Goal: Transaction & Acquisition: Purchase product/service

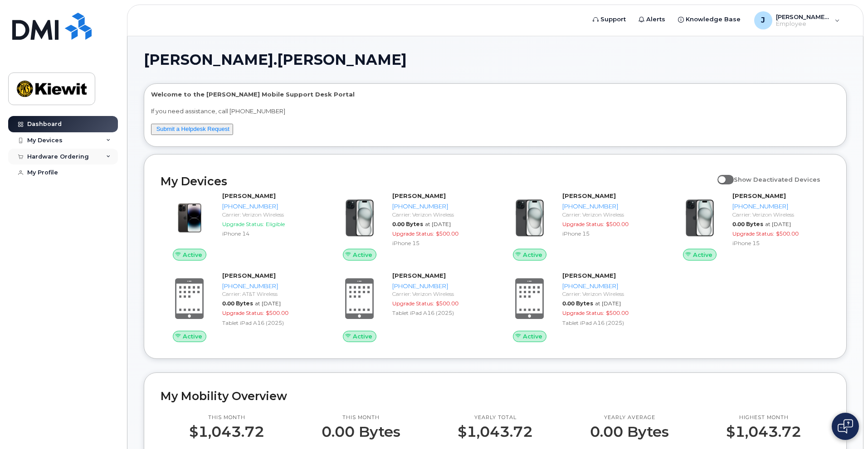
click at [68, 157] on div "Hardware Ordering" at bounding box center [58, 156] width 62 height 7
click at [54, 190] on div "New Order" at bounding box center [48, 190] width 34 height 8
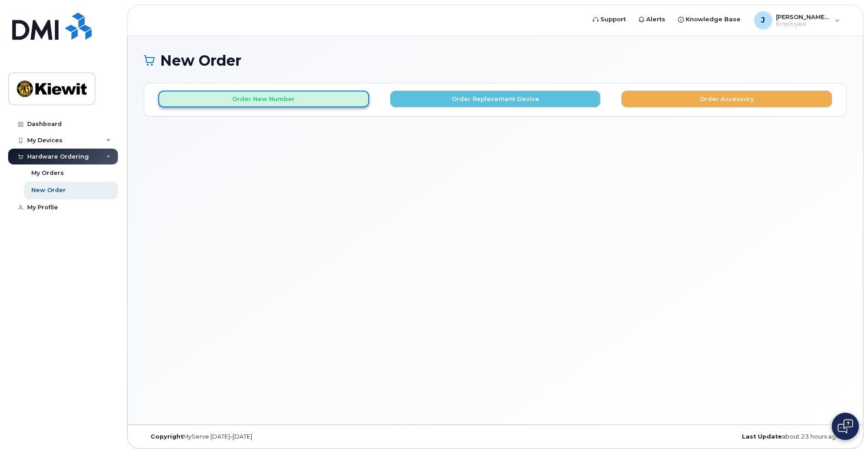
click at [249, 100] on button "Order New Number" at bounding box center [263, 99] width 211 height 17
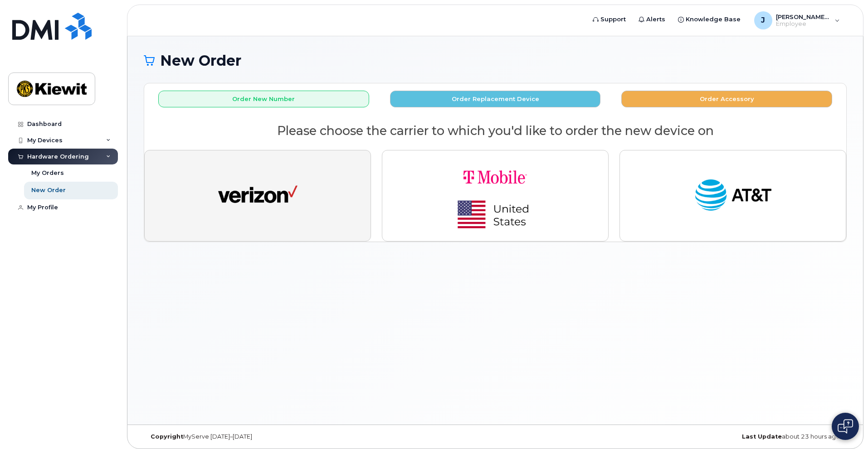
click at [298, 205] on button "button" at bounding box center [257, 196] width 227 height 92
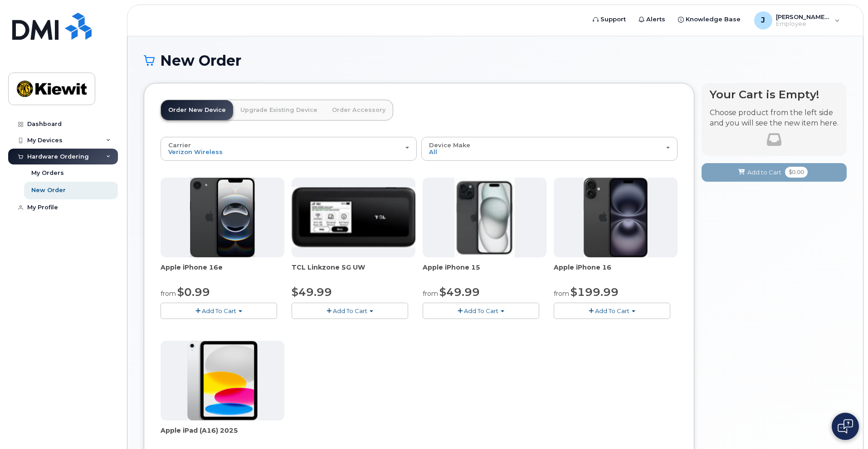
scroll to position [91, 0]
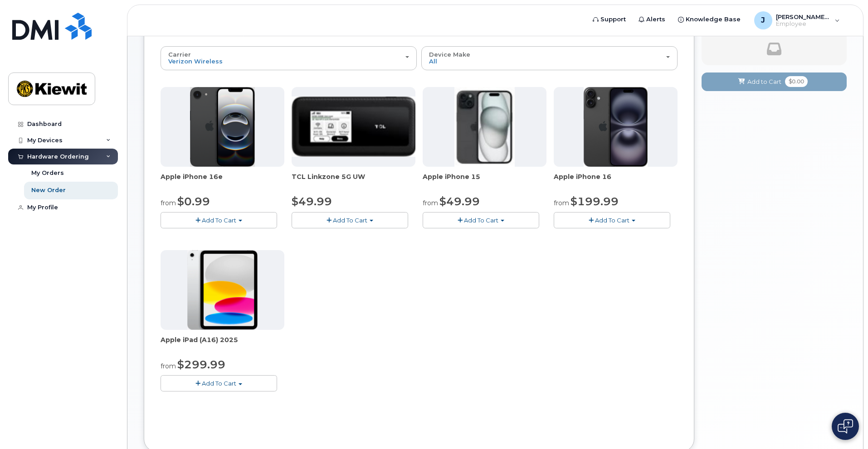
click at [210, 388] on button "Add To Cart" at bounding box center [219, 383] width 117 height 16
click at [231, 401] on link "$299.99 - 2 Year Activation (128GB)" at bounding box center [225, 400] width 125 height 11
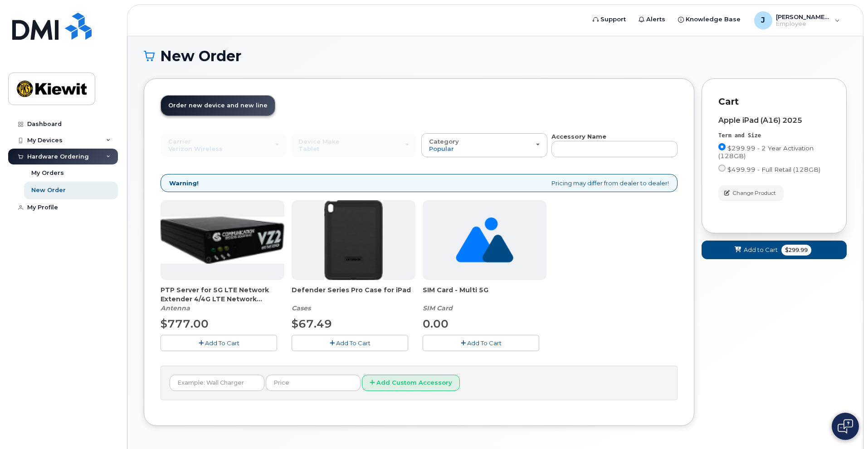
click at [352, 345] on span "Add To Cart" at bounding box center [353, 343] width 34 height 7
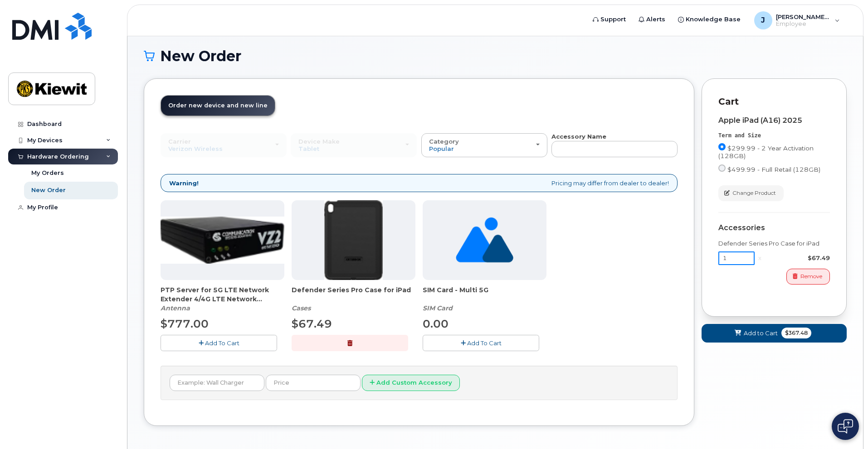
click at [732, 262] on input "1" at bounding box center [736, 259] width 36 height 14
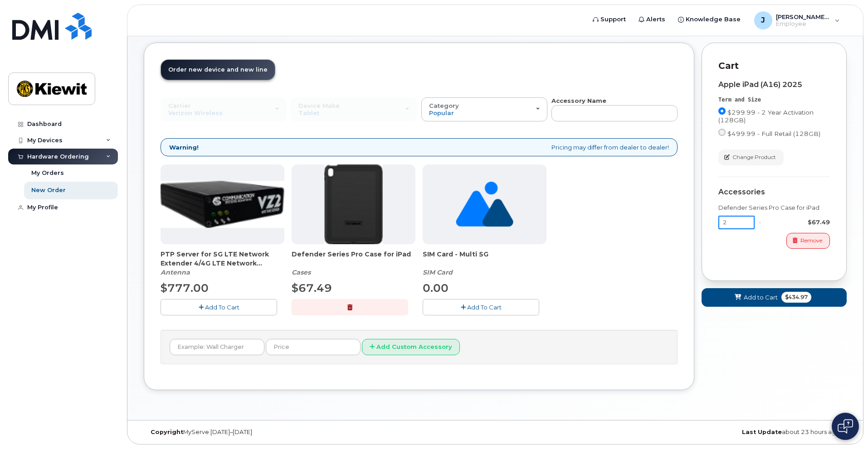
type input "2"
click at [756, 299] on span "Add to Cart" at bounding box center [761, 297] width 34 height 9
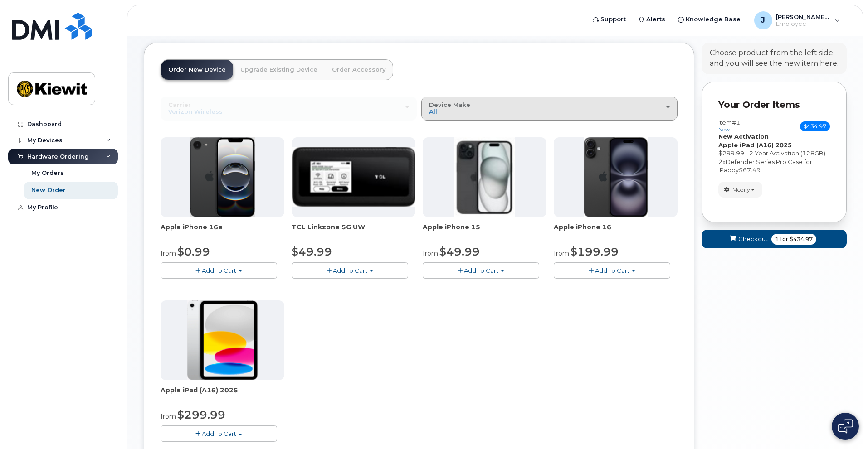
click at [536, 112] on div "Device Make All iPhone Modem Tablet" at bounding box center [549, 109] width 241 height 14
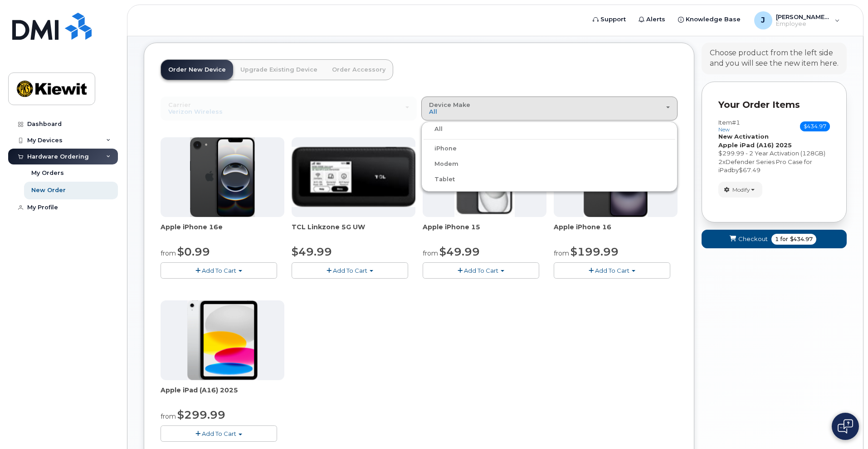
click at [446, 179] on label "Tablet" at bounding box center [439, 179] width 31 height 11
click at [0, 0] on input "Tablet" at bounding box center [0, 0] width 0 height 0
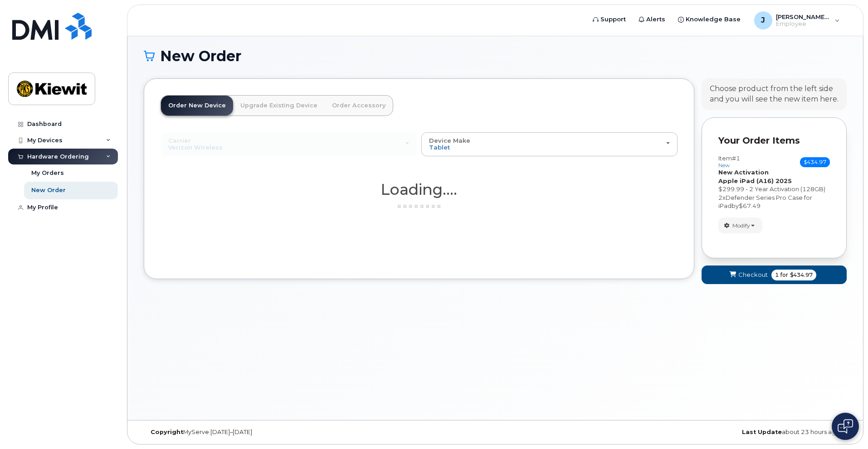
scroll to position [5, 0]
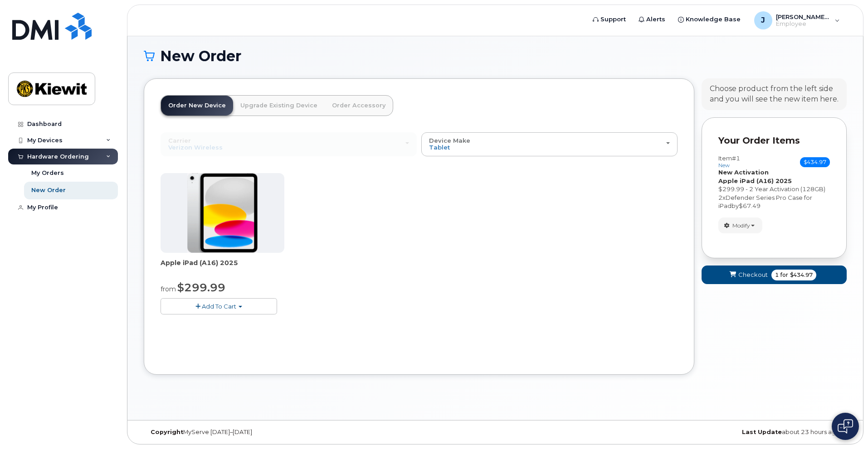
click at [194, 107] on link "Order New Device" at bounding box center [197, 106] width 72 height 20
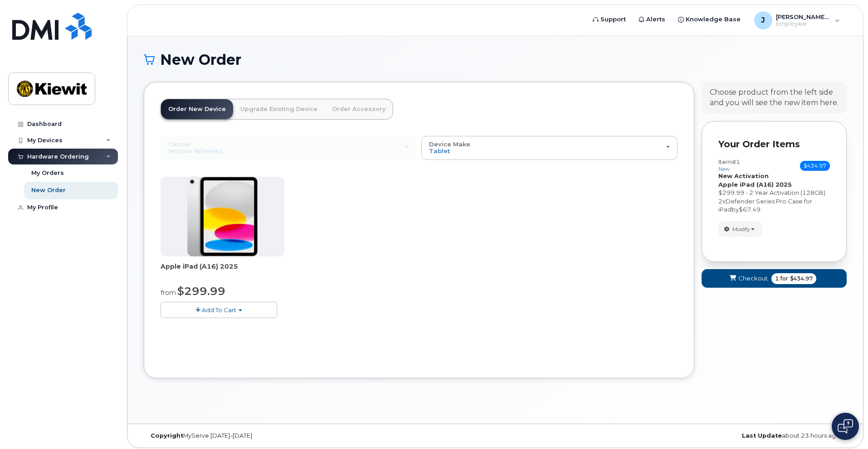
scroll to position [0, 0]
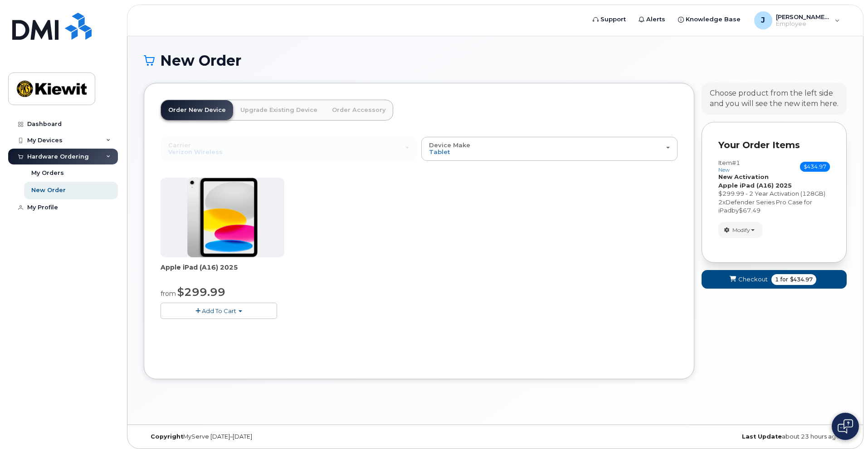
click at [213, 312] on span "Add To Cart" at bounding box center [219, 310] width 34 height 7
click at [209, 328] on link "$299.99 - 2 Year Activation (128GB)" at bounding box center [225, 327] width 125 height 11
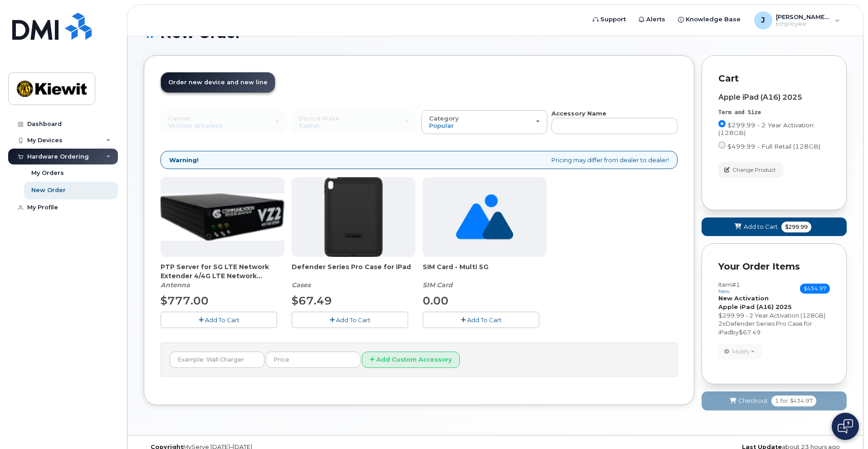
scroll to position [43, 0]
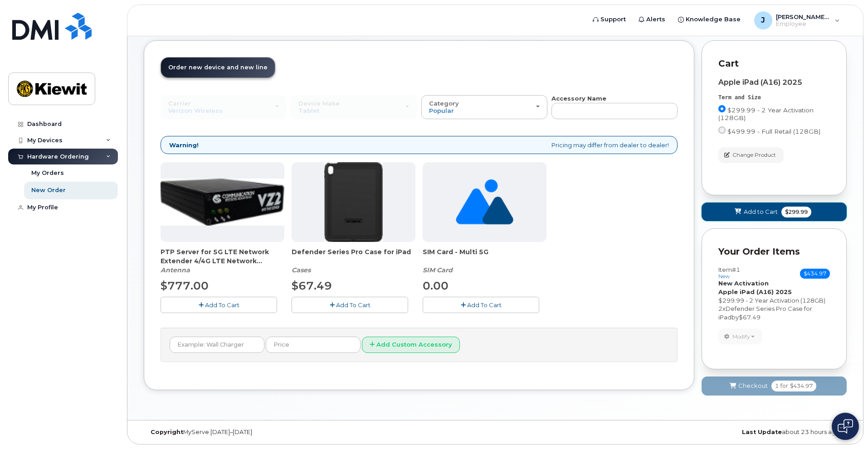
click at [761, 214] on span "Add to Cart" at bounding box center [761, 212] width 34 height 9
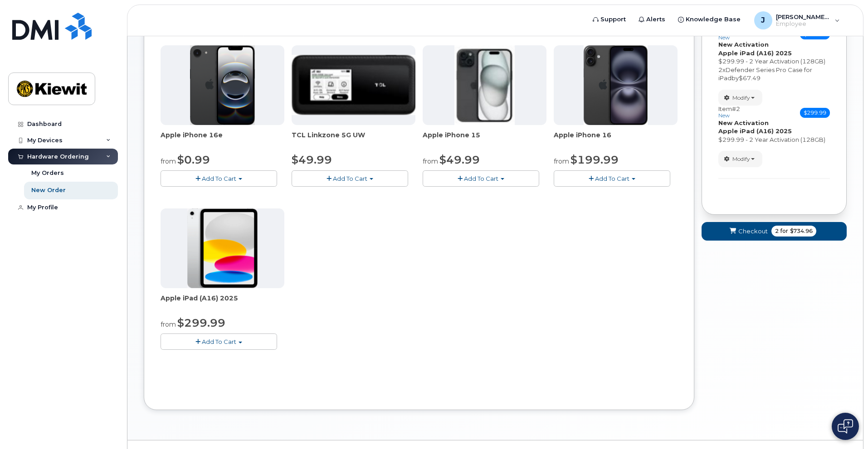
scroll to position [133, 0]
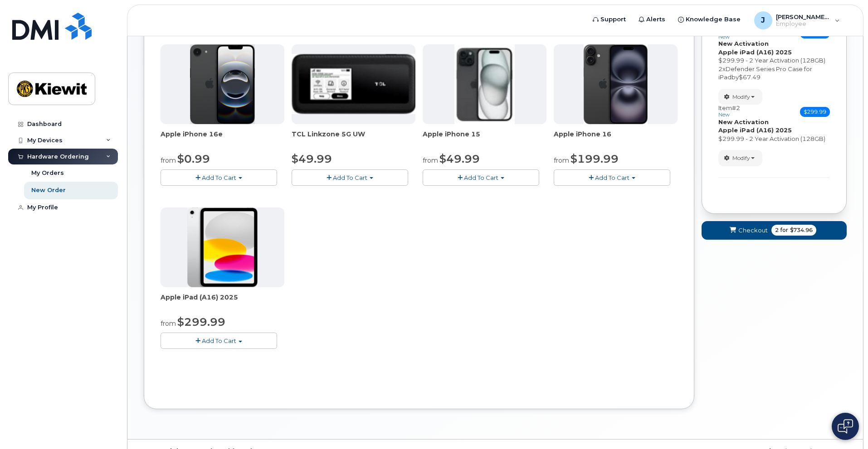
click at [205, 341] on span "Add To Cart" at bounding box center [219, 340] width 34 height 7
click at [203, 359] on link "$299.99 - 2 Year Activation (128GB)" at bounding box center [225, 357] width 125 height 11
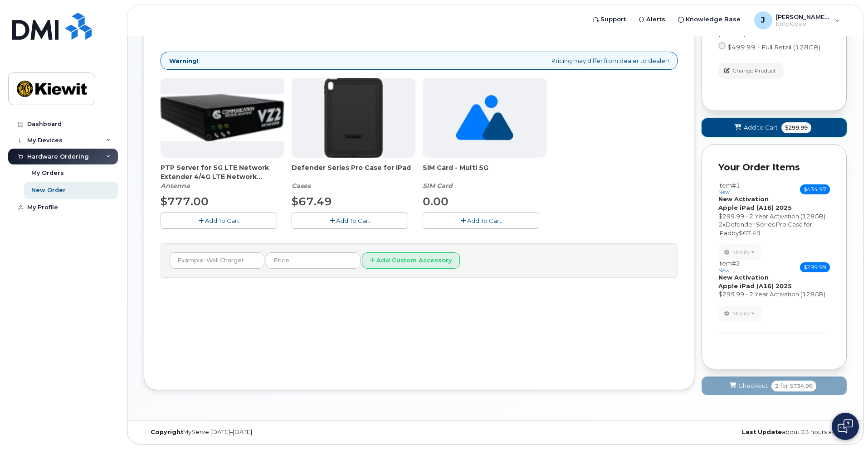
click at [736, 132] on span at bounding box center [738, 127] width 9 height 9
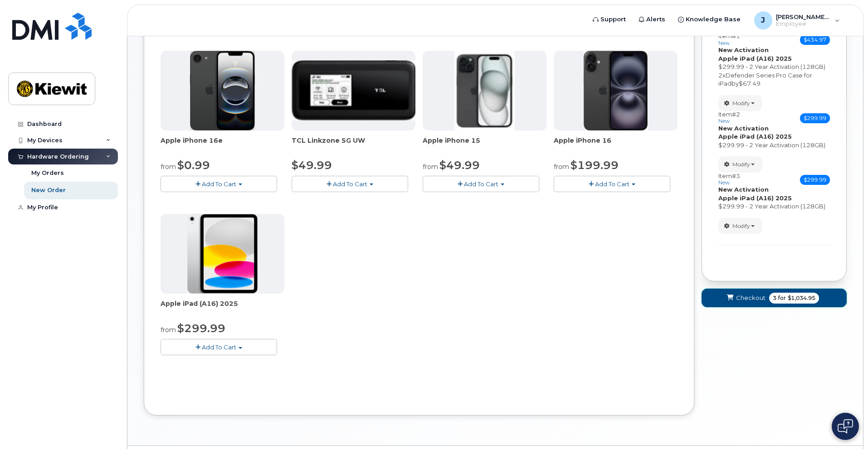
click at [743, 301] on span "Checkout" at bounding box center [750, 298] width 29 height 9
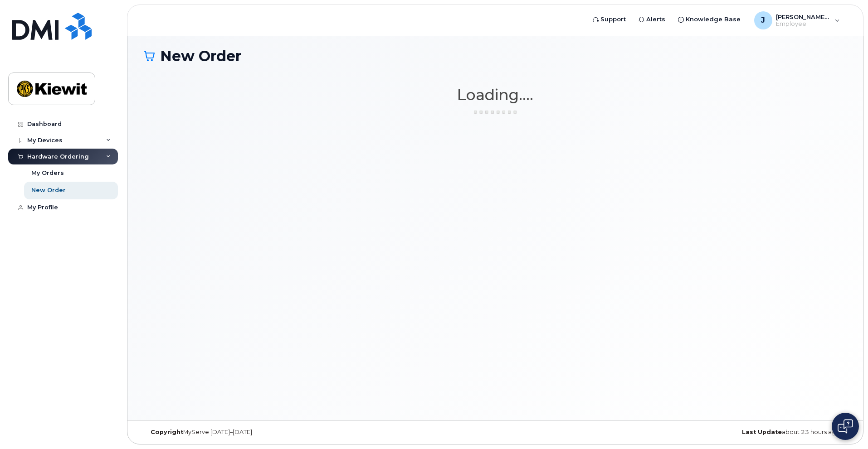
scroll to position [5, 0]
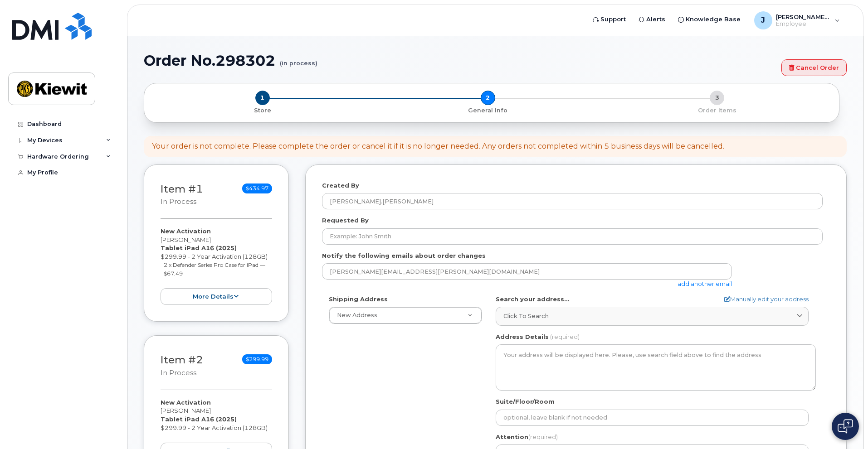
select select
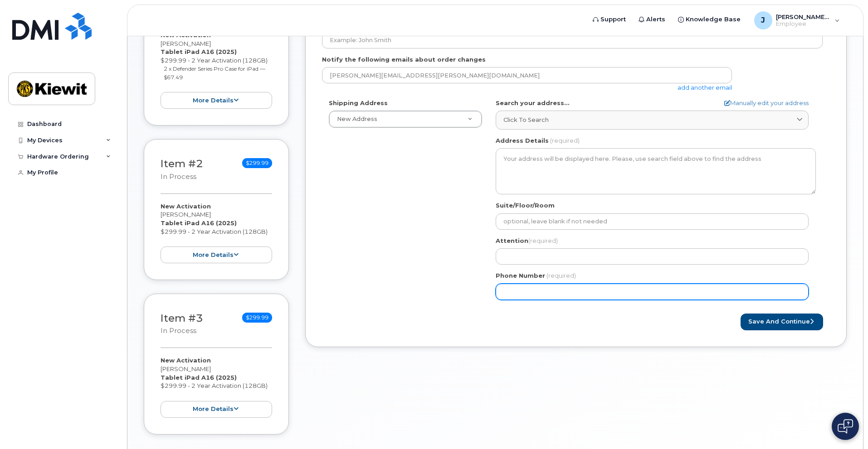
scroll to position [105, 0]
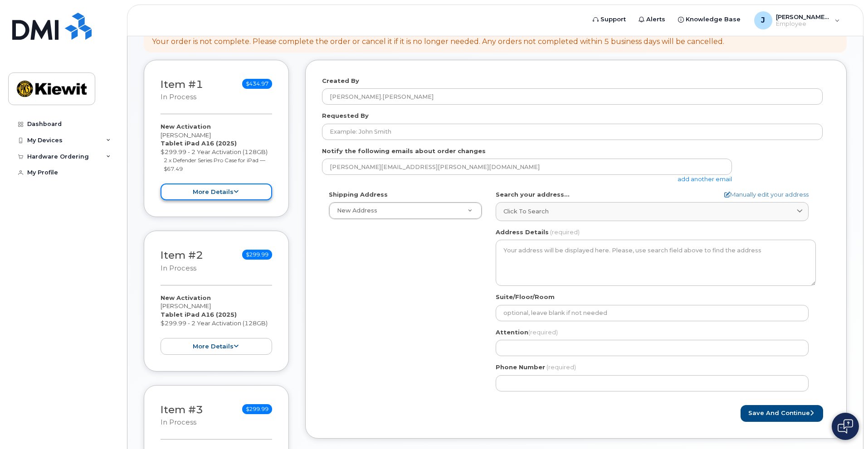
click at [226, 193] on button "more details" at bounding box center [217, 192] width 112 height 17
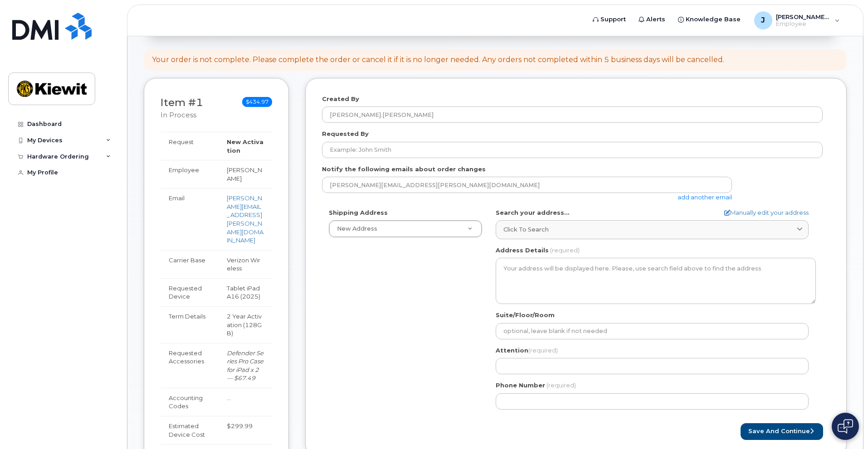
scroll to position [0, 0]
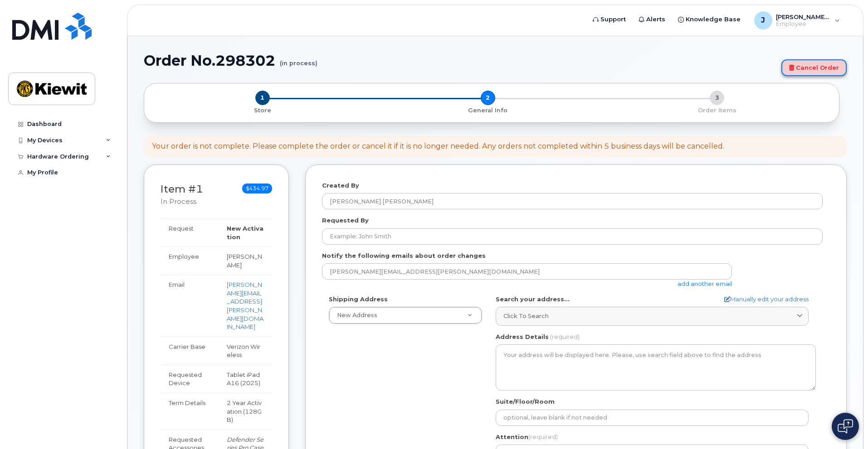
click at [811, 69] on link "Cancel Order" at bounding box center [813, 67] width 65 height 17
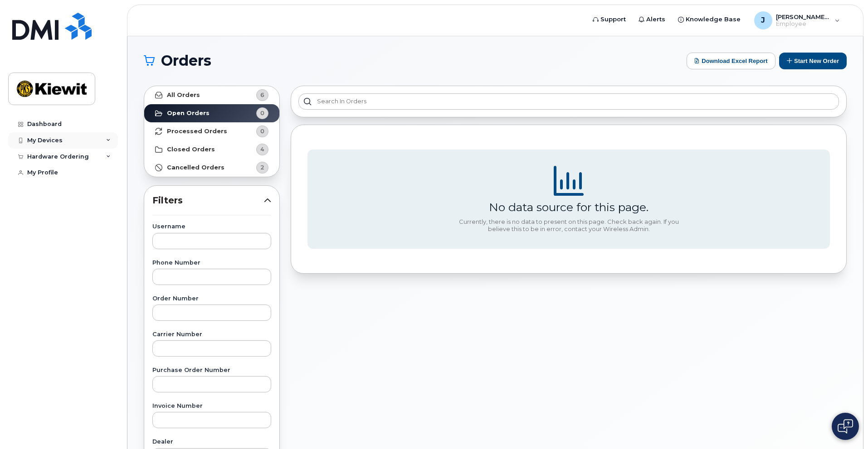
click at [50, 143] on div "My Devices" at bounding box center [44, 140] width 35 height 7
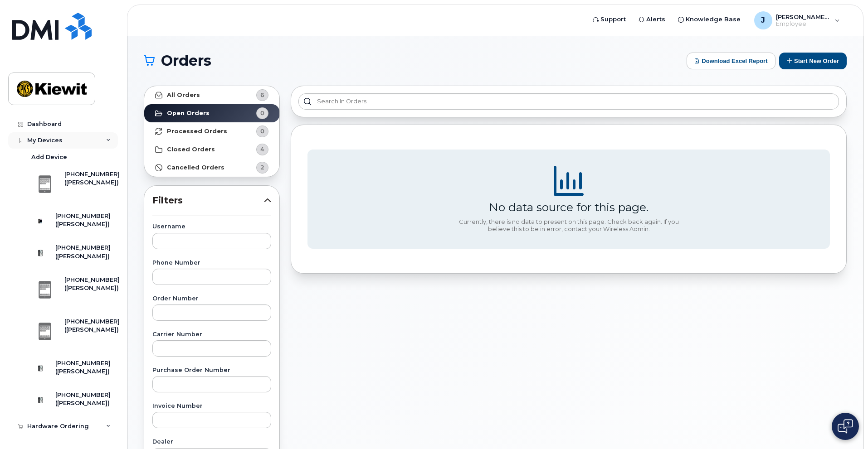
click at [49, 139] on div "My Devices" at bounding box center [44, 140] width 35 height 7
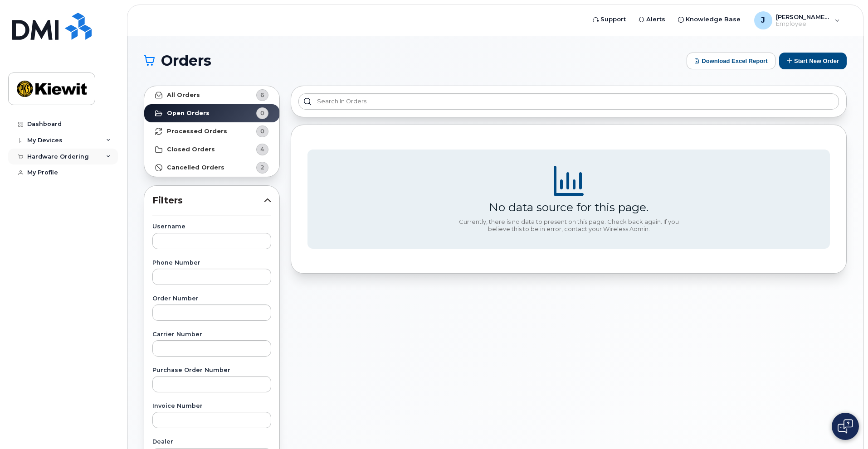
click at [57, 160] on div "Hardware Ordering" at bounding box center [58, 156] width 62 height 7
click at [53, 190] on div "New Order" at bounding box center [48, 190] width 34 height 8
click at [44, 195] on div "New Order" at bounding box center [48, 190] width 34 height 8
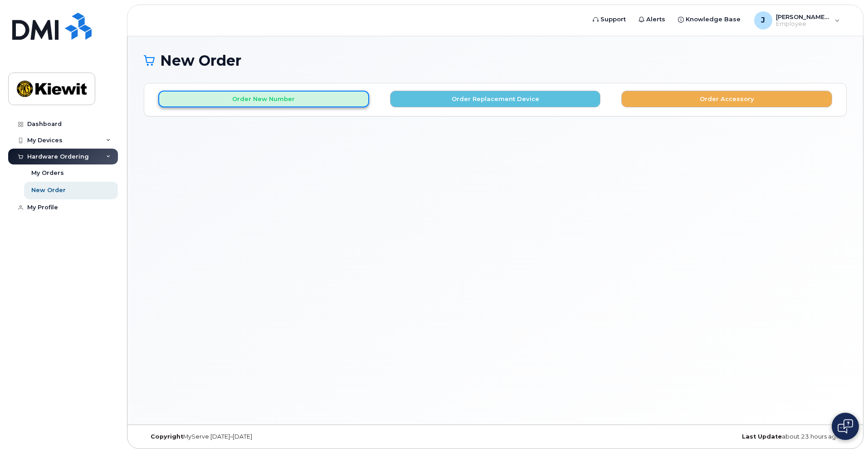
click at [296, 104] on button "Order New Number" at bounding box center [263, 99] width 211 height 17
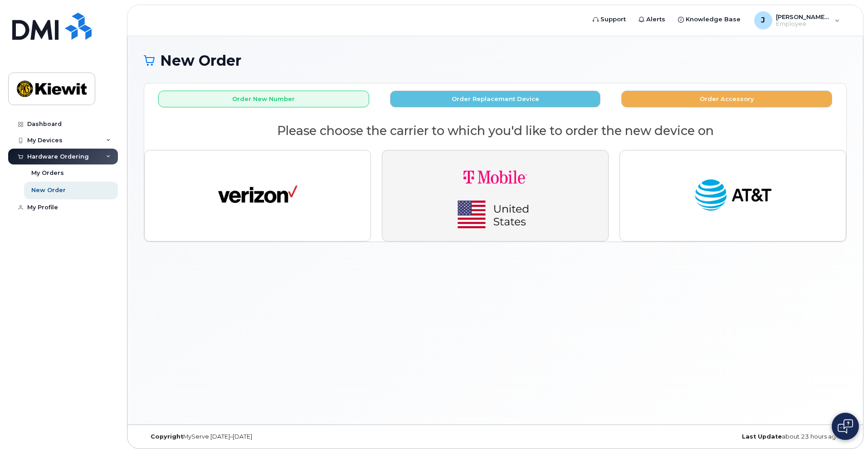
click at [534, 197] on img "button" at bounding box center [495, 196] width 127 height 76
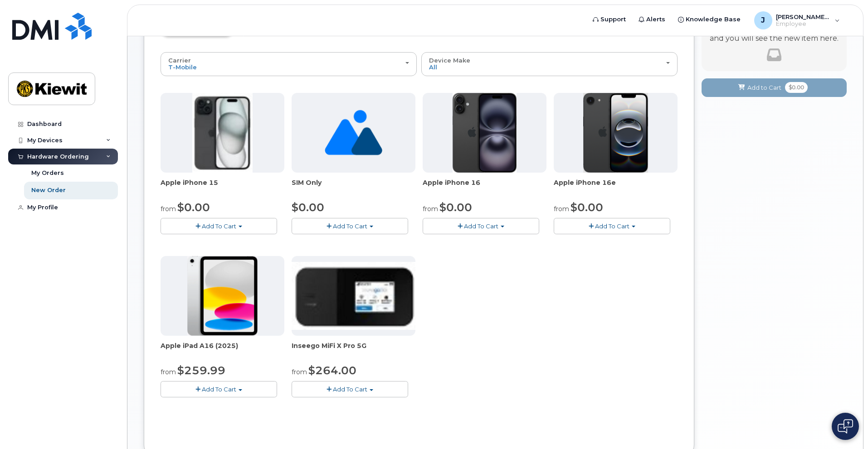
scroll to position [91, 0]
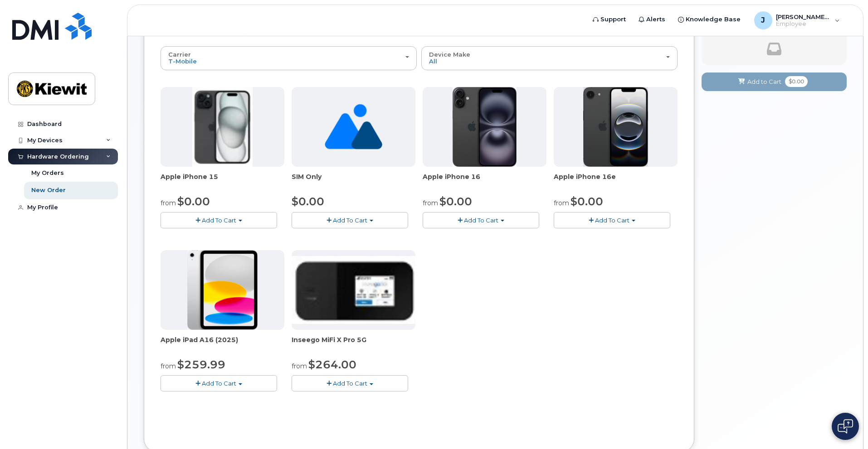
click at [210, 291] on img at bounding box center [222, 290] width 70 height 80
click at [227, 384] on span "Add To Cart" at bounding box center [219, 383] width 34 height 7
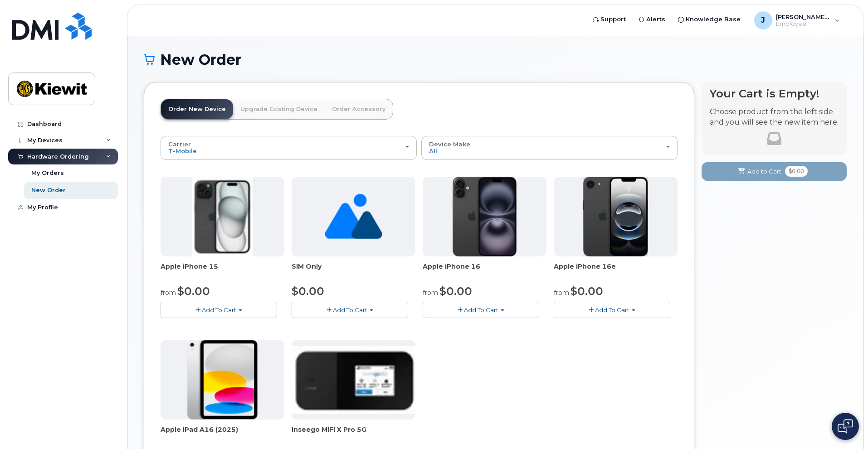
scroll to position [0, 0]
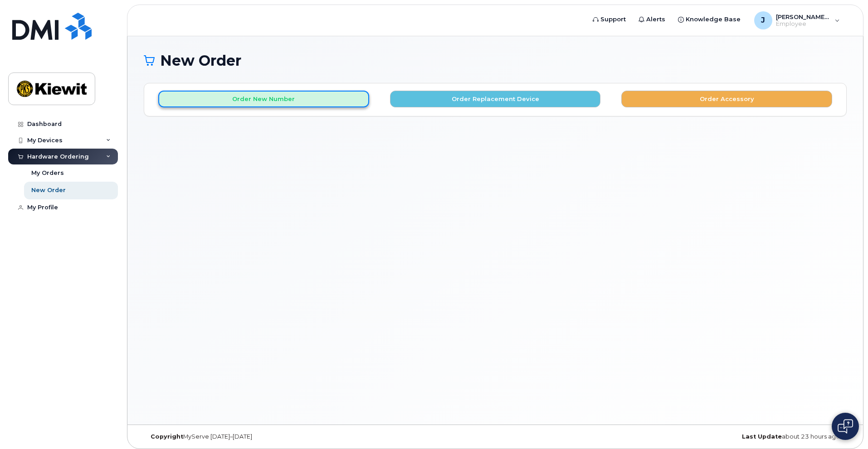
click at [314, 100] on button "Order New Number" at bounding box center [263, 99] width 211 height 17
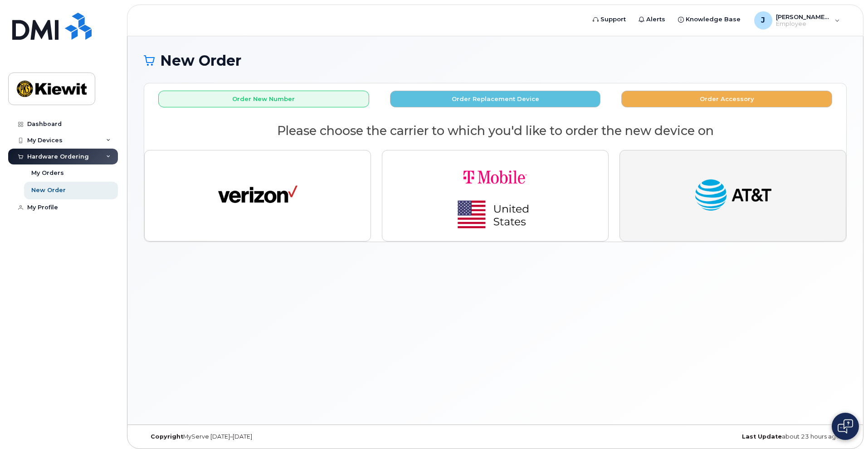
click at [772, 197] on img "button" at bounding box center [732, 195] width 79 height 41
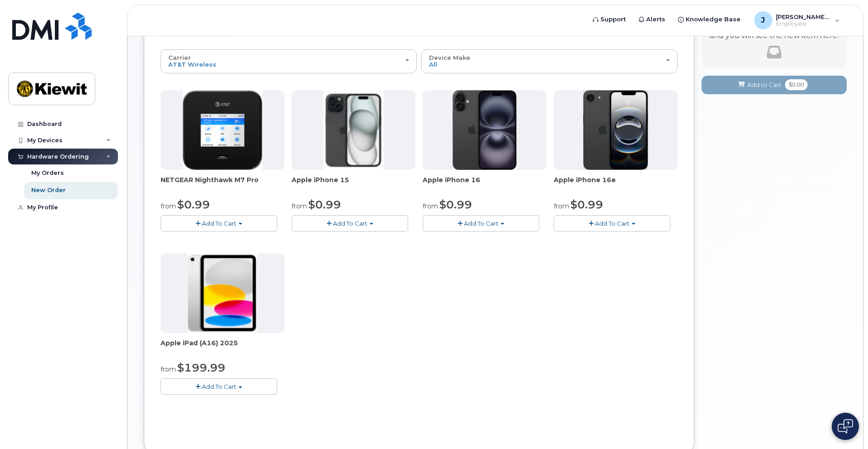
scroll to position [91, 0]
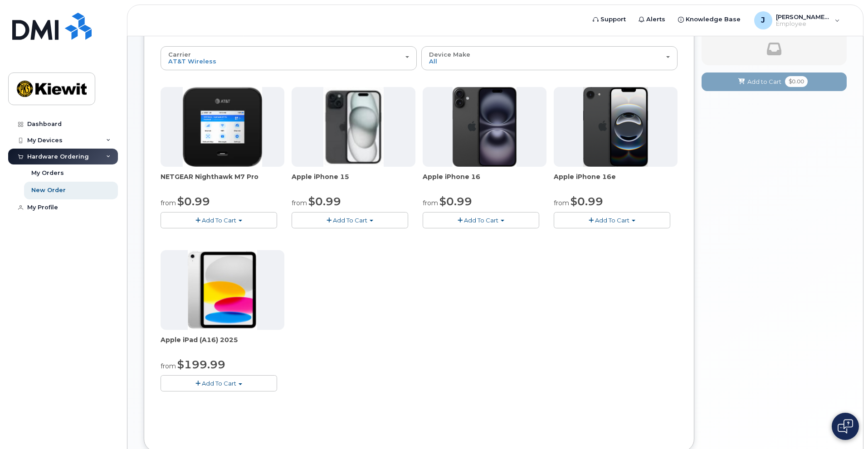
click at [224, 386] on span "Add To Cart" at bounding box center [219, 383] width 34 height 7
click at [220, 412] on link "$199.99 - 2 Year Activation (128GB)" at bounding box center [225, 411] width 125 height 11
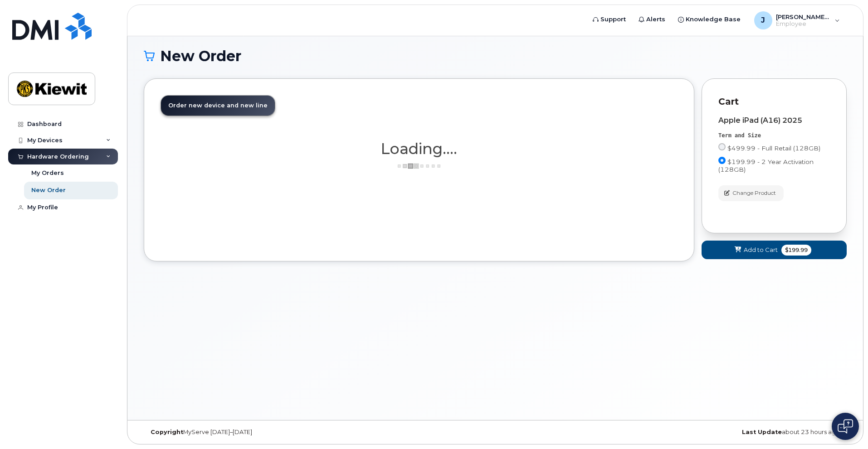
scroll to position [5, 0]
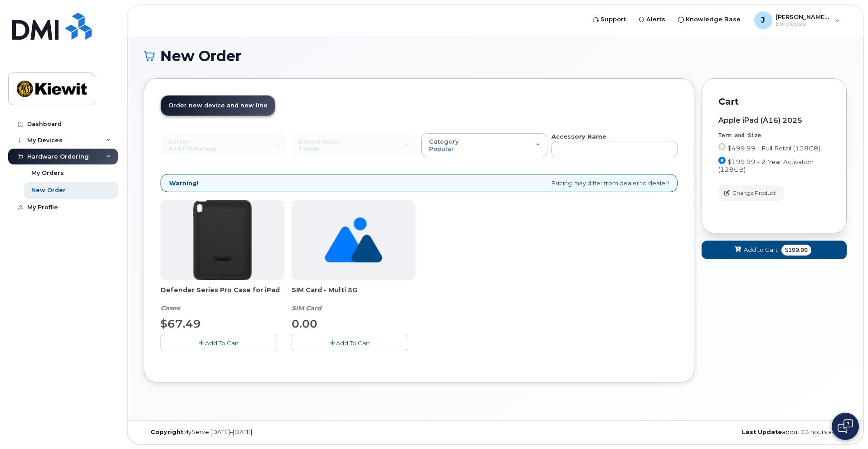
click at [205, 343] on span "Add To Cart" at bounding box center [222, 343] width 34 height 7
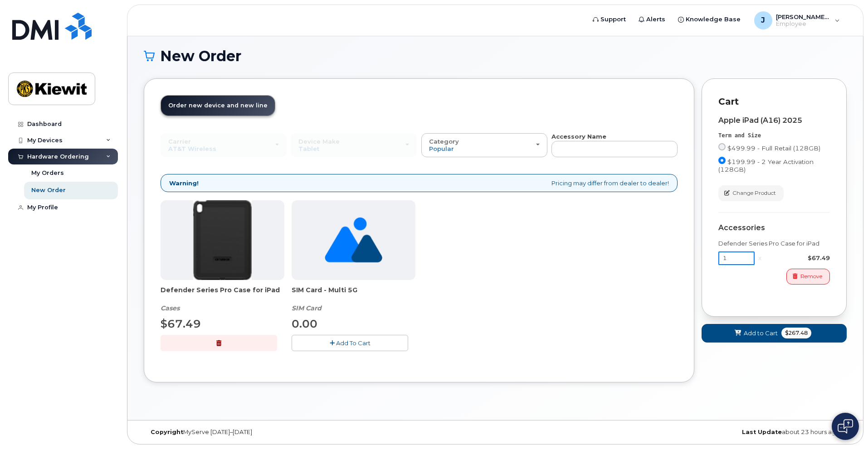
click at [746, 258] on input "1" at bounding box center [736, 259] width 36 height 14
type input "3"
click at [750, 336] on span "Add to Cart" at bounding box center [761, 333] width 34 height 9
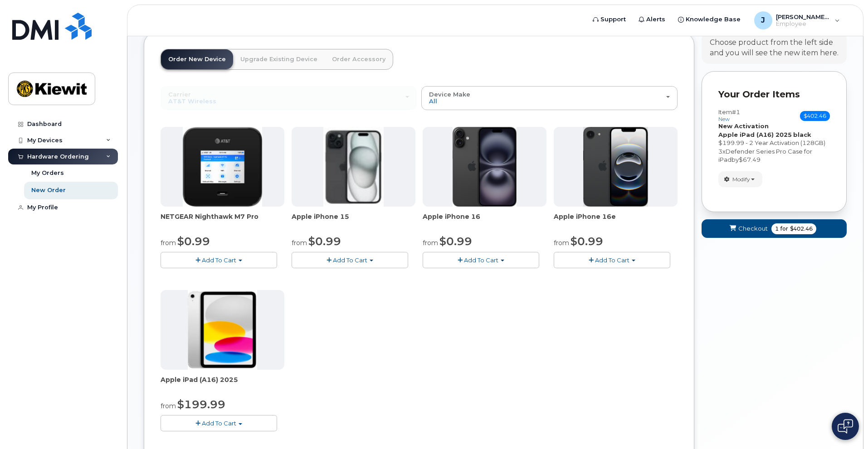
scroll to position [95, 0]
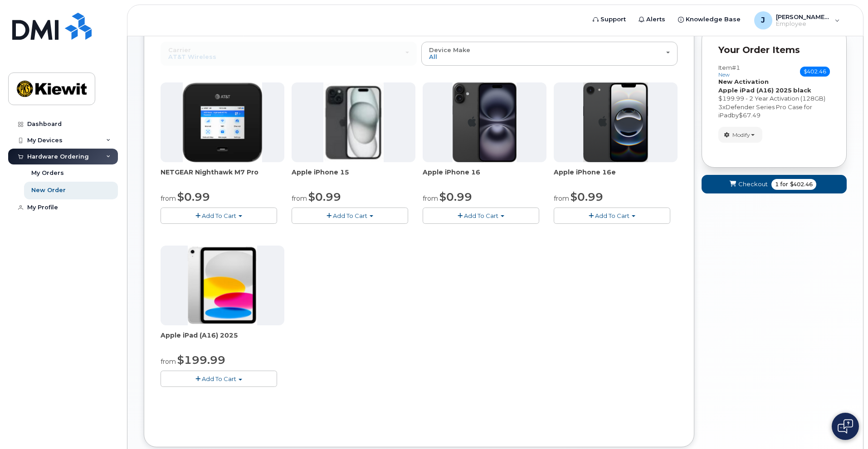
click at [211, 383] on button "Add To Cart" at bounding box center [219, 379] width 117 height 16
click at [189, 405] on link "$199.99 - 2 Year Activation (128GB)" at bounding box center [225, 406] width 125 height 11
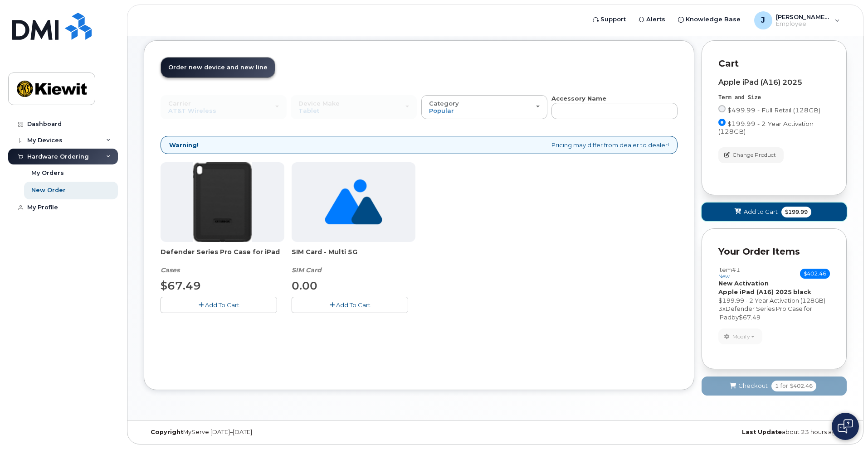
click at [752, 213] on span "Add to Cart" at bounding box center [761, 212] width 34 height 9
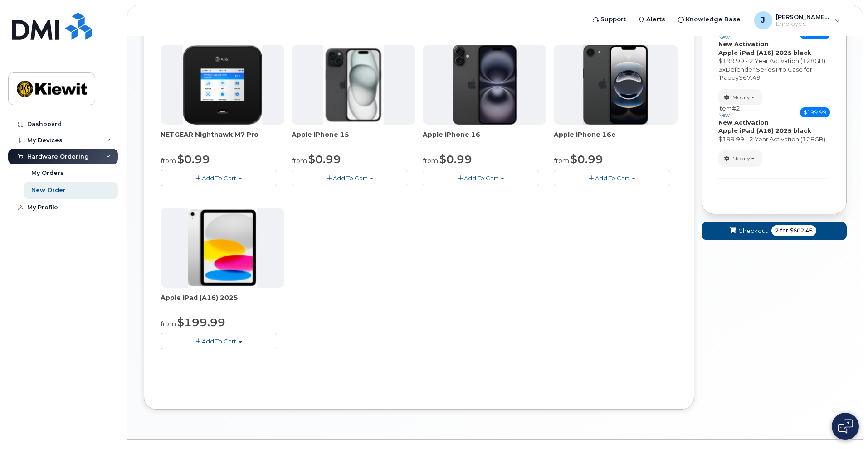
scroll to position [133, 0]
click at [218, 341] on span "Add To Cart" at bounding box center [219, 340] width 34 height 7
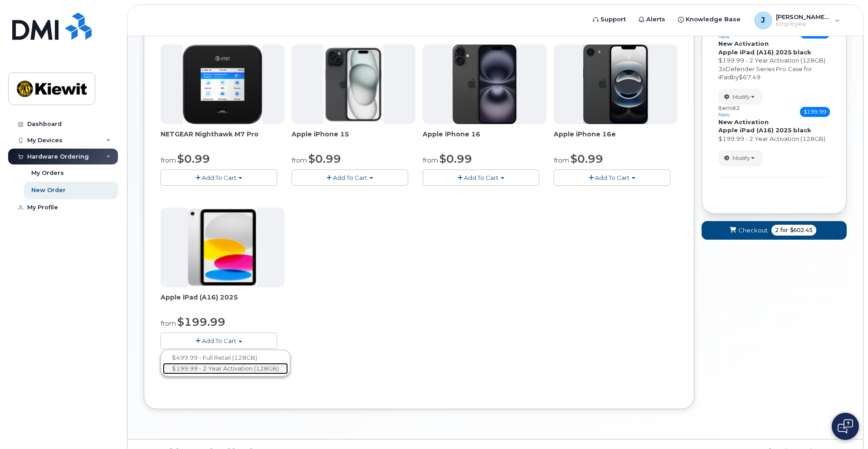
click at [210, 370] on link "$199.99 - 2 Year Activation (128GB)" at bounding box center [225, 368] width 125 height 11
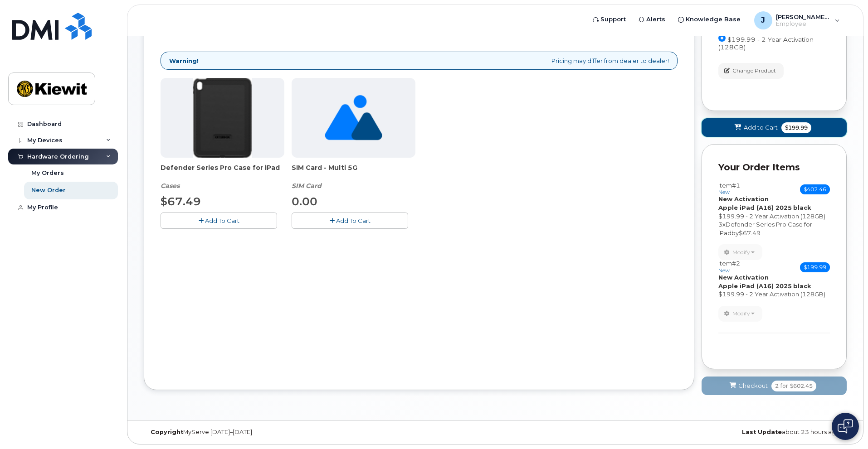
click at [757, 132] on span "Add to Cart" at bounding box center [761, 127] width 34 height 9
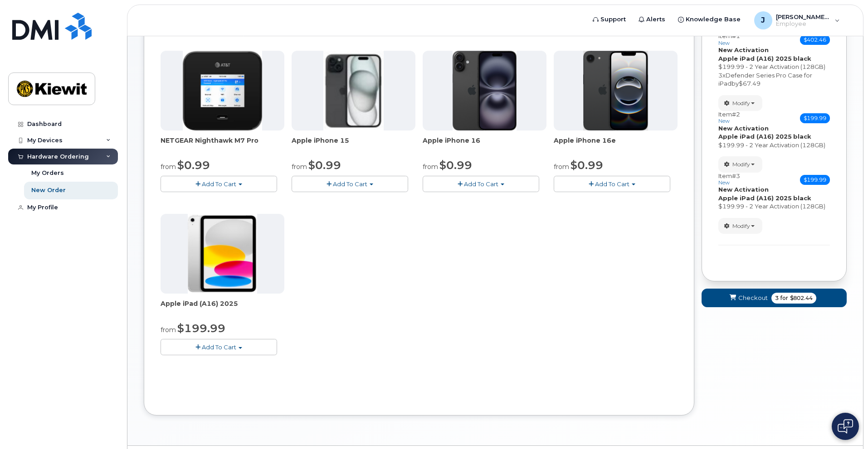
click at [219, 352] on button "Add To Cart" at bounding box center [219, 347] width 117 height 16
click at [207, 377] on link "$199.99 - 2 Year Activation (128GB)" at bounding box center [225, 375] width 125 height 11
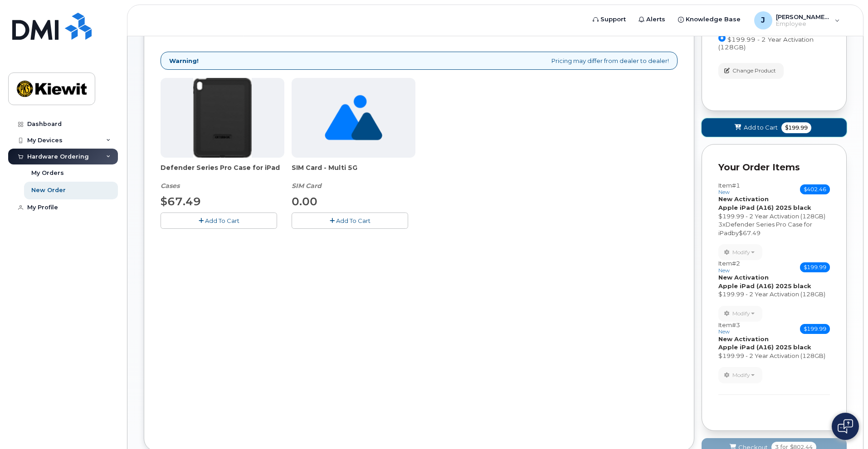
click at [757, 129] on span "Add to Cart" at bounding box center [761, 127] width 34 height 9
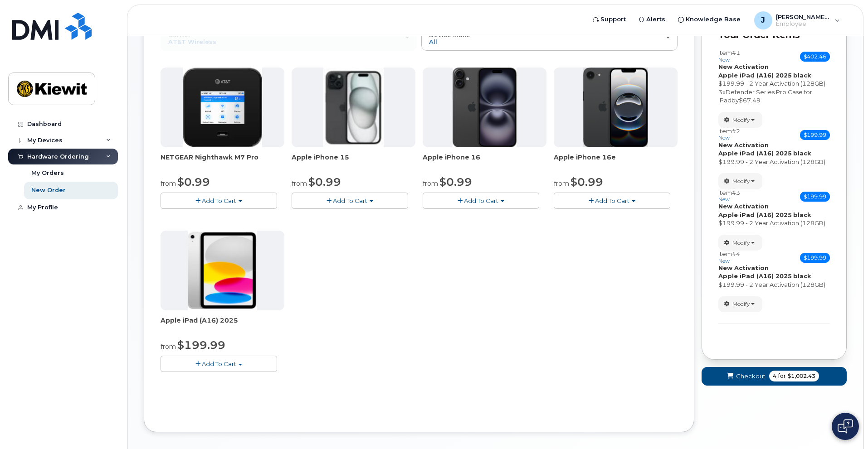
scroll to position [136, 0]
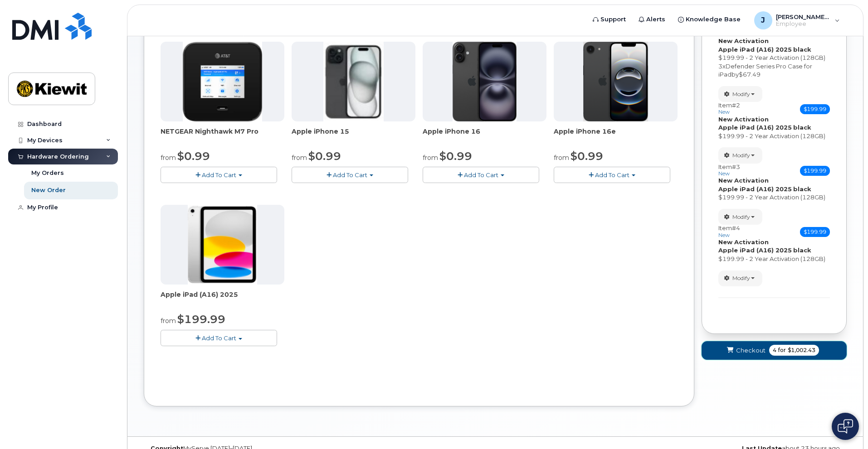
click at [744, 354] on span "Checkout" at bounding box center [750, 350] width 29 height 9
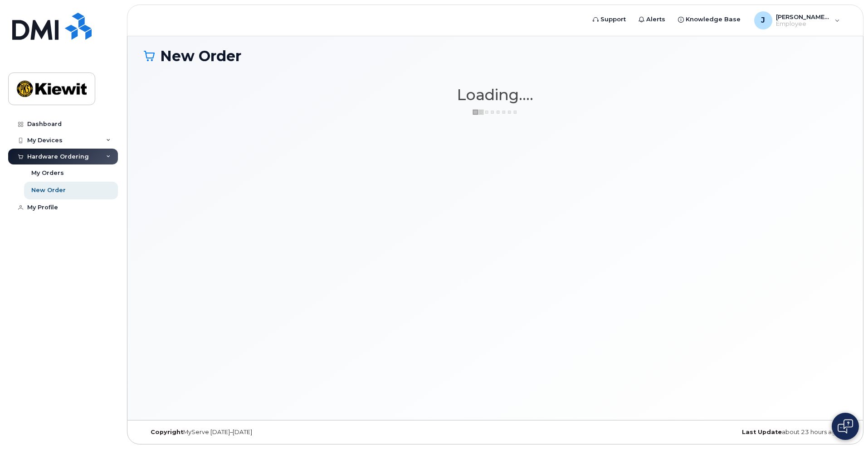
scroll to position [5, 0]
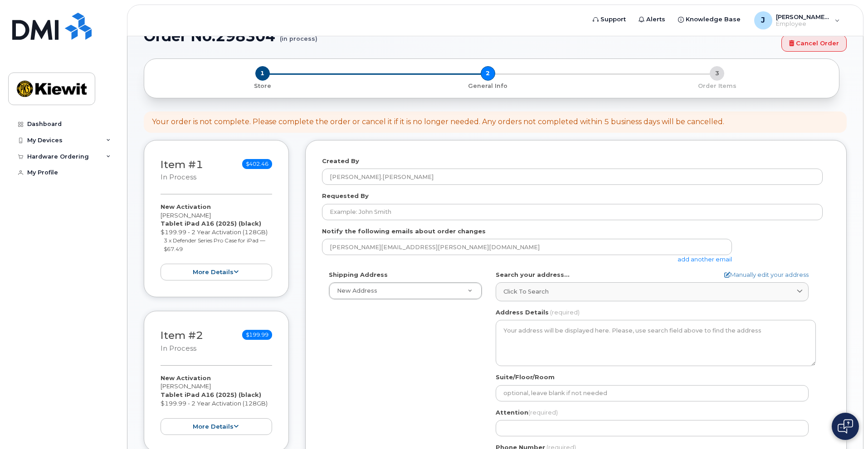
scroll to position [45, 0]
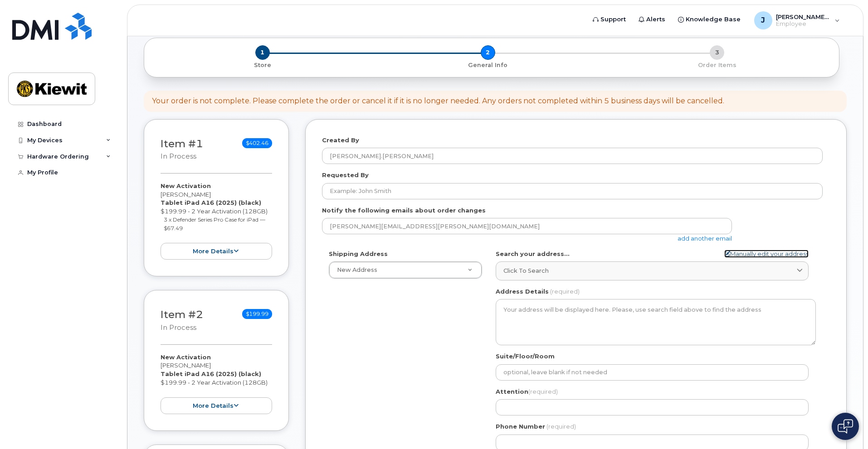
click at [759, 253] on link "Manually edit your address" at bounding box center [766, 254] width 84 height 9
select select
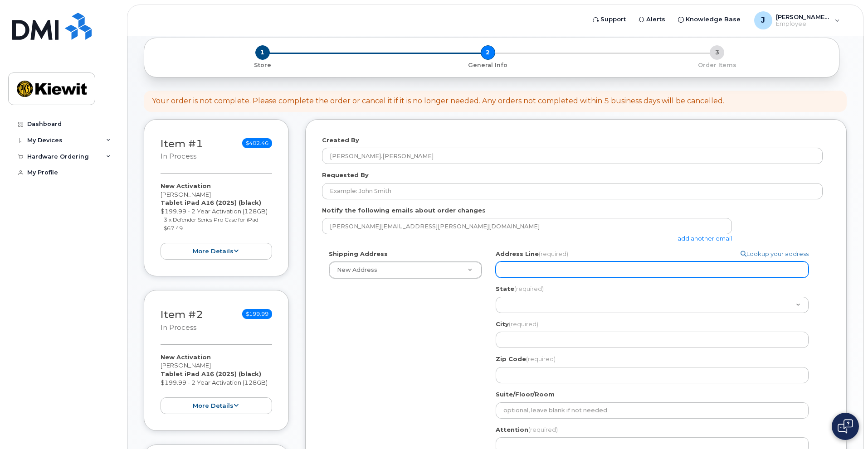
click at [522, 269] on input "Address Line (required)" at bounding box center [652, 270] width 313 height 16
paste input "23429 Powerline Road Warrenton"
select select
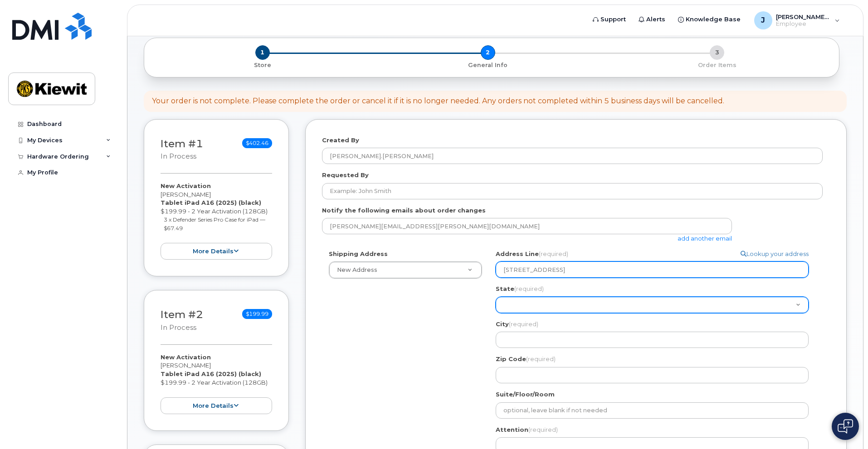
type input "23429 Powerline Road Warrenton"
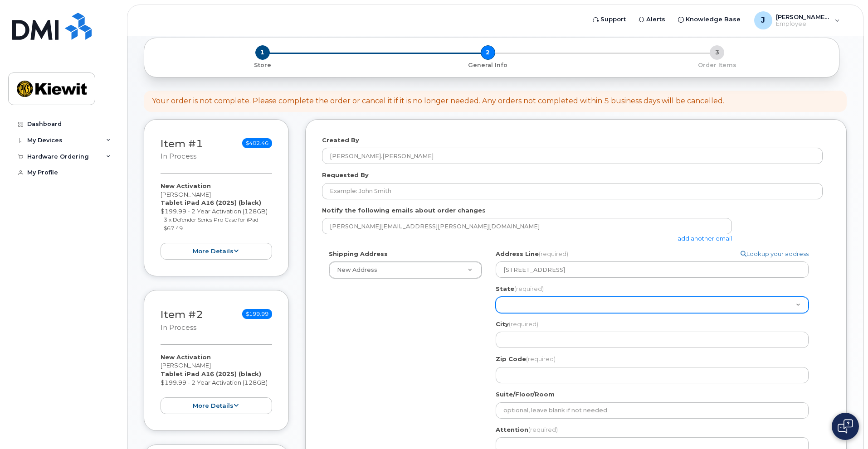
click at [517, 307] on select "Alabama Alaska American Samoa Arizona Arkansas California Colorado Connecticut …" at bounding box center [652, 305] width 313 height 16
select select "MO"
click at [496, 297] on select "Alabama Alaska American Samoa Arizona Arkansas California Colorado Connecticut …" at bounding box center [652, 305] width 313 height 16
select select
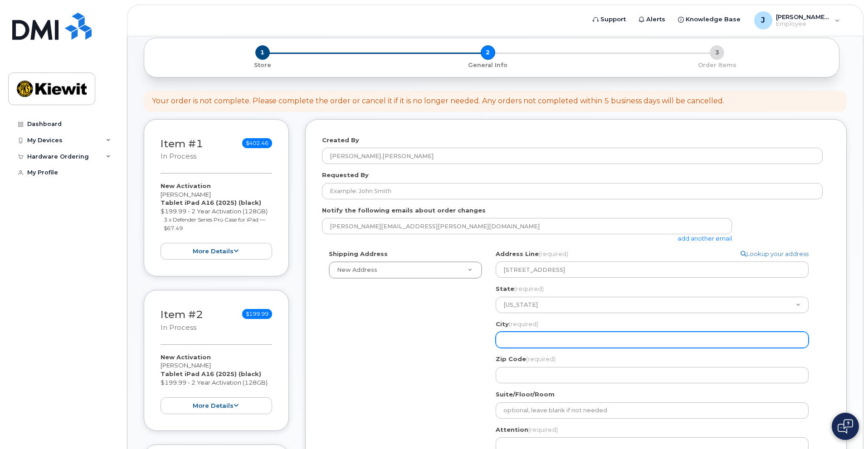
click at [517, 344] on input "City (required)" at bounding box center [652, 340] width 313 height 16
type input "Warrenton"
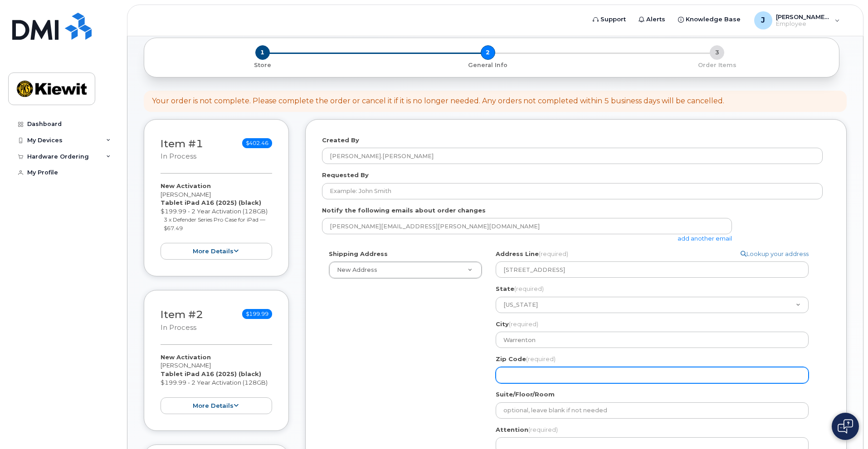
type input "63383"
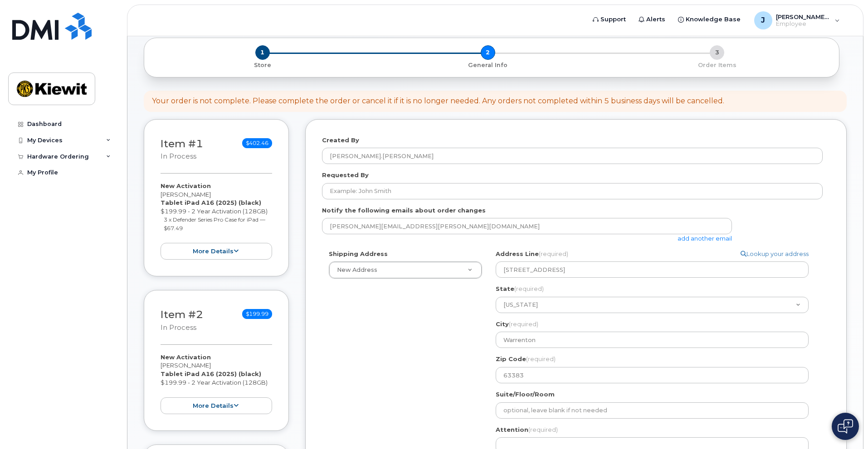
type input "4174082683"
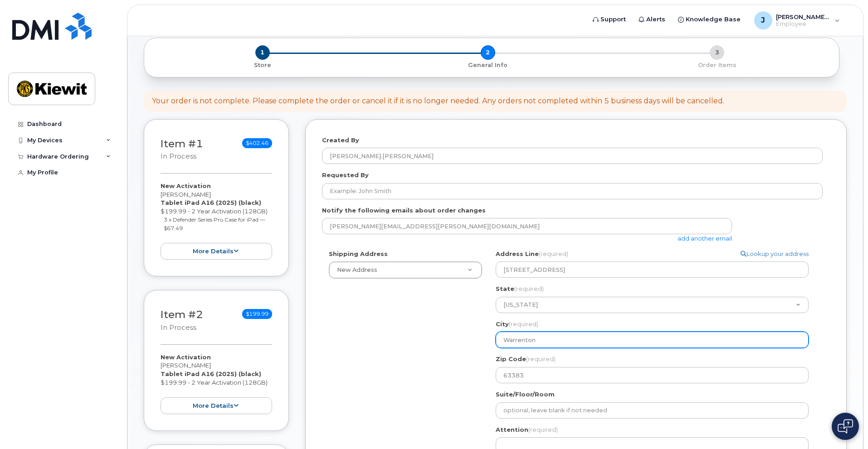
select select
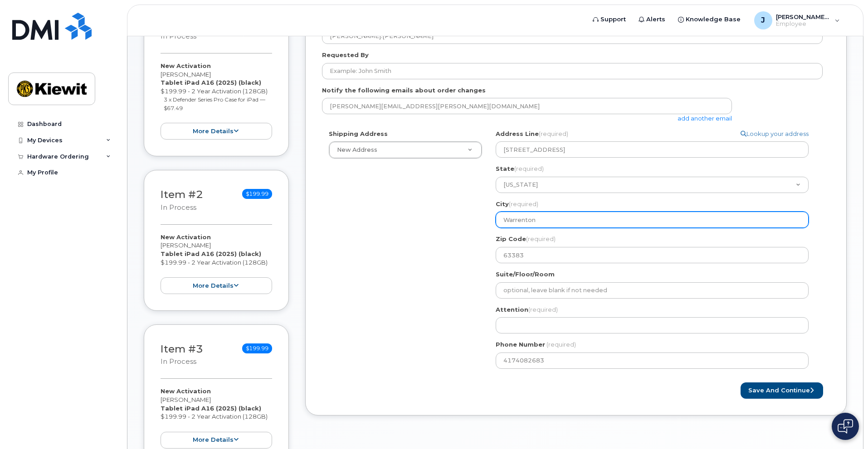
scroll to position [181, 0]
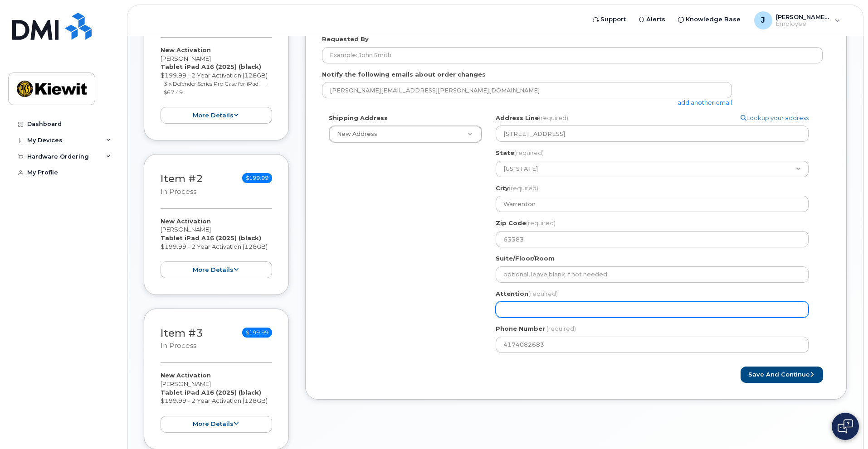
click at [525, 308] on input "Attention (required)" at bounding box center [652, 310] width 313 height 16
type input "johanna Wollenhaupt"
select select
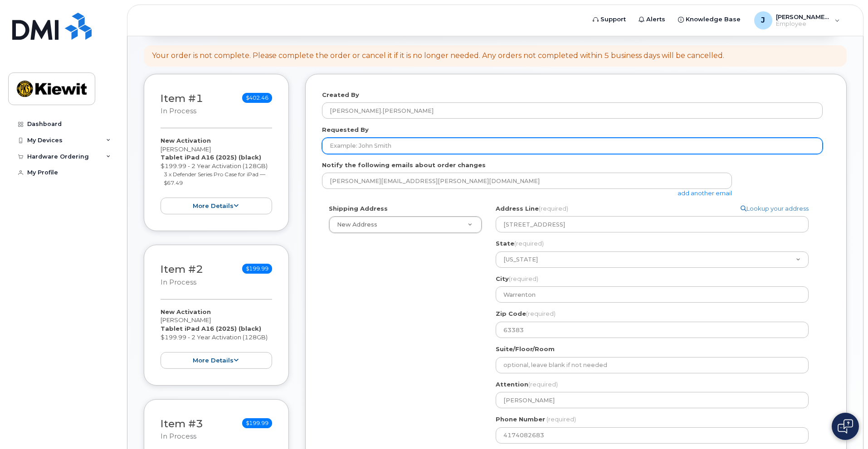
click at [385, 150] on input "Requested By" at bounding box center [572, 146] width 501 height 16
click at [358, 146] on input "K" at bounding box center [572, 146] width 501 height 16
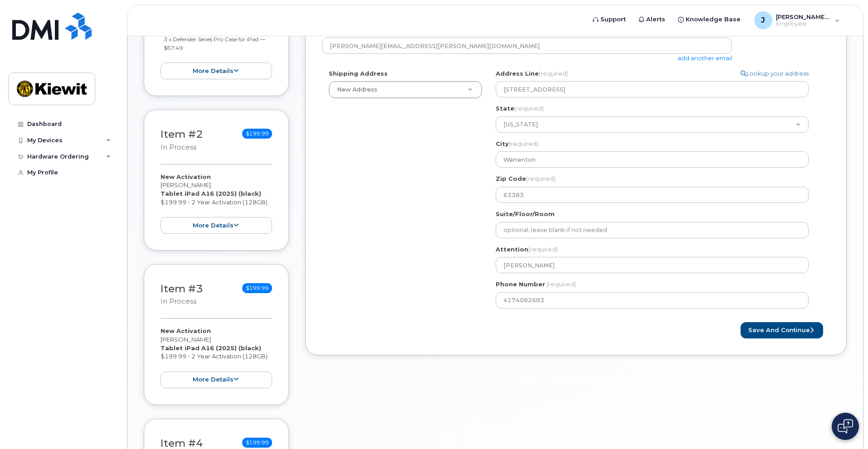
scroll to position [227, 0]
type input "Khaled Abuajamieh"
click at [770, 333] on button "Save and Continue" at bounding box center [782, 330] width 83 height 17
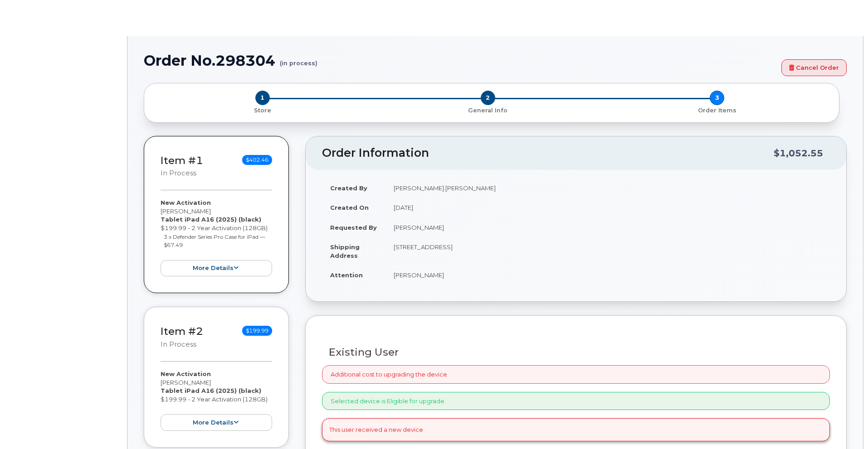
radio input "true"
type input "2356691"
select select
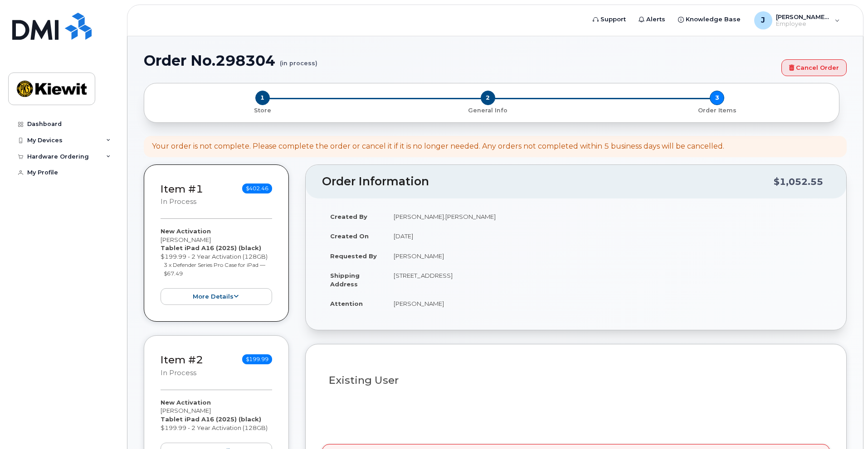
type input "23429 (Seaview, VA)"
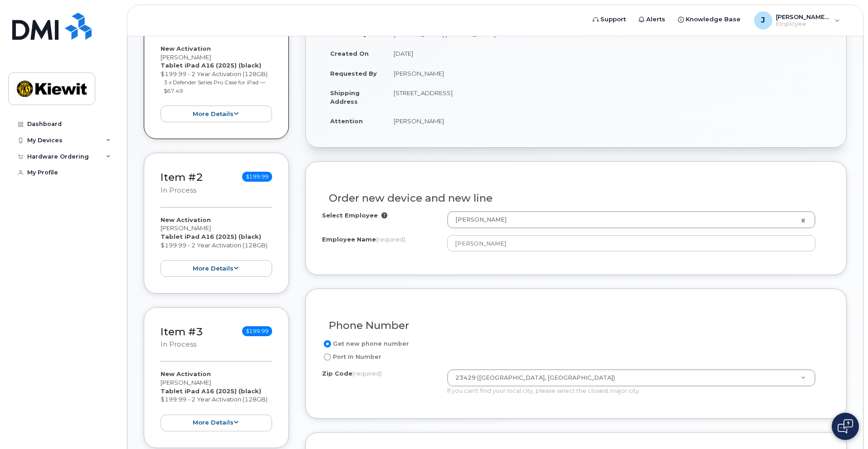
scroll to position [181, 0]
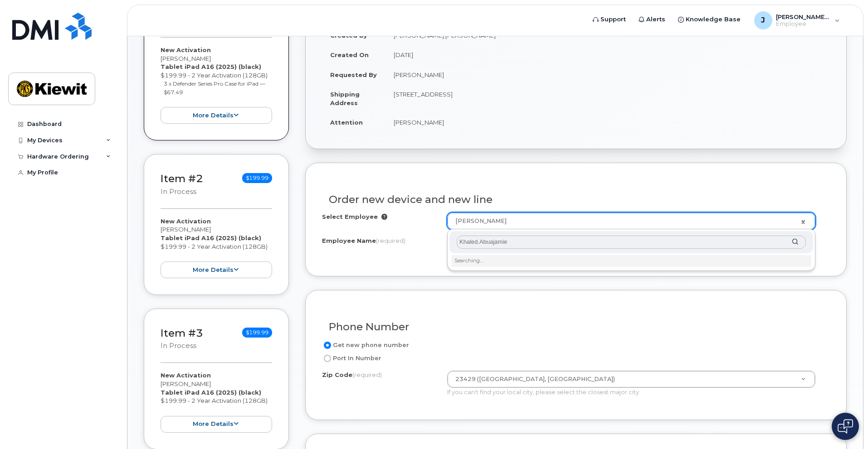
type input "Khaled.Abuajamieh"
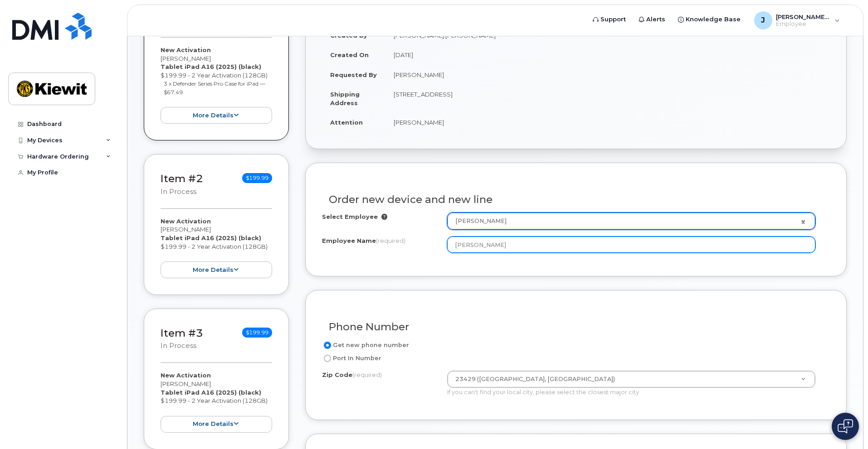
click at [554, 248] on input "[PERSON_NAME]" at bounding box center [631, 245] width 368 height 16
drag, startPoint x: 492, startPoint y: 247, endPoint x: 424, endPoint y: 246, distance: 68.0
click at [424, 246] on div "Employee Name (required) Johanna Wollenhaupt" at bounding box center [576, 245] width 508 height 16
type input "A"
drag, startPoint x: 517, startPoint y: 244, endPoint x: 449, endPoint y: 243, distance: 67.6
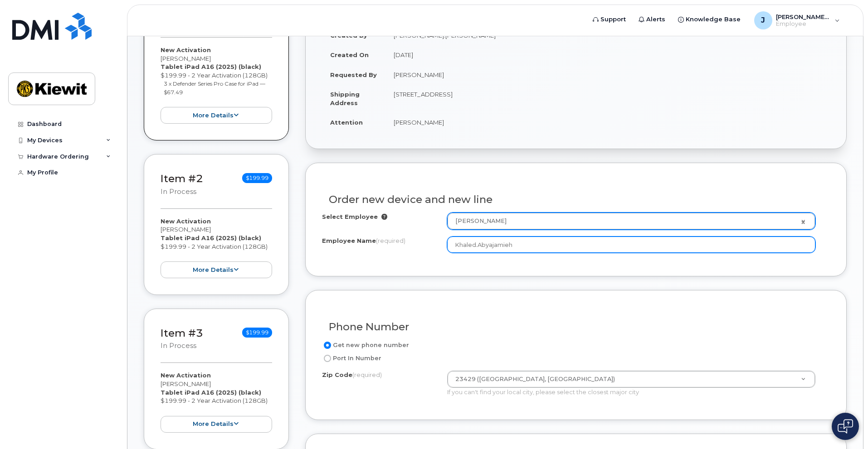
click at [449, 243] on input "Khaled.Abyajamieh" at bounding box center [631, 245] width 368 height 16
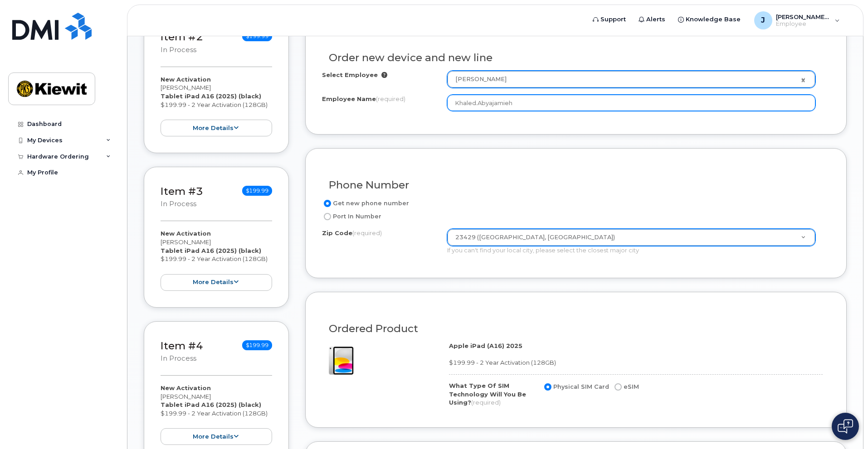
scroll to position [363, 0]
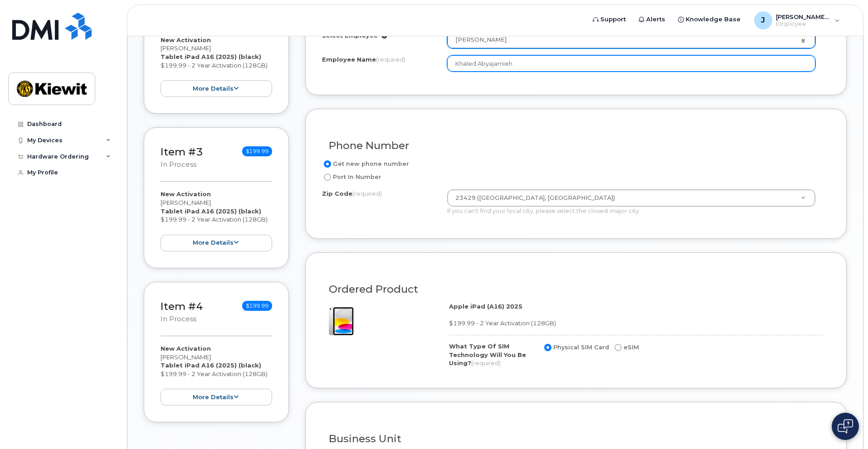
type input "Khaled.Abyajamieh"
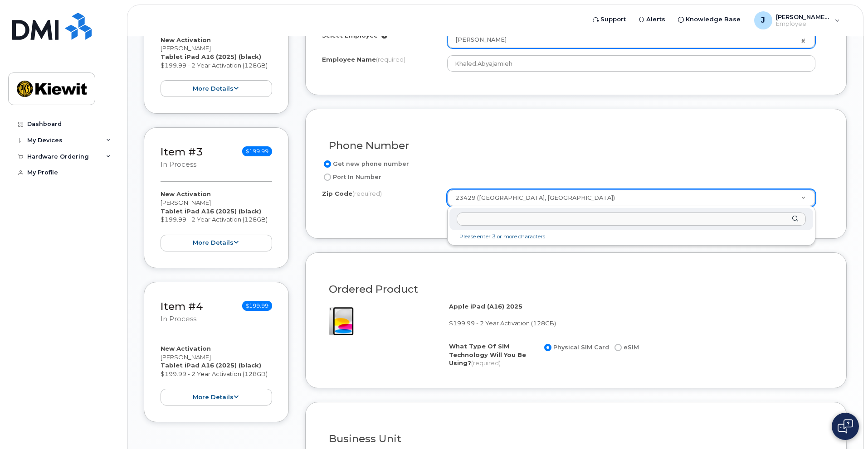
drag, startPoint x: 527, startPoint y: 197, endPoint x: 445, endPoint y: 197, distance: 82.1
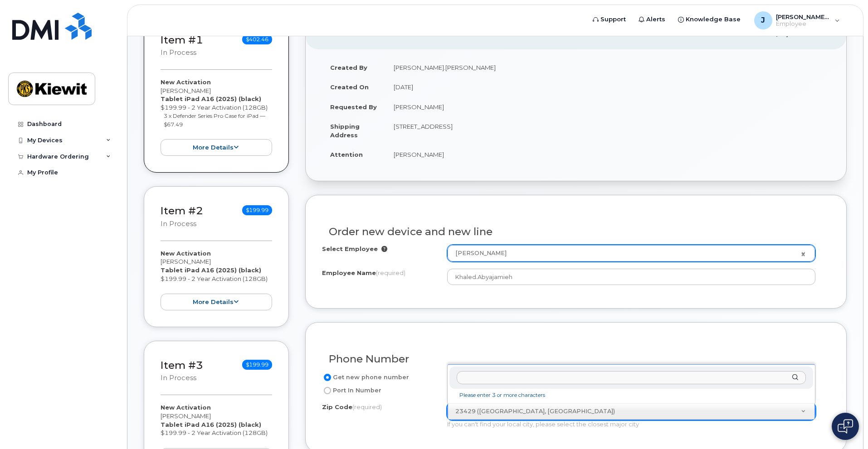
scroll to position [272, 0]
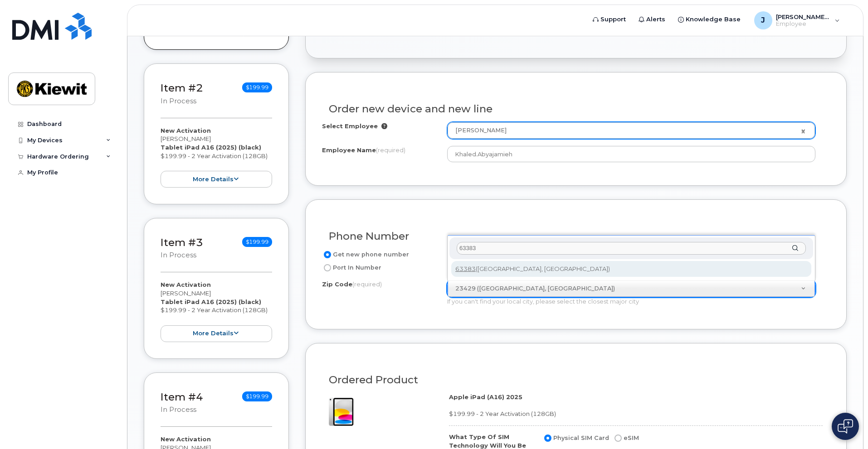
type input "63383"
type input "63383 (Warrenton, MO)"
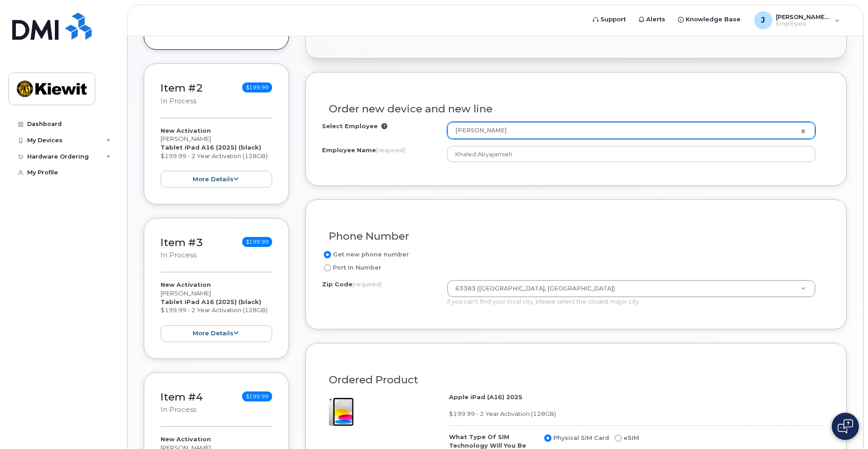
click at [412, 294] on div "Zip Code (required) 63383 (Warrenton, MO) Zip Code (required) 63383 (Warrenton,…" at bounding box center [572, 293] width 501 height 26
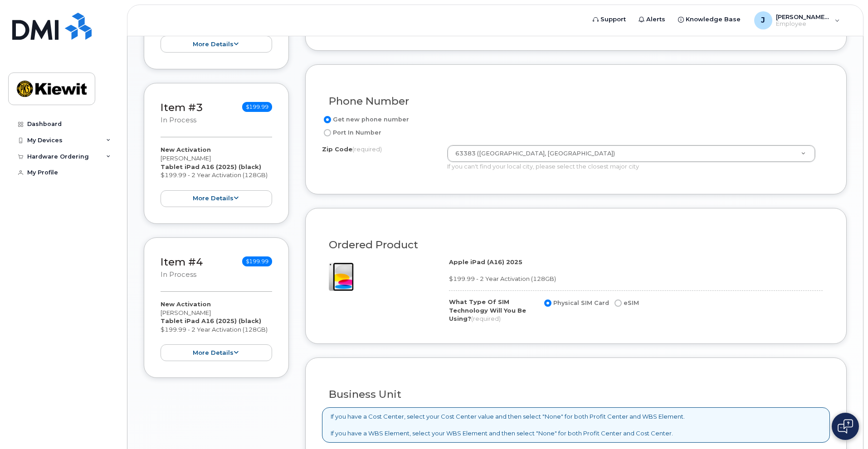
scroll to position [408, 0]
click at [329, 132] on input "Port In Number" at bounding box center [327, 131] width 7 height 7
radio input "true"
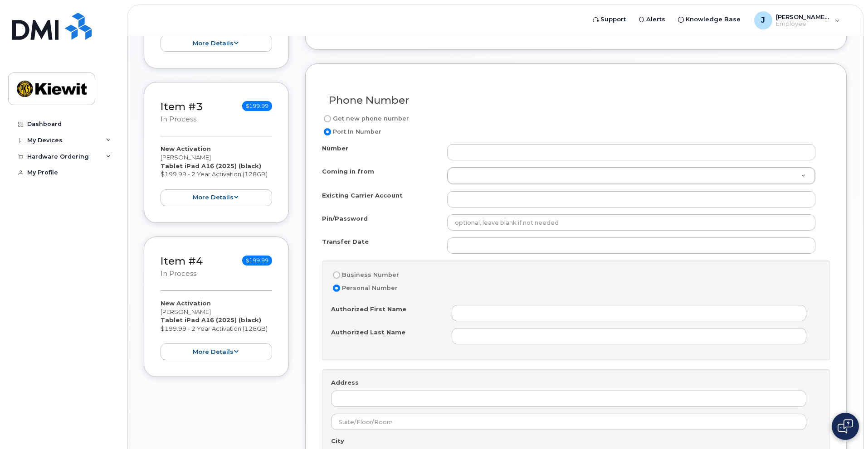
click at [331, 122] on label "Get new phone number" at bounding box center [365, 118] width 87 height 11
click at [331, 122] on input "Get new phone number" at bounding box center [327, 118] width 7 height 7
radio input "true"
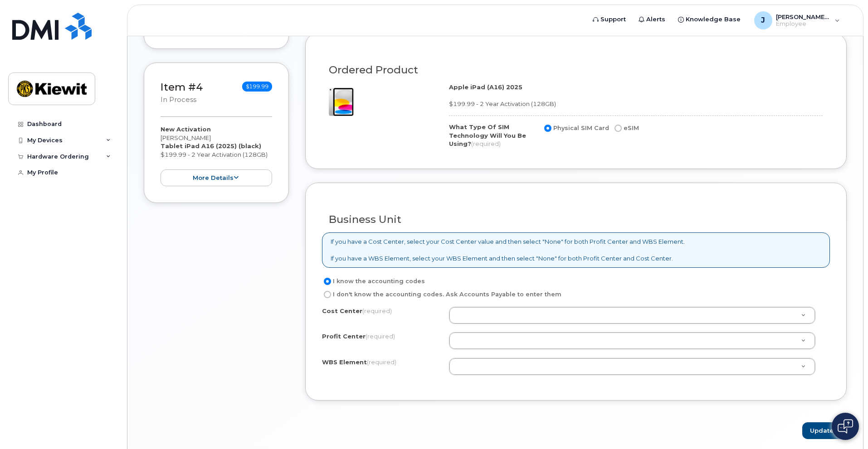
scroll to position [590, 0]
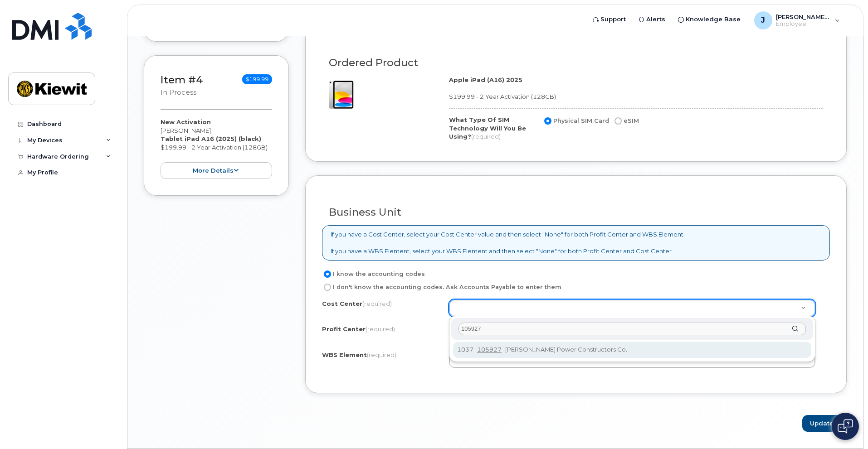
type input "105927"
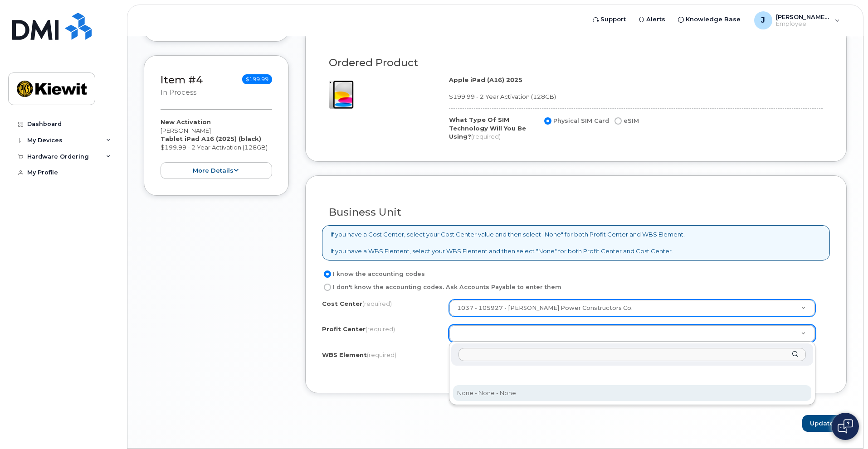
select select "None"
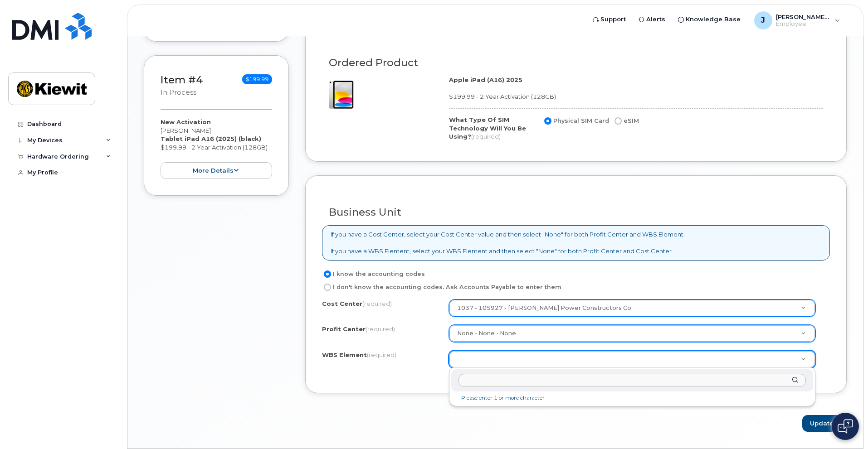
click at [476, 381] on input "text" at bounding box center [631, 380] width 347 height 13
type input "105927.1699"
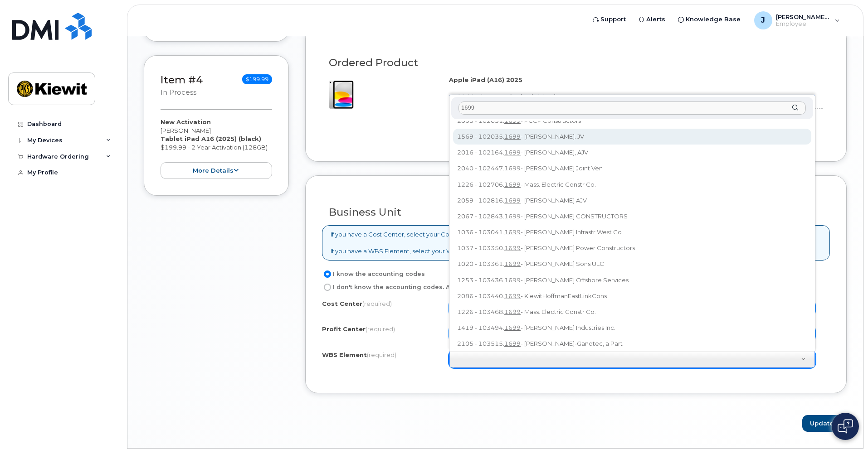
scroll to position [0, 0]
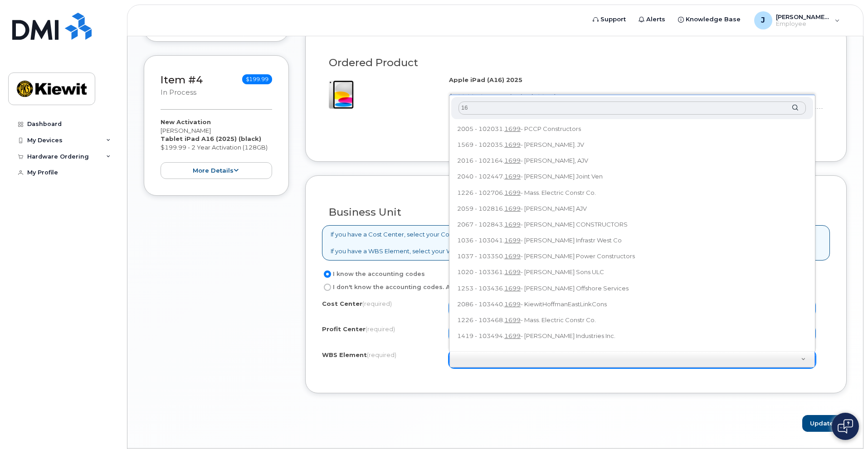
type input "1"
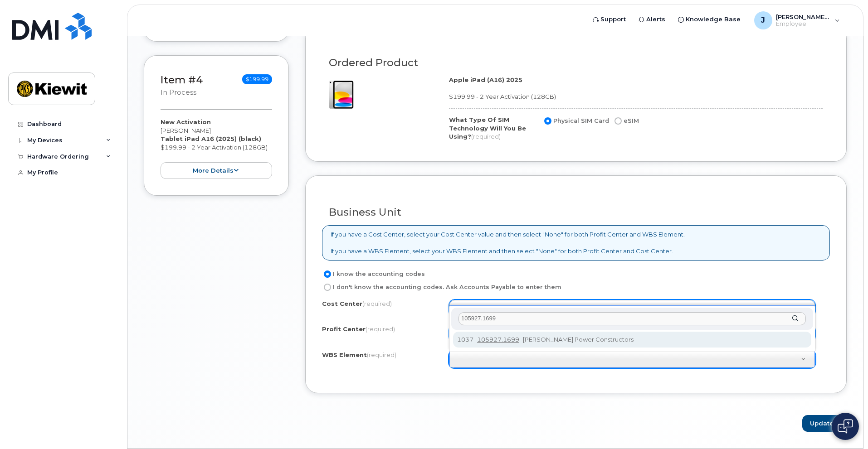
type input "105927.1699"
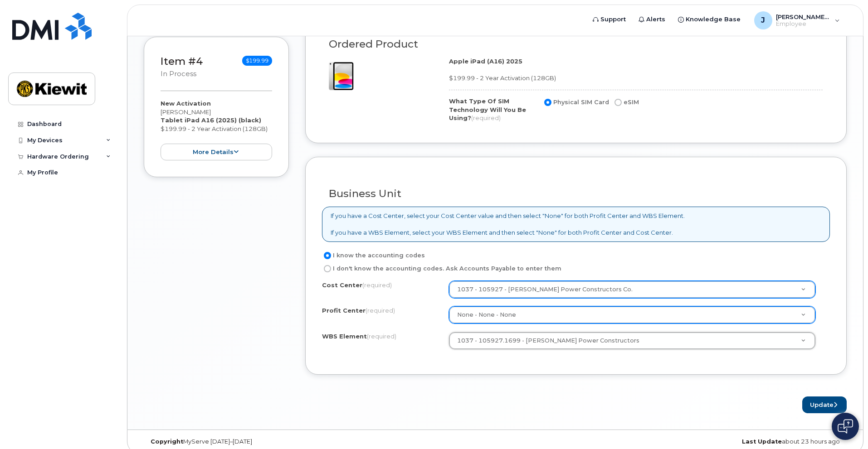
scroll to position [618, 0]
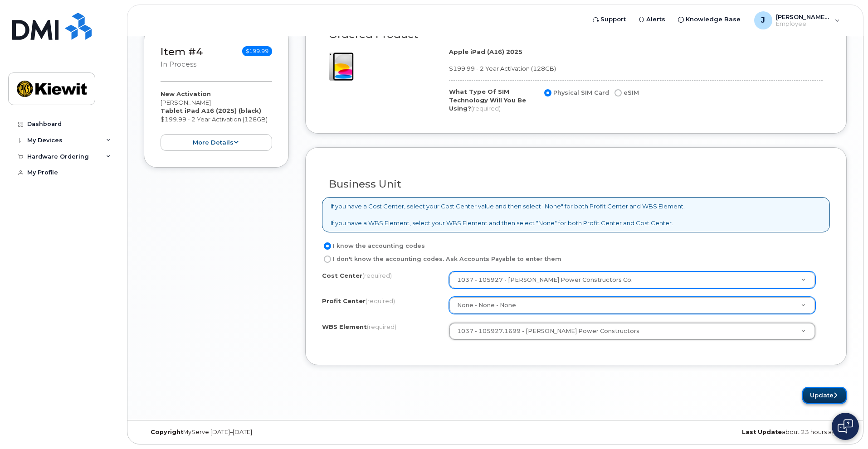
click at [820, 398] on button "Update" at bounding box center [824, 395] width 44 height 17
click at [626, 95] on label "eSIM" at bounding box center [626, 93] width 26 height 11
click at [622, 95] on input "eSIM" at bounding box center [617, 92] width 7 height 7
radio input "true"
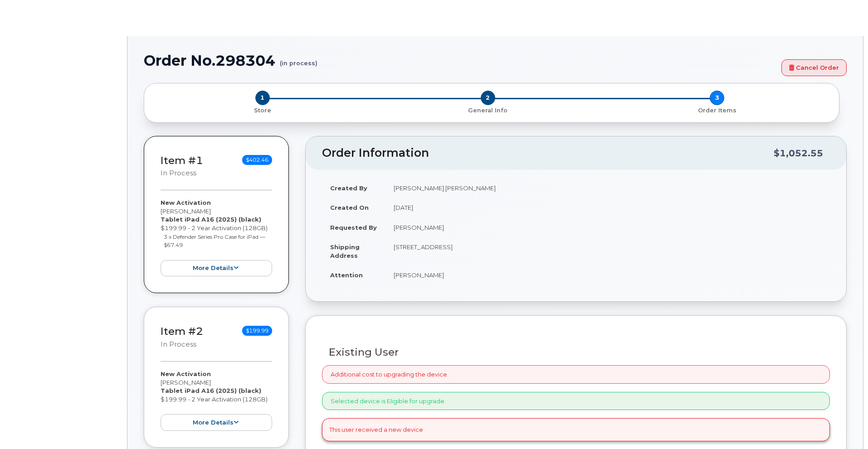
radio input "true"
type input "2356691"
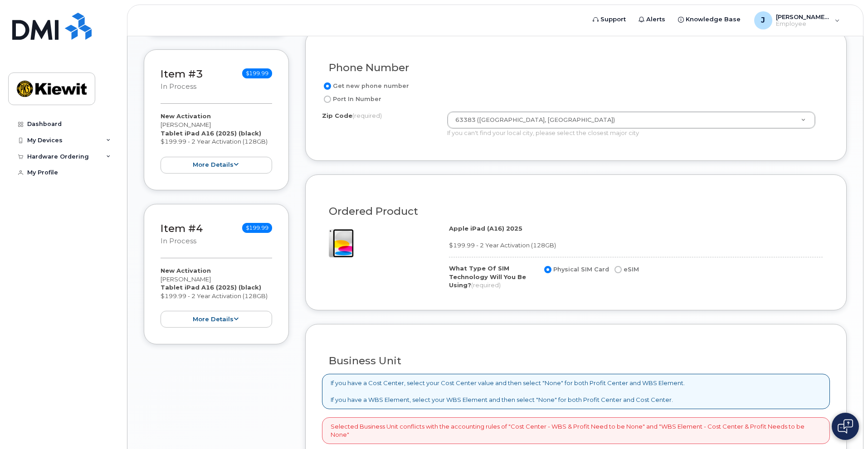
scroll to position [453, 0]
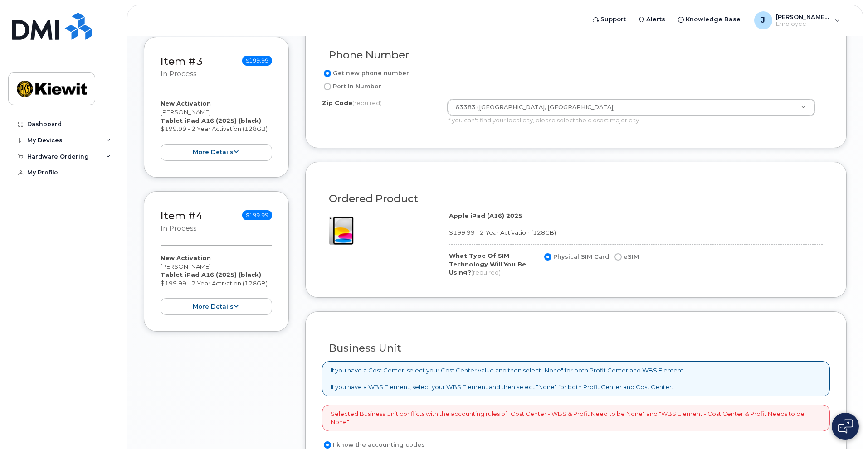
click at [614, 259] on input "eSIM" at bounding box center [617, 256] width 7 height 7
radio input "true"
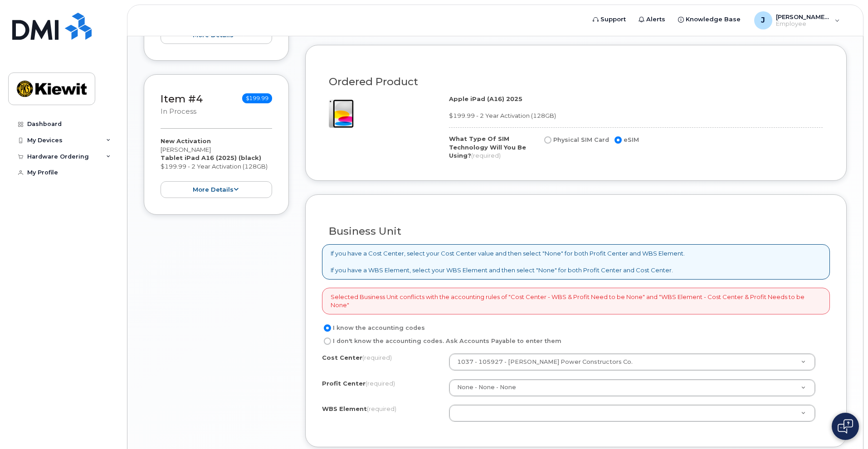
scroll to position [590, 0]
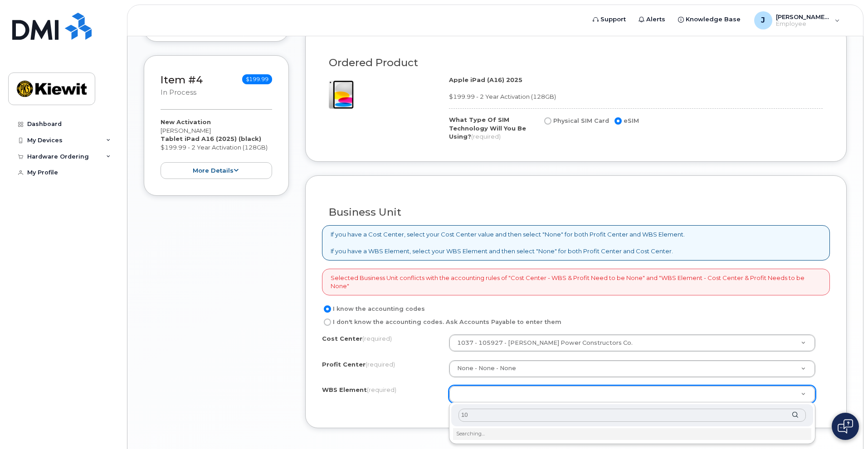
type input "1"
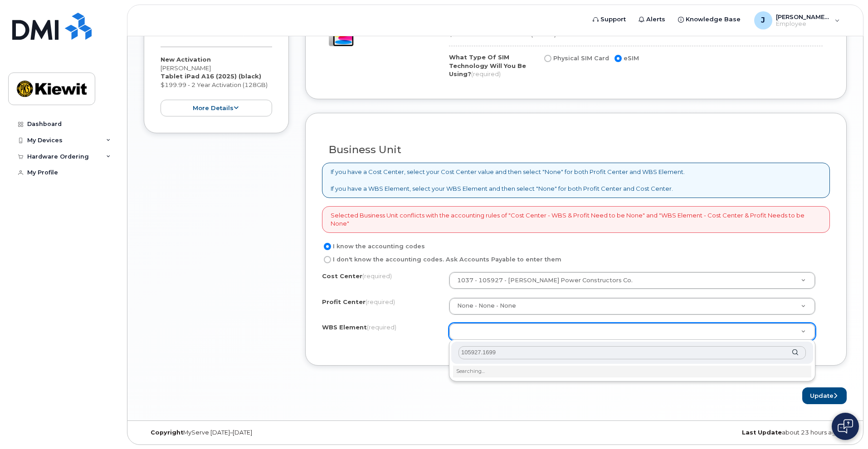
scroll to position [653, 0]
type input "105927.1699"
click at [482, 371] on li "Searching…" at bounding box center [632, 371] width 358 height 12
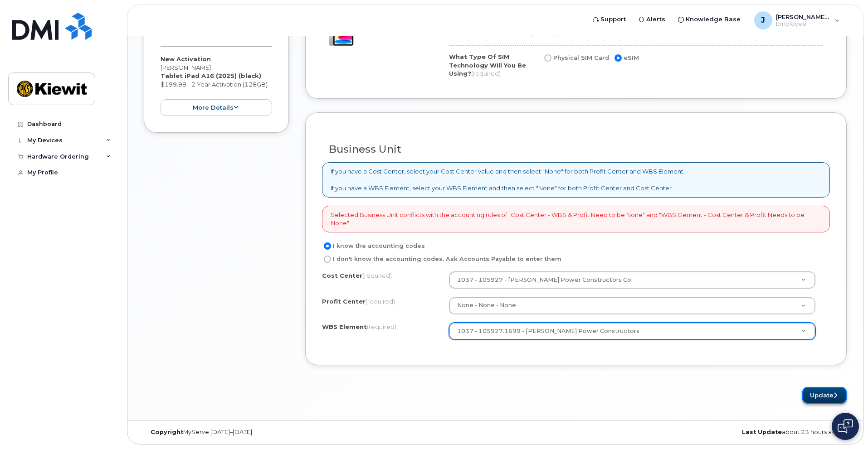
click at [820, 397] on button "Update" at bounding box center [824, 395] width 44 height 17
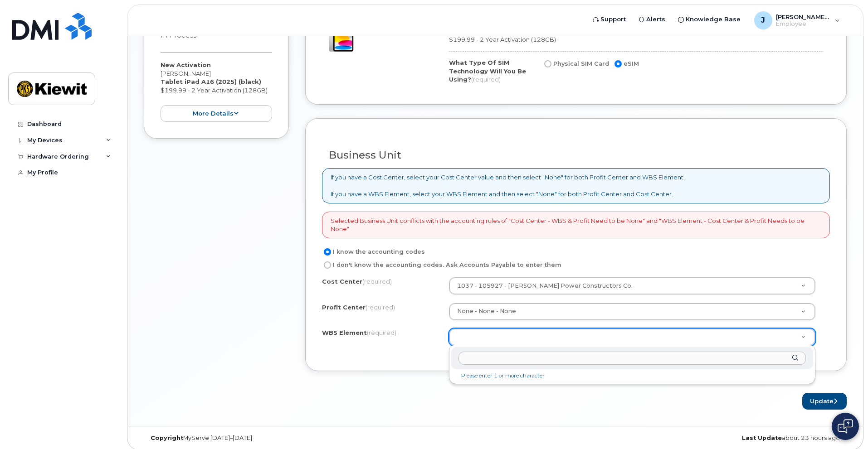
scroll to position [653, 0]
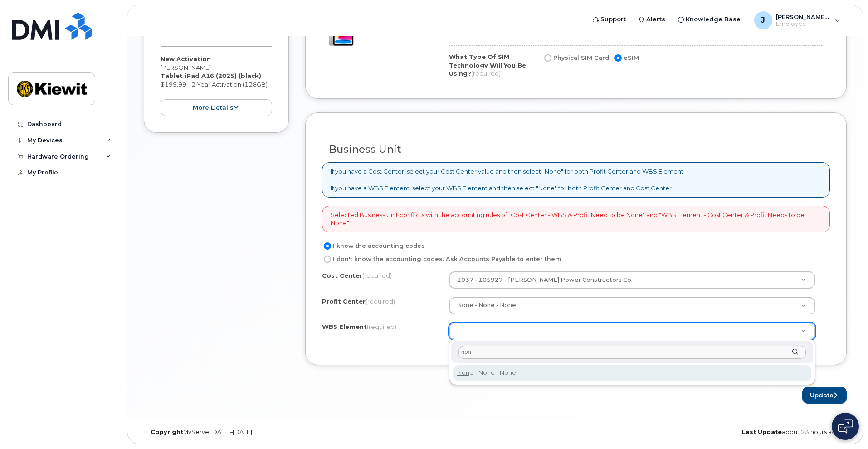
type input "non"
type input "None"
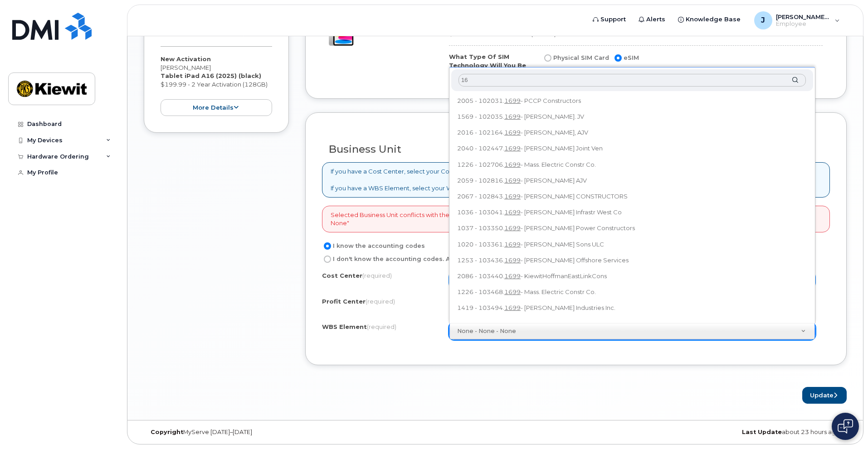
type input "1"
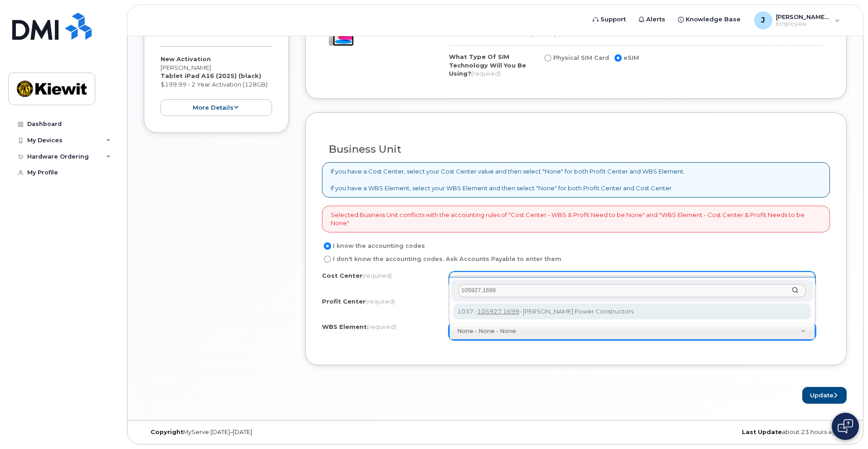
type input "105927.1699"
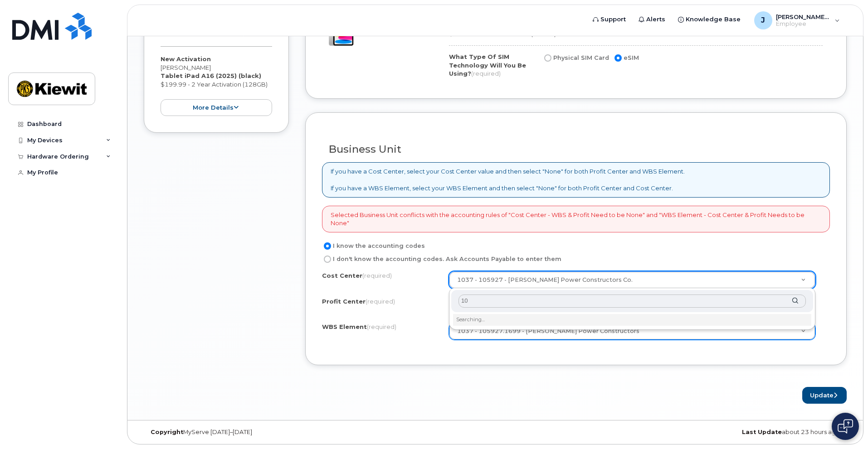
type input "1"
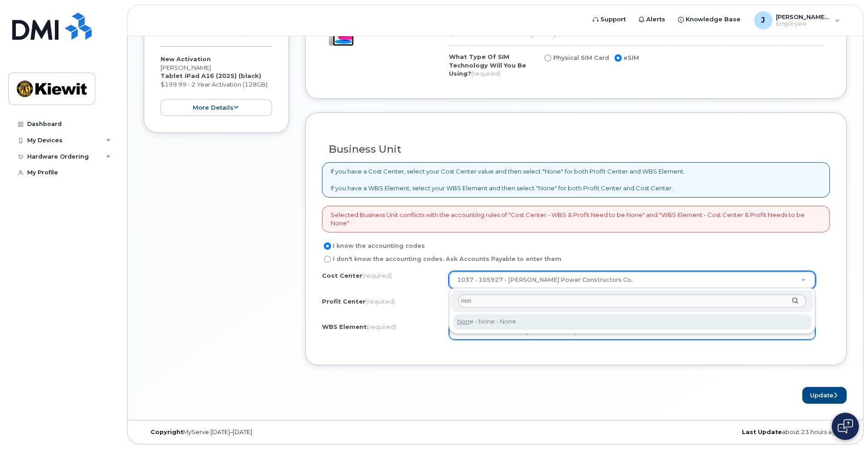
type input "non"
type input "None"
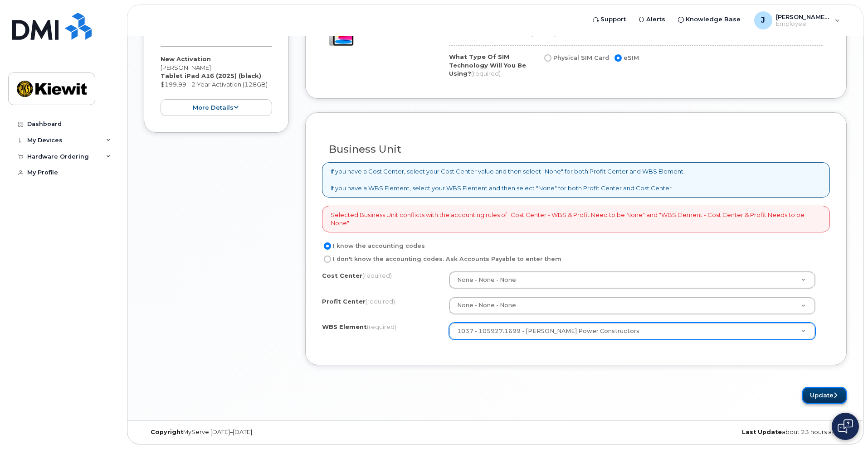
click at [815, 396] on button "Update" at bounding box center [824, 395] width 44 height 17
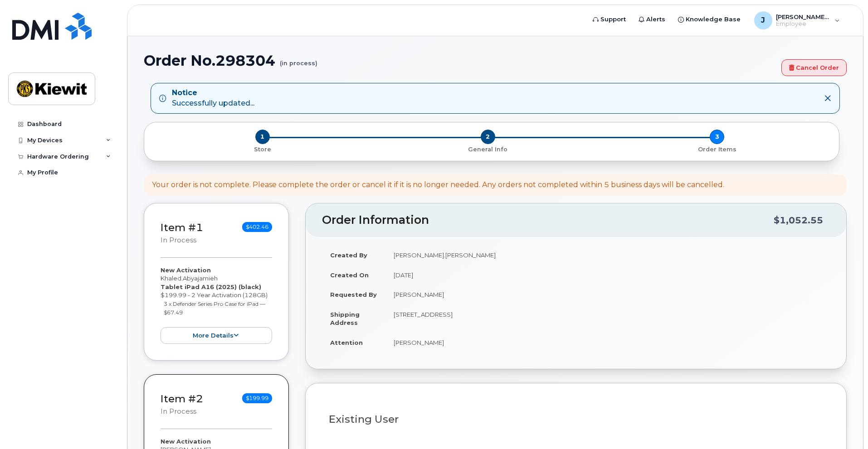
select select
type input "23429 ([GEOGRAPHIC_DATA], [GEOGRAPHIC_DATA])"
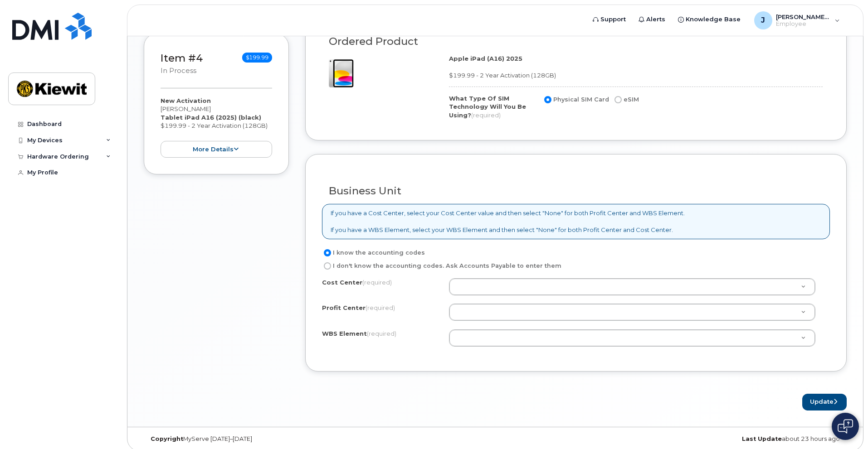
scroll to position [657, 0]
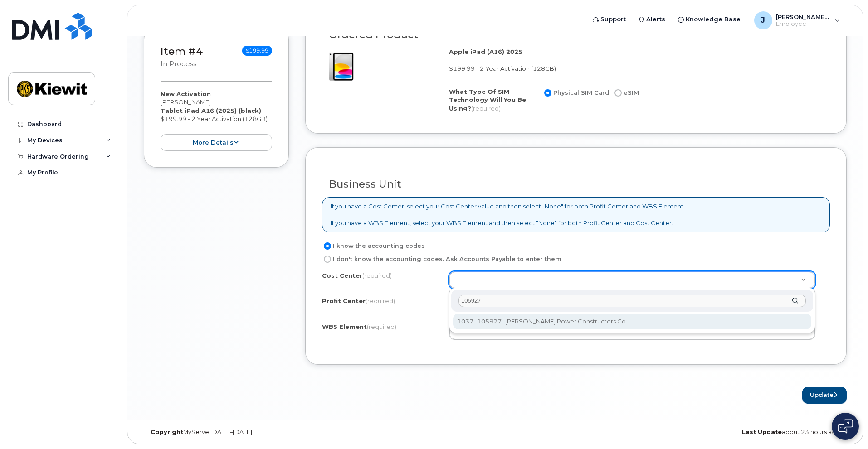
type input "105927"
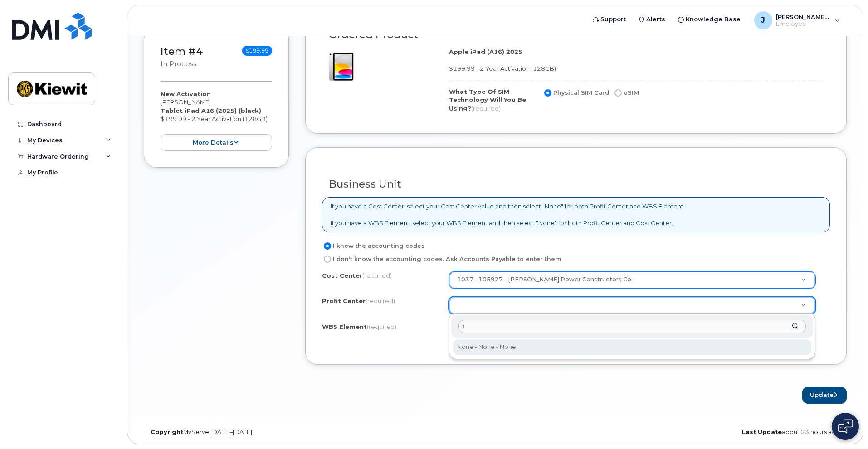
type input "n"
select select "None"
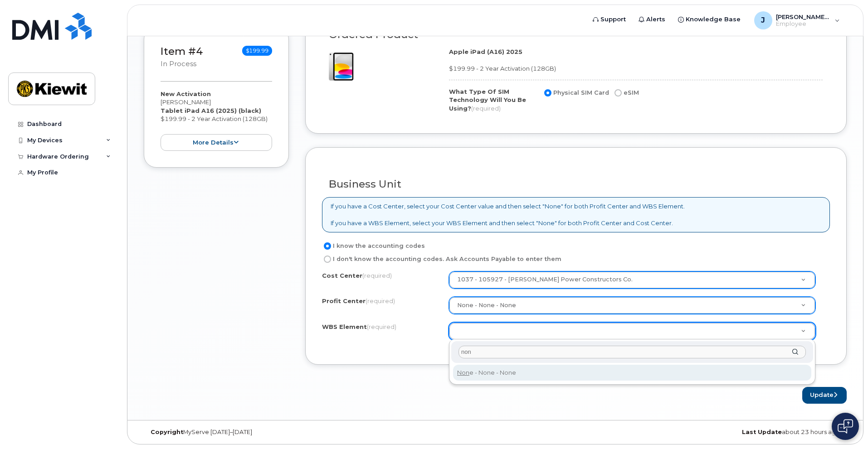
type input "non"
type input "None"
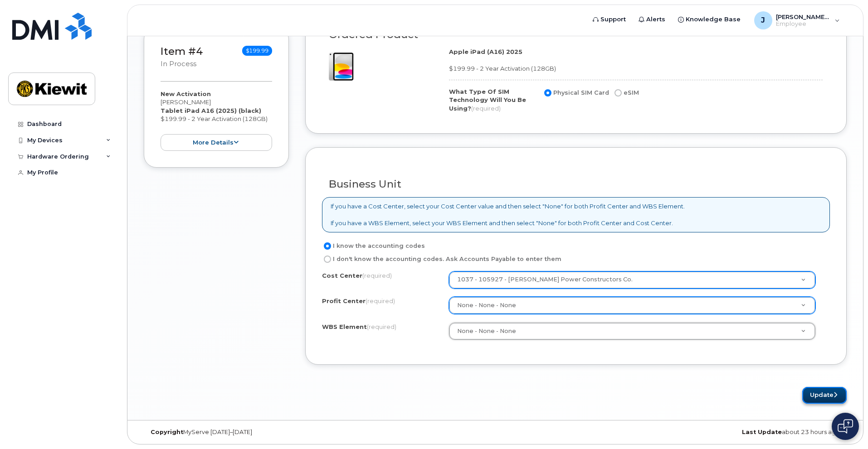
click at [820, 394] on button "Update" at bounding box center [824, 395] width 44 height 17
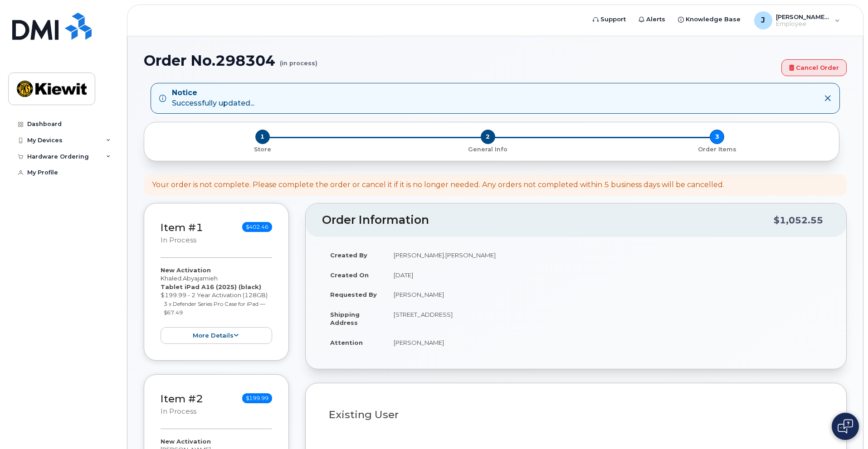
select select
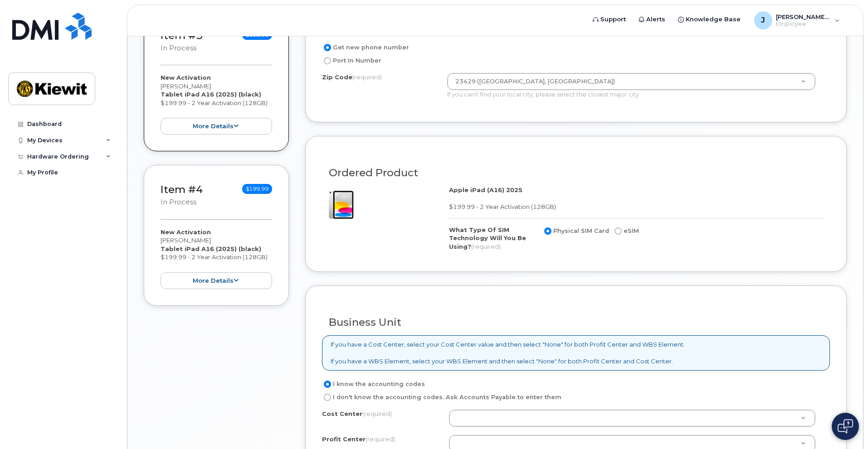
scroll to position [590, 0]
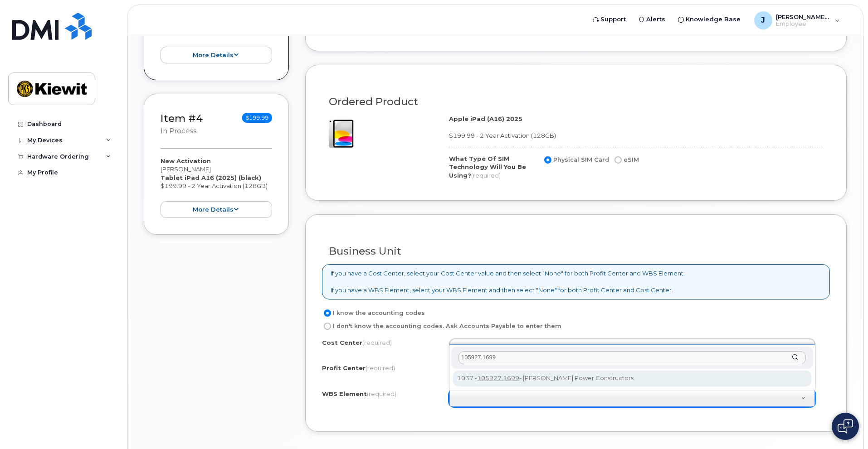
type input "105927.1699"
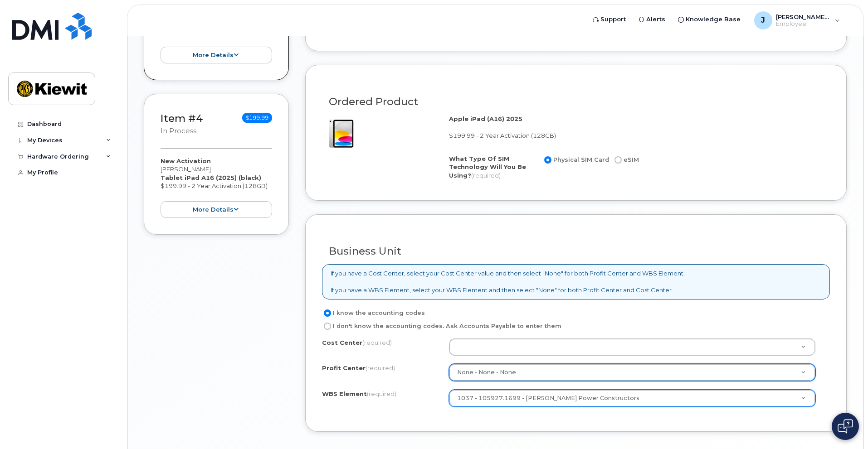
select select "None"
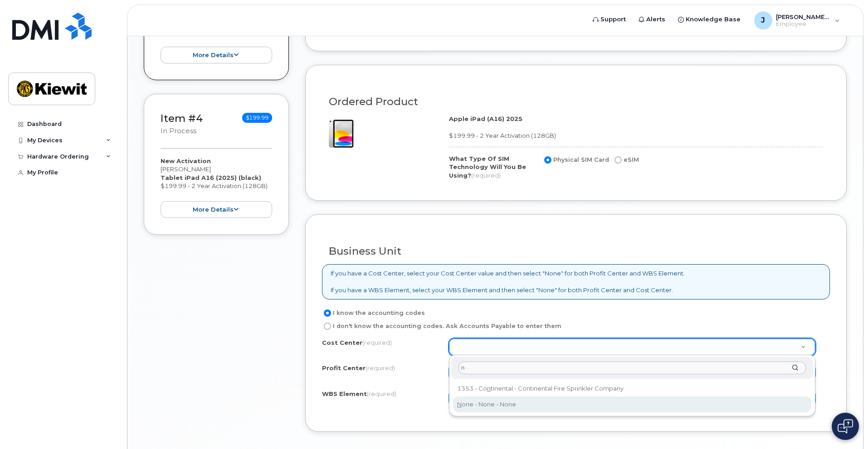
type input "n"
type input "None"
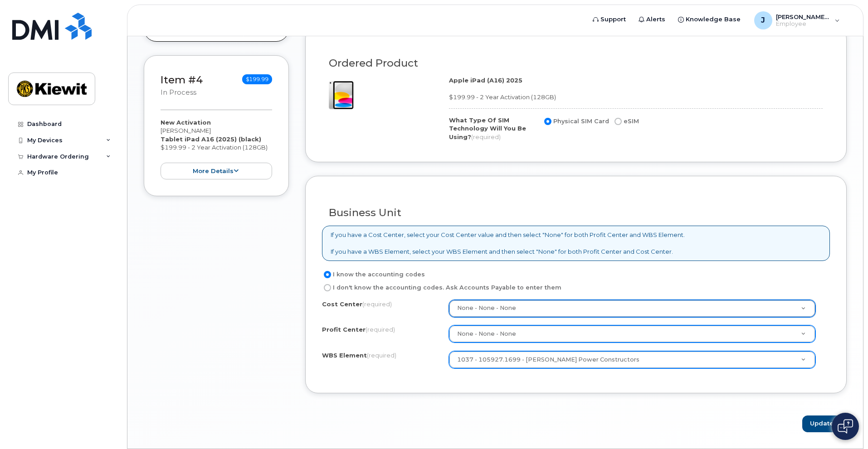
scroll to position [657, 0]
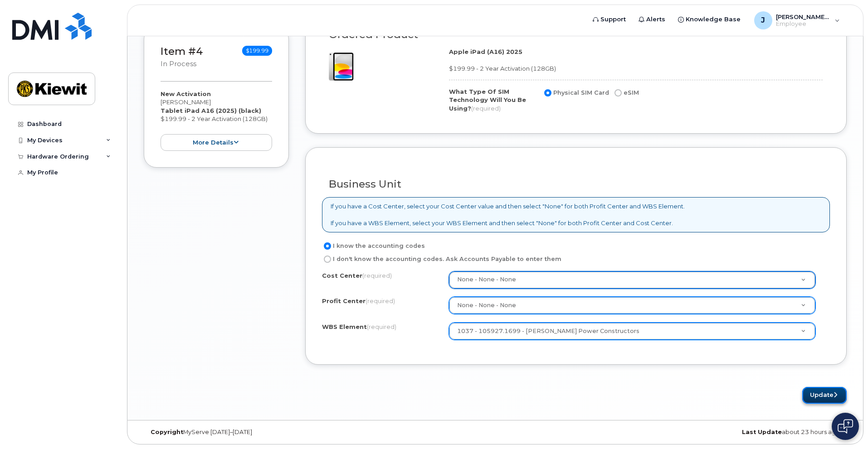
click at [820, 396] on button "Update" at bounding box center [824, 395] width 44 height 17
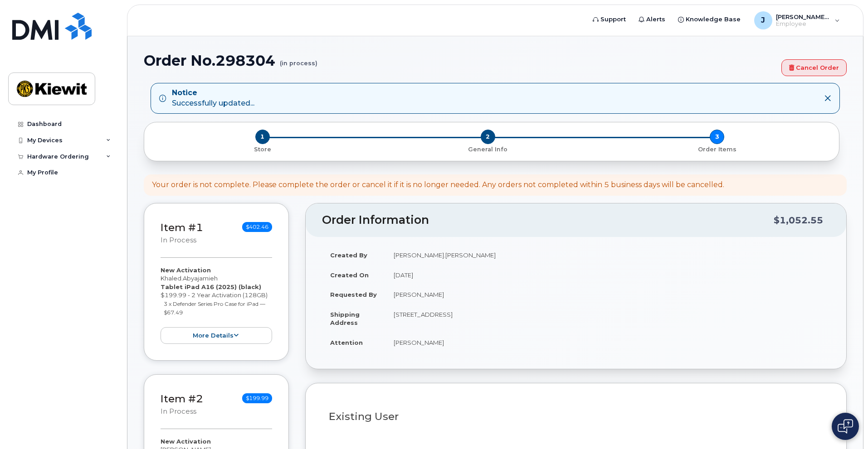
select select
type input "23429 ([GEOGRAPHIC_DATA], [GEOGRAPHIC_DATA])"
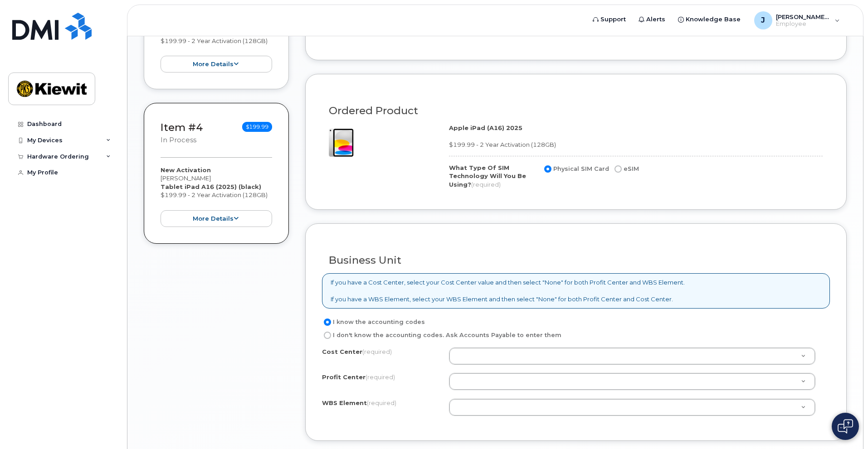
scroll to position [657, 0]
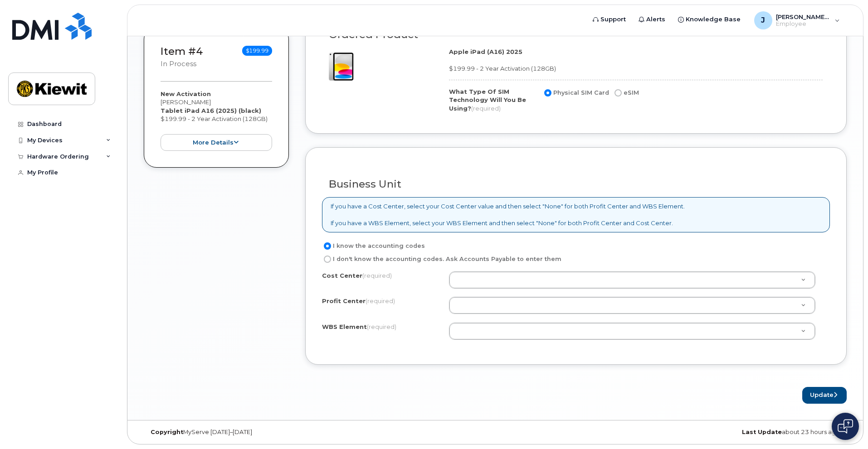
click at [477, 258] on label "I don't know the accounting codes. Ask Accounts Payable to enter them" at bounding box center [441, 259] width 239 height 11
click at [331, 258] on input "I don't know the accounting codes. Ask Accounts Payable to enter them" at bounding box center [327, 259] width 7 height 7
radio input "true"
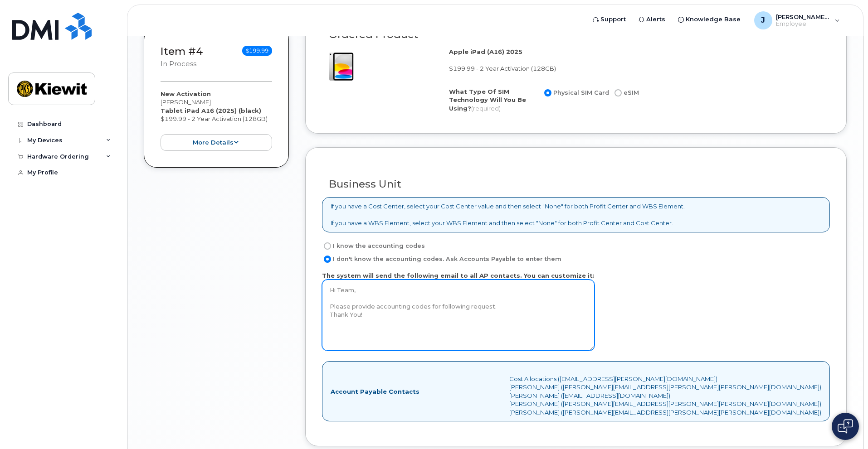
click at [432, 314] on textarea "Hi Team, Please provide accounting codes for following request. Thank You!" at bounding box center [458, 315] width 273 height 71
drag, startPoint x: 380, startPoint y: 320, endPoint x: 322, endPoint y: 285, distance: 68.7
click at [322, 285] on div "Business Unit If you have a Cost Center, select your Cost Center value and then…" at bounding box center [575, 297] width 541 height 300
click at [347, 290] on textarea "Hi Team, Please provide accounting codes for following request. Thank You!" at bounding box center [458, 315] width 273 height 71
click at [378, 317] on textarea "Hi Team, Please provide accounting codes for following request. Thank You!" at bounding box center [458, 315] width 273 height 71
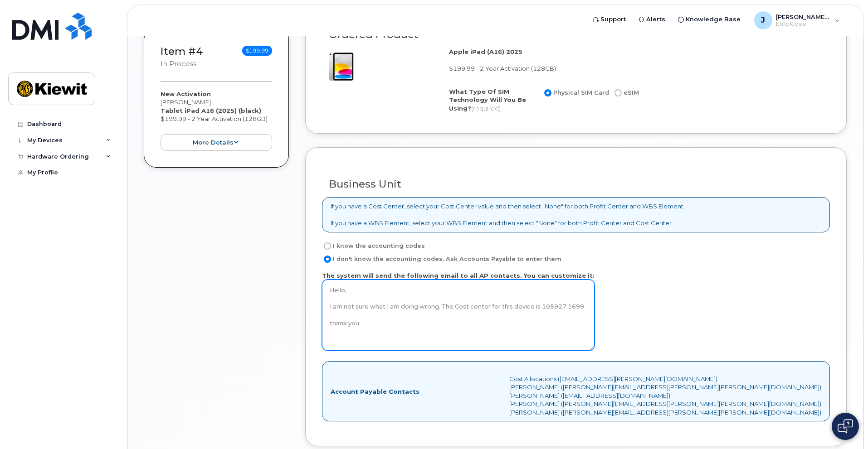
click at [364, 330] on textarea "Hi Team, Please provide accounting codes for following request. Thank You!" at bounding box center [458, 315] width 273 height 71
drag, startPoint x: 408, startPoint y: 335, endPoint x: 329, endPoint y: 291, distance: 90.1
click at [329, 291] on textarea "Hi Team, Please provide accounting codes for following request. Thank You!" at bounding box center [458, 315] width 273 height 71
type textarea "Hello, I am not sure what I am doing wrong. The Cost center for this device is …"
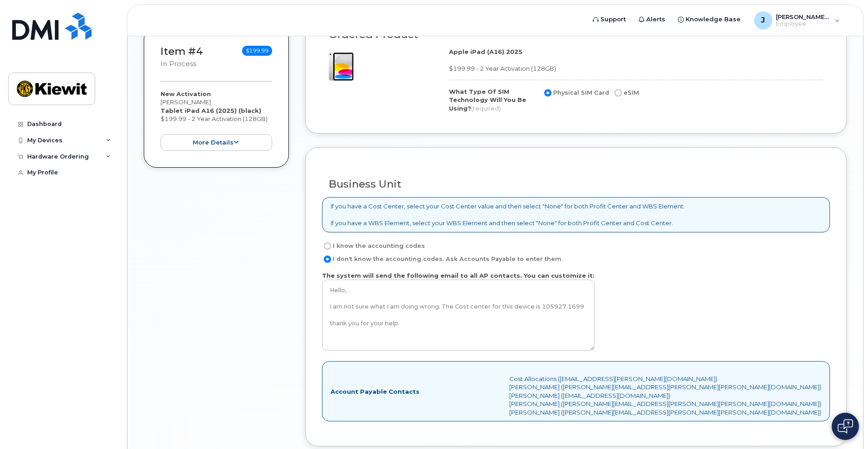
click at [721, 287] on div "The system will send the following email to all AP contacts. You can customize …" at bounding box center [576, 313] width 508 height 83
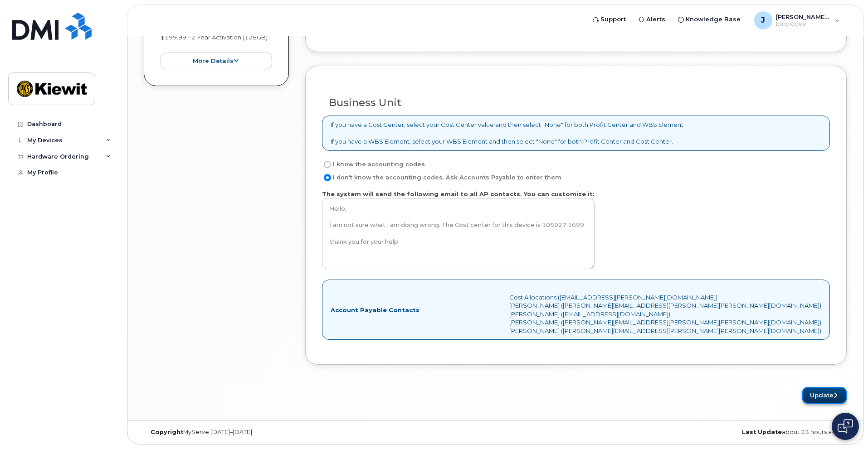
click at [818, 395] on button "Update" at bounding box center [824, 395] width 44 height 17
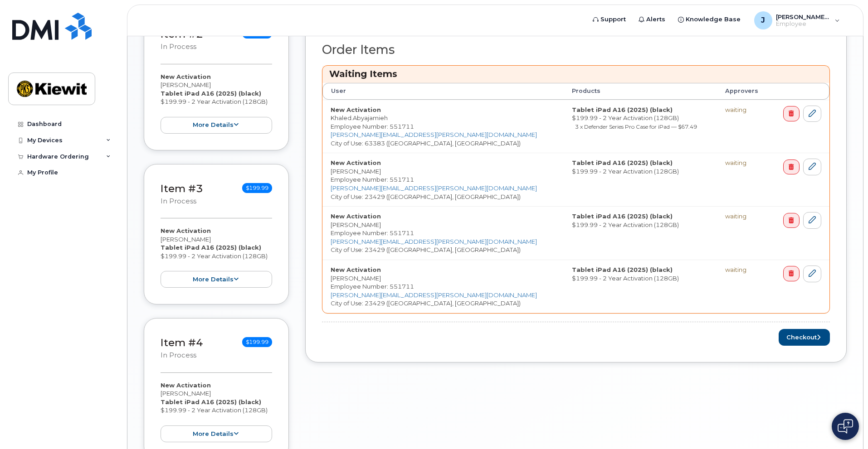
scroll to position [408, 0]
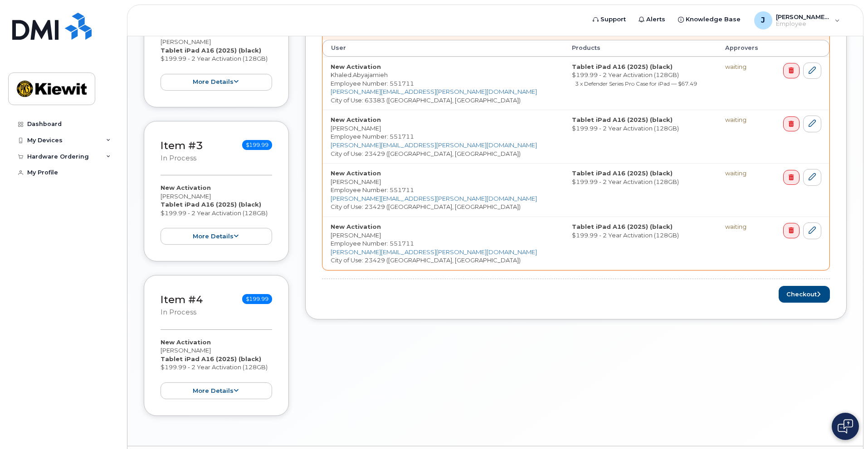
drag, startPoint x: 388, startPoint y: 75, endPoint x: 331, endPoint y: 76, distance: 57.1
click at [331, 76] on td "New Activation Khaled.Abyajamieh Employee Number: 551711 JOHANNA.WOLLENHAUPT@TI…" at bounding box center [442, 84] width 241 height 54
copy td "Khaled.Abyajamieh"
click at [812, 127] on icon at bounding box center [812, 123] width 7 height 7
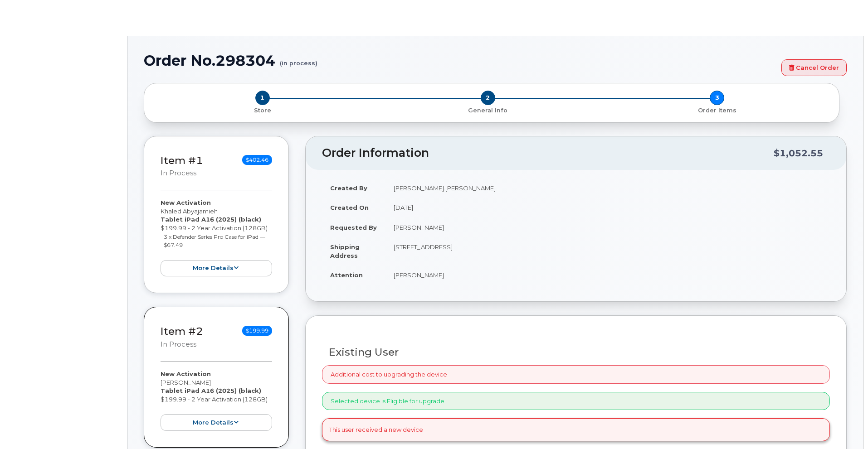
radio input "true"
type input "2356691"
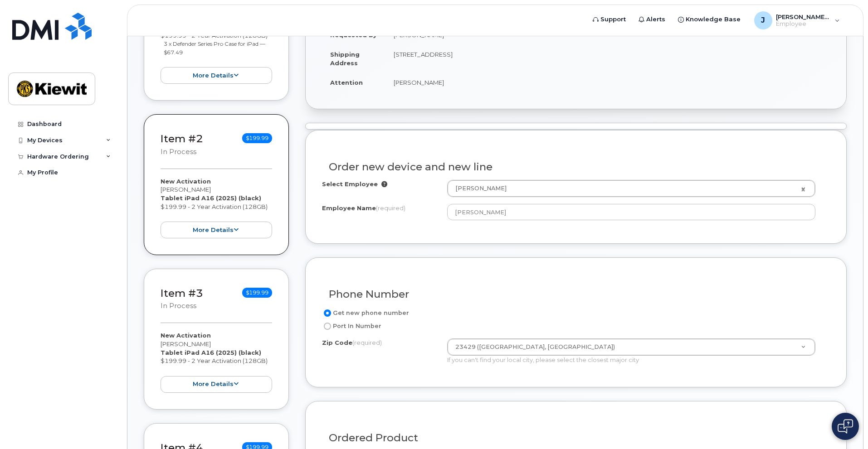
scroll to position [227, 0]
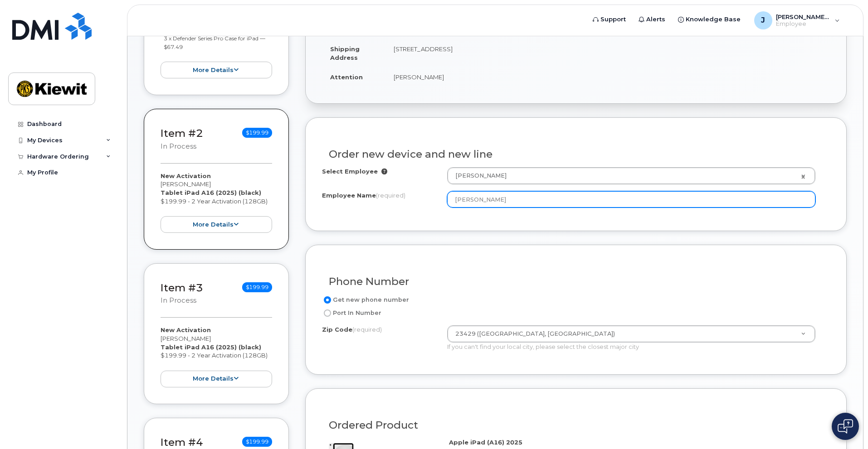
drag, startPoint x: 512, startPoint y: 200, endPoint x: 448, endPoint y: 201, distance: 63.5
click at [448, 201] on input "[PERSON_NAME]" at bounding box center [631, 199] width 368 height 16
paste input "Khaled.Abyajamieh"
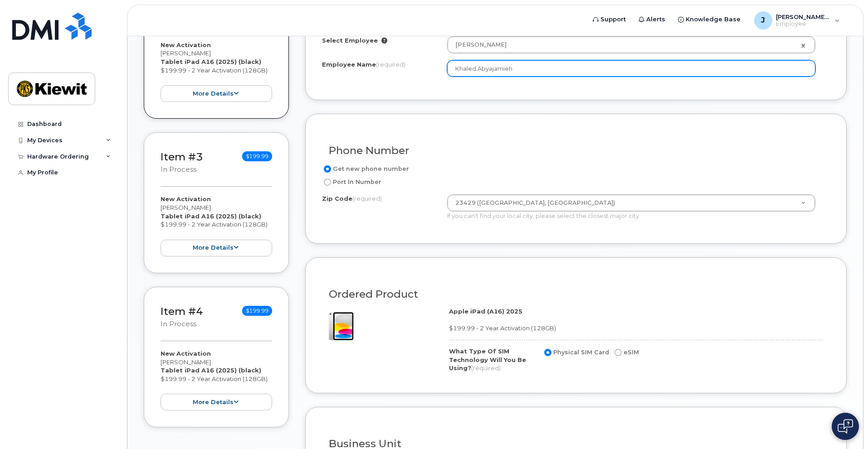
scroll to position [499, 0]
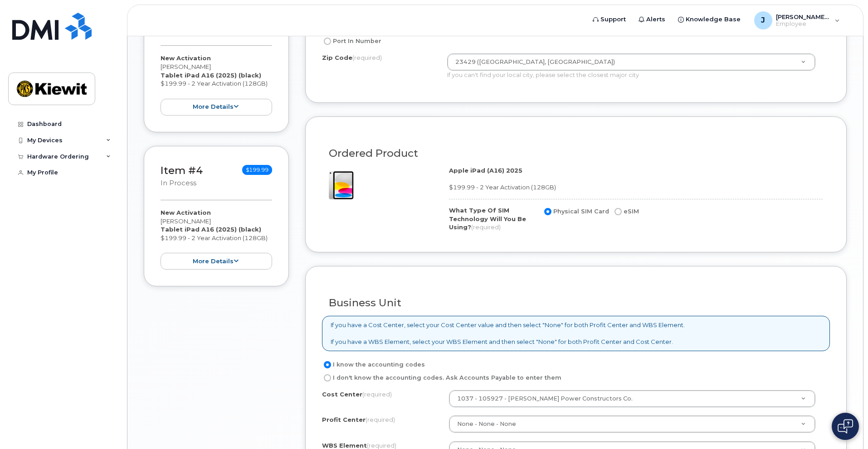
type input "Khaled.Abyajamieh"
click at [617, 211] on input "eSIM" at bounding box center [617, 211] width 7 height 7
radio input "true"
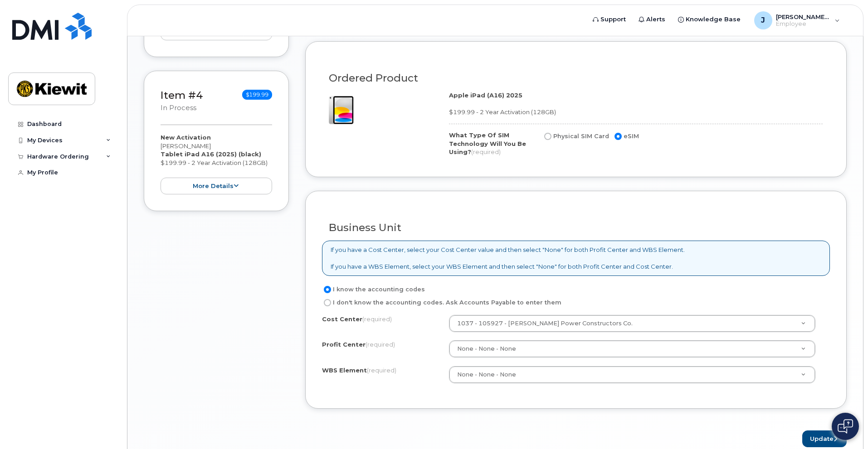
scroll to position [618, 0]
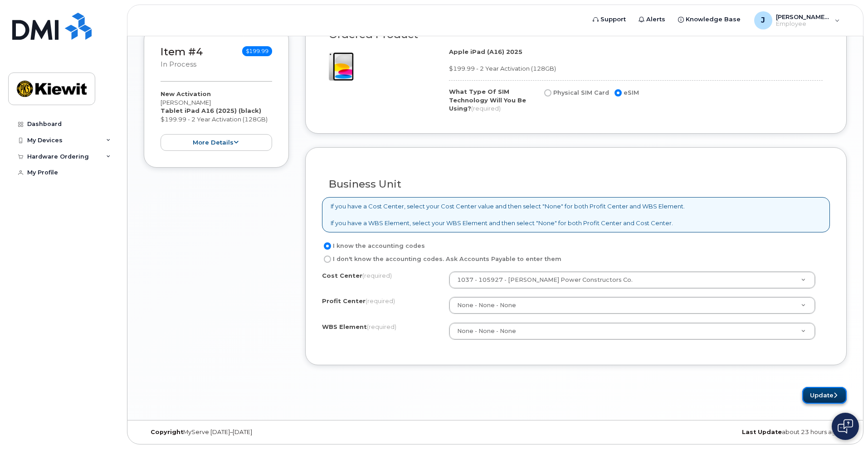
click at [822, 394] on button "Update" at bounding box center [824, 395] width 44 height 17
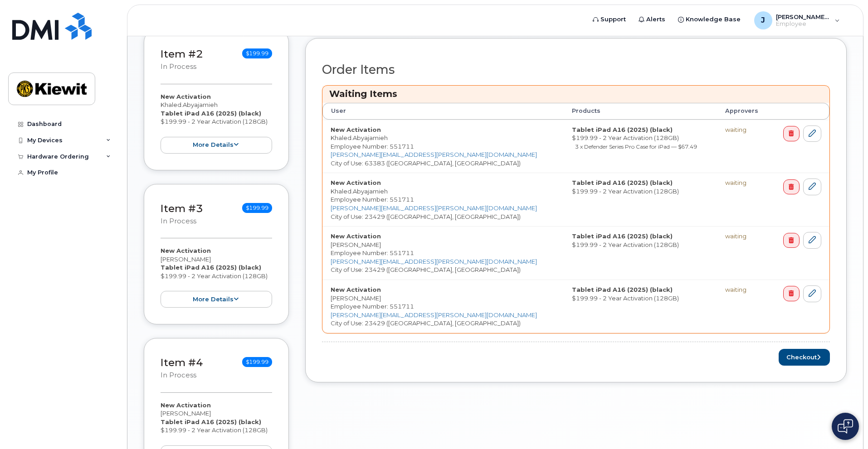
scroll to position [343, 0]
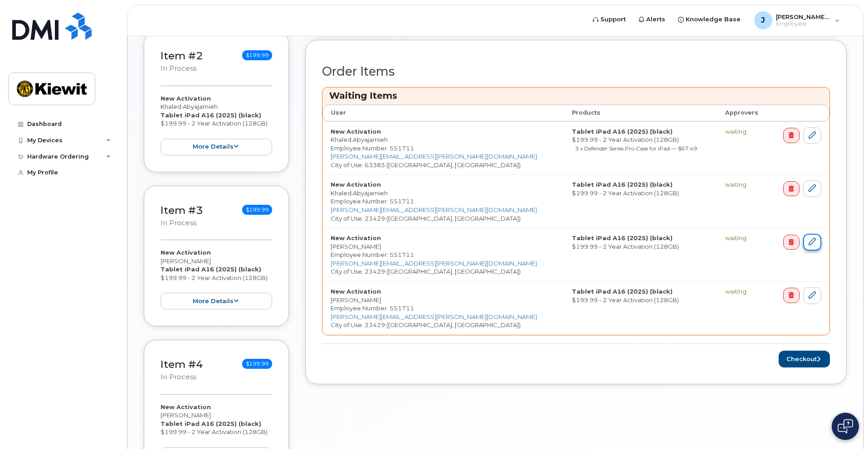
click at [814, 244] on icon at bounding box center [812, 241] width 7 height 7
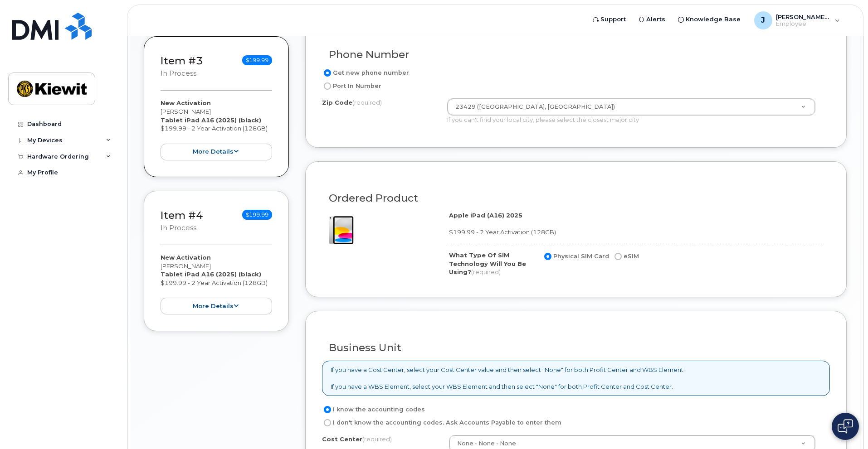
scroll to position [453, 0]
click at [613, 259] on label "eSIM" at bounding box center [626, 257] width 26 height 11
click at [614, 259] on input "eSIM" at bounding box center [617, 256] width 7 height 7
radio input "true"
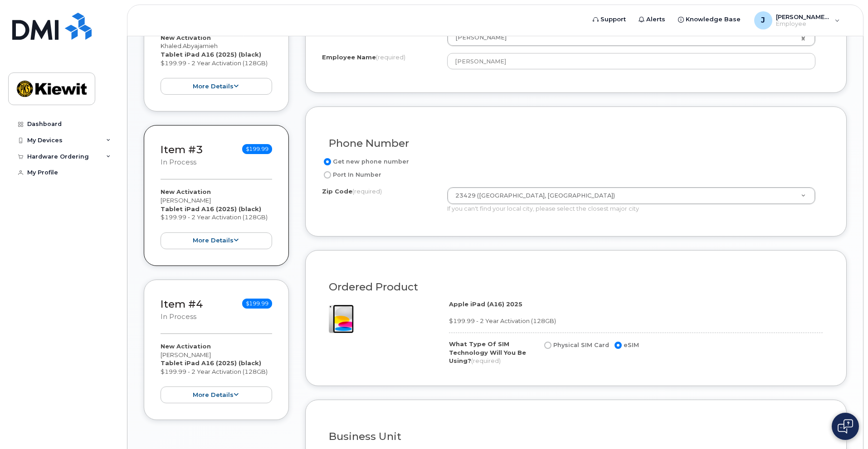
scroll to position [227, 0]
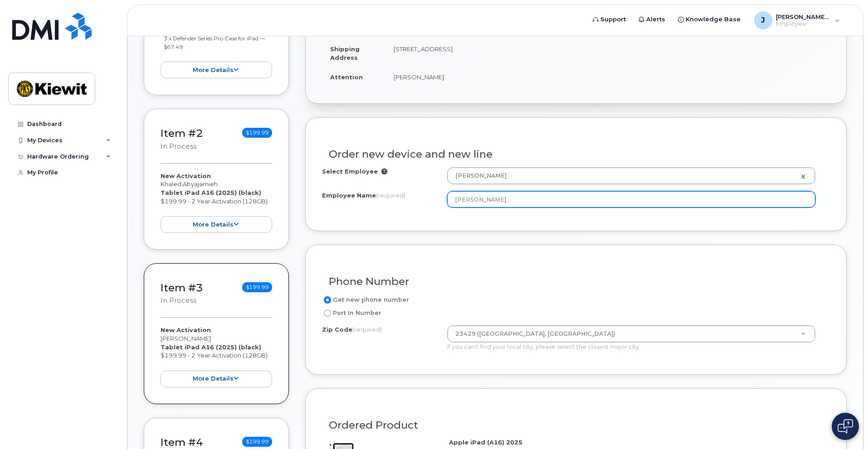
drag, startPoint x: 521, startPoint y: 199, endPoint x: 412, endPoint y: 207, distance: 108.7
click at [412, 207] on div "Employee Name (required) Johanna Wollenhaupt" at bounding box center [576, 199] width 508 height 16
paste input "Khaled.Abyajamieh"
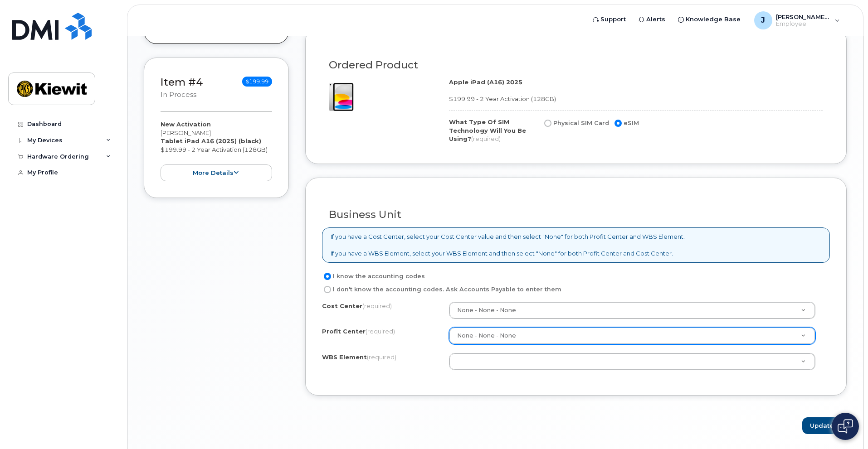
scroll to position [618, 0]
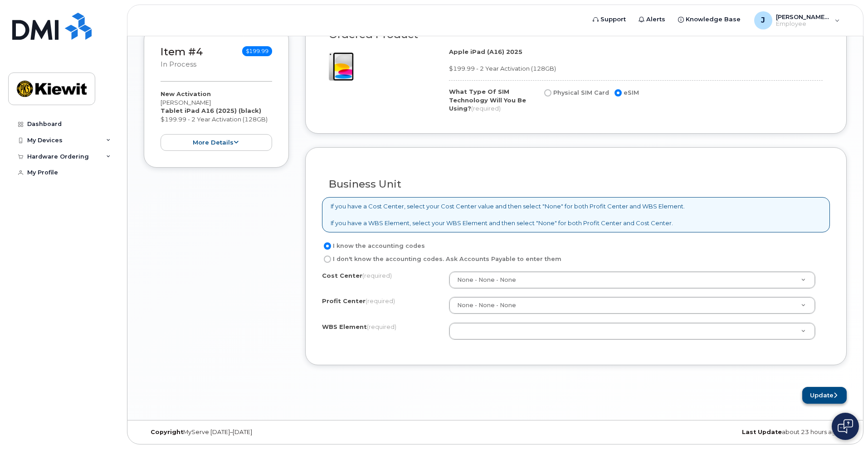
type input "Khaled.Abyajamieh"
click at [819, 396] on button "Update" at bounding box center [824, 395] width 44 height 17
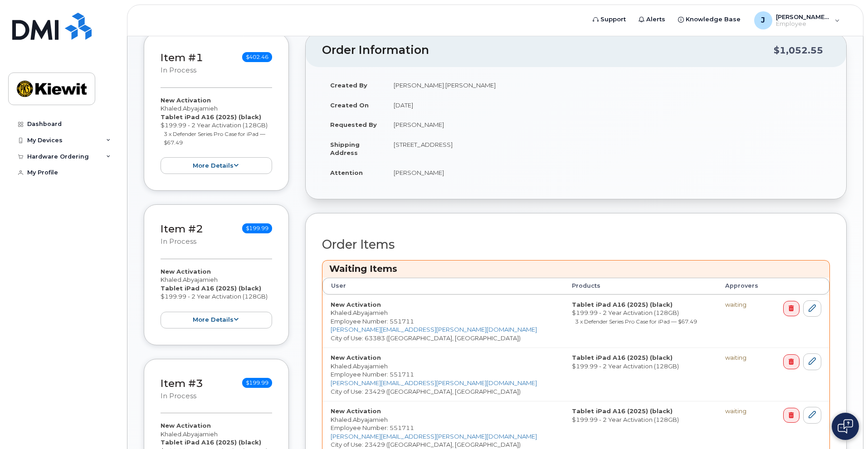
scroll to position [408, 0]
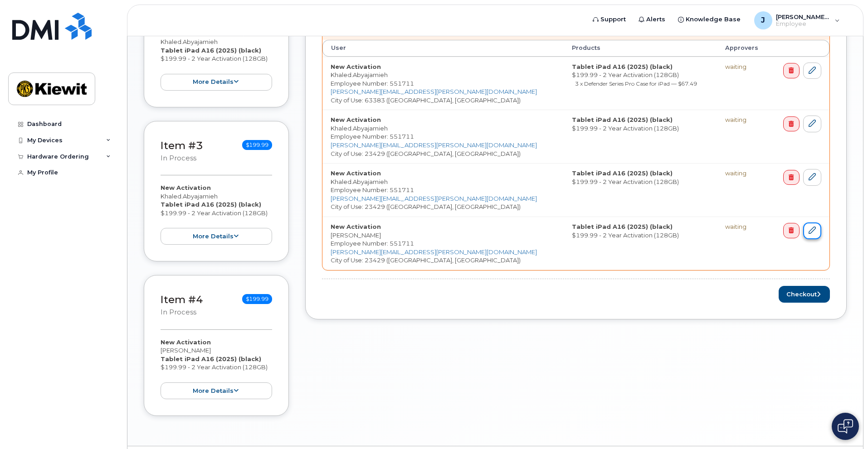
click at [813, 234] on link at bounding box center [812, 231] width 18 height 17
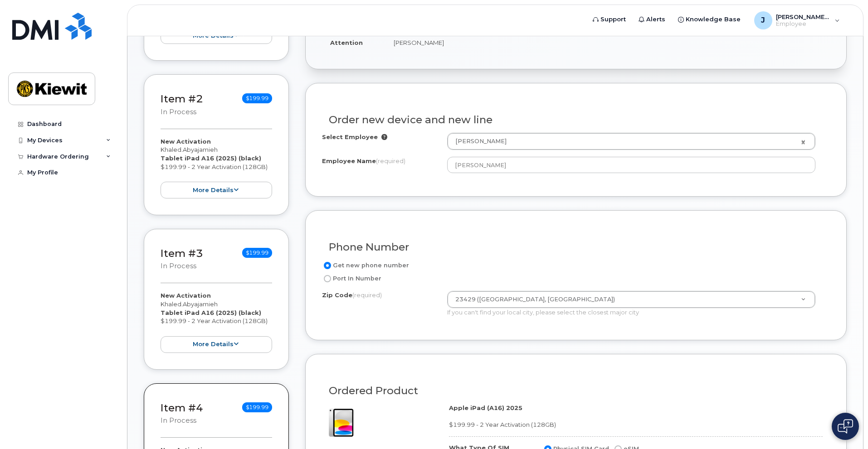
scroll to position [317, 0]
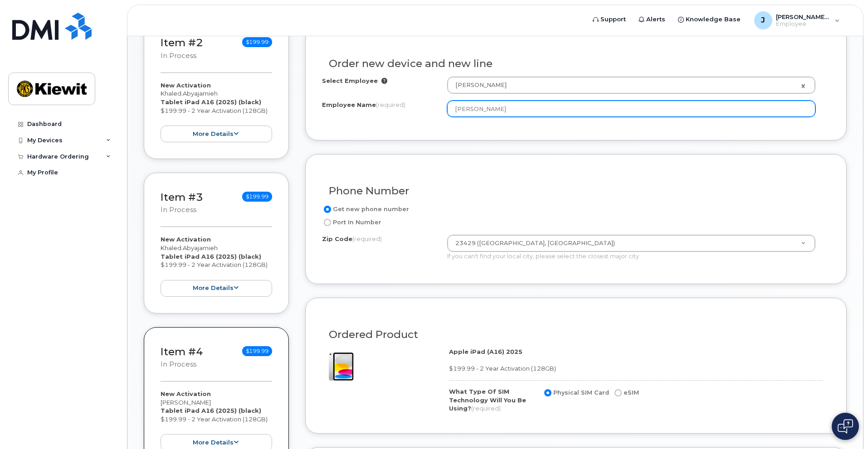
drag, startPoint x: 532, startPoint y: 110, endPoint x: 423, endPoint y: 110, distance: 109.7
click at [423, 110] on div "Employee Name (required) [PERSON_NAME]" at bounding box center [576, 109] width 508 height 16
paste input "Khaled.Abyajamieh"
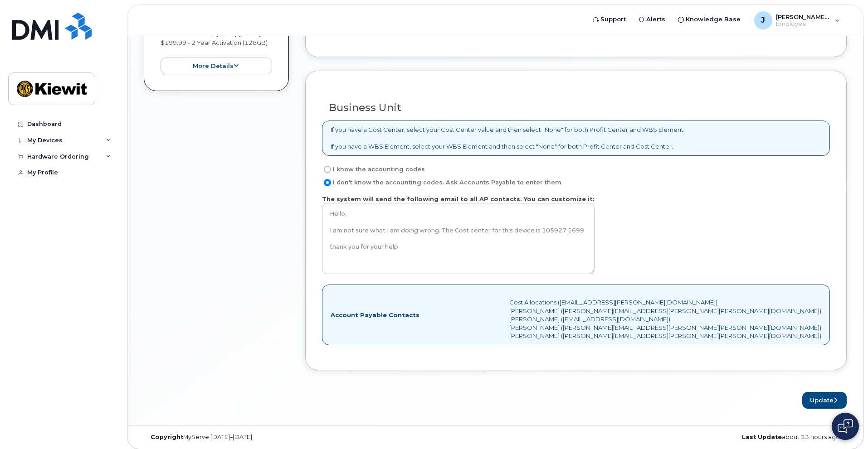
scroll to position [699, 0]
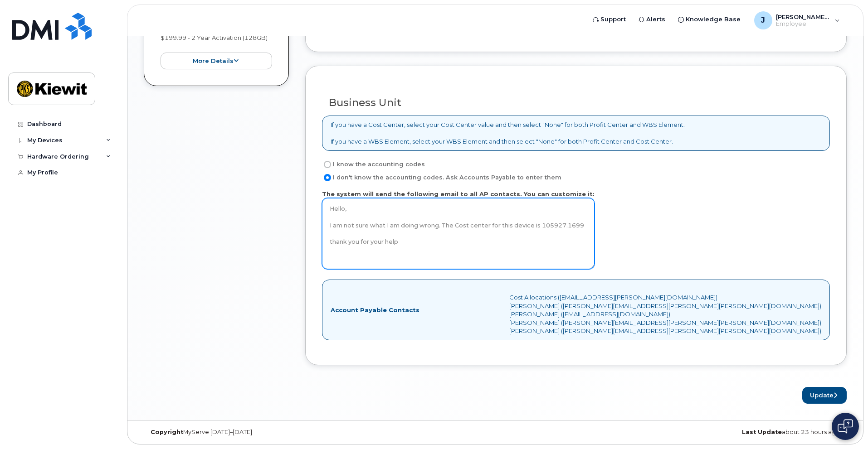
type input "Khaled.Abyajamieh"
drag, startPoint x: 407, startPoint y: 254, endPoint x: 330, endPoint y: 211, distance: 88.5
click at [330, 211] on textarea "Hello, I am not sure what I am doing wrong. The Cost center for this device is …" at bounding box center [458, 233] width 273 height 71
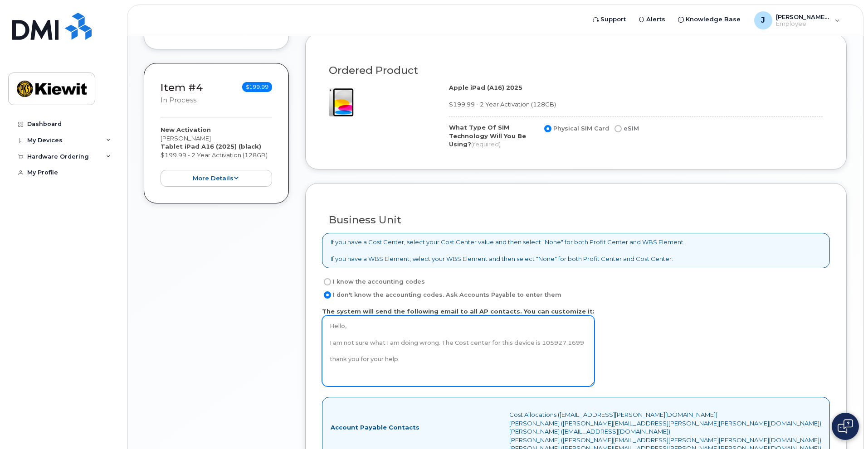
scroll to position [427, 0]
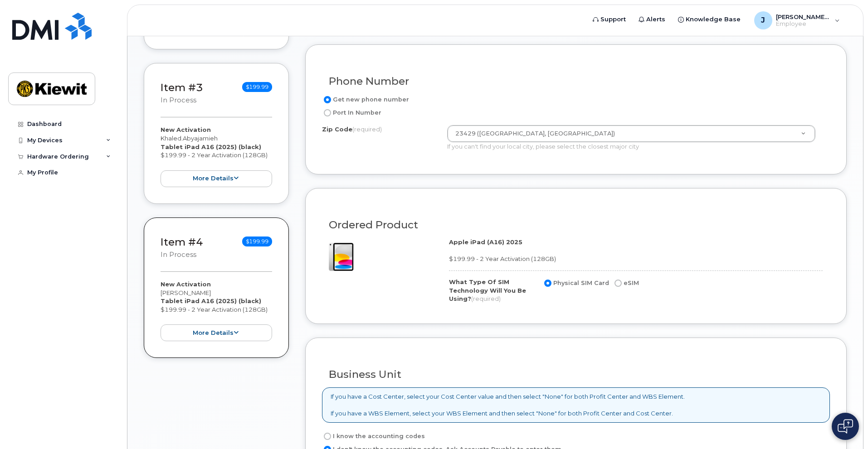
click at [619, 284] on label "eSIM" at bounding box center [626, 283] width 26 height 11
click at [619, 284] on input "eSIM" at bounding box center [617, 283] width 7 height 7
radio input "true"
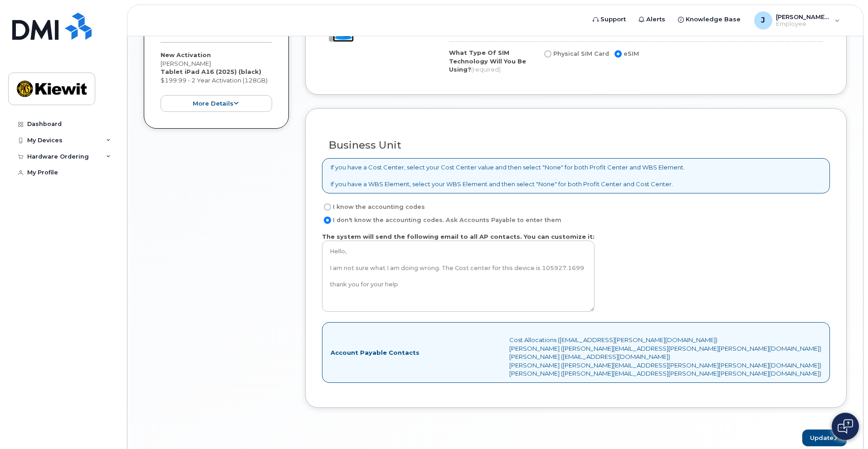
scroll to position [699, 0]
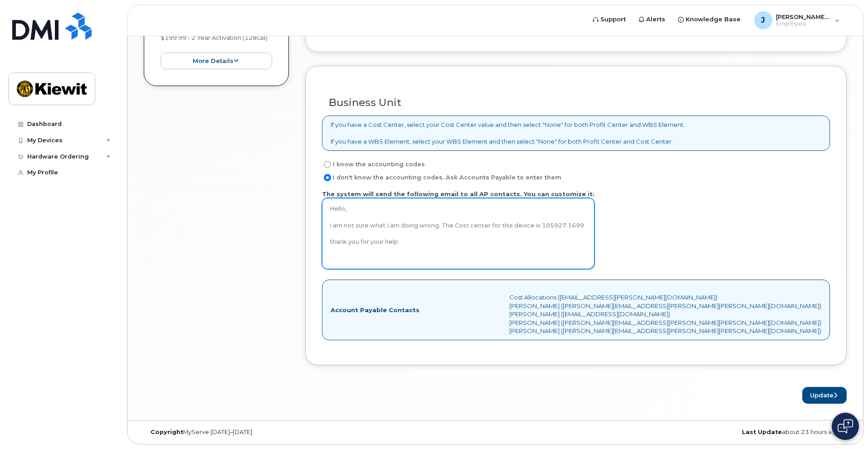
drag, startPoint x: 404, startPoint y: 254, endPoint x: 329, endPoint y: 208, distance: 87.7
click at [329, 208] on textarea "Hello, I am not sure what I am doing wrong. The Cost center for this device is …" at bounding box center [458, 233] width 273 height 71
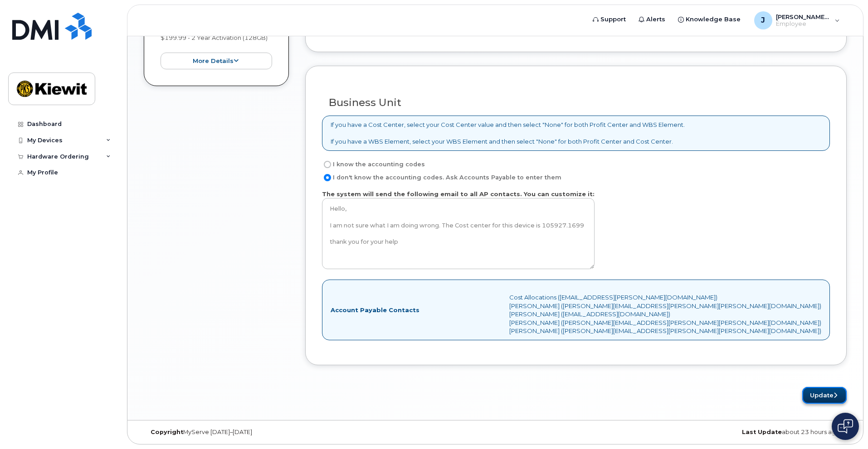
click at [814, 398] on button "Update" at bounding box center [824, 395] width 44 height 17
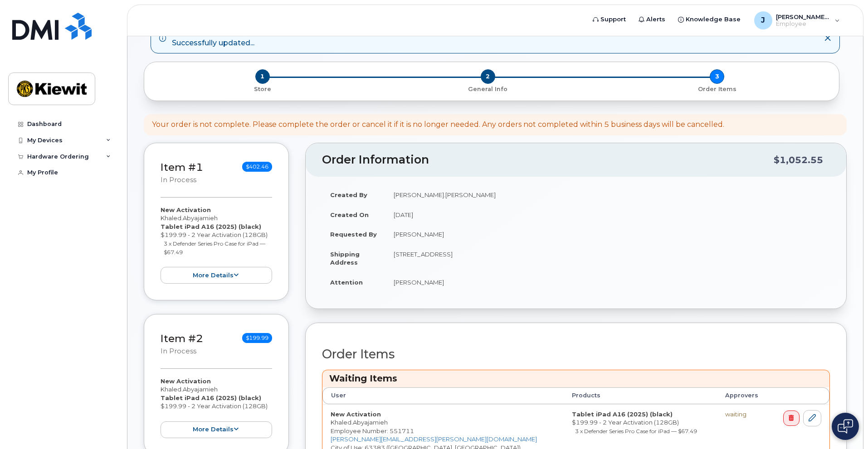
scroll to position [272, 0]
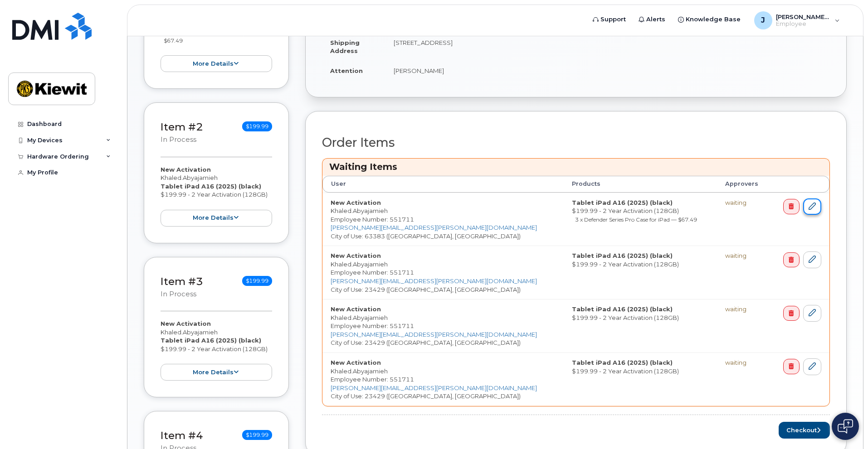
click at [814, 207] on icon at bounding box center [812, 206] width 7 height 7
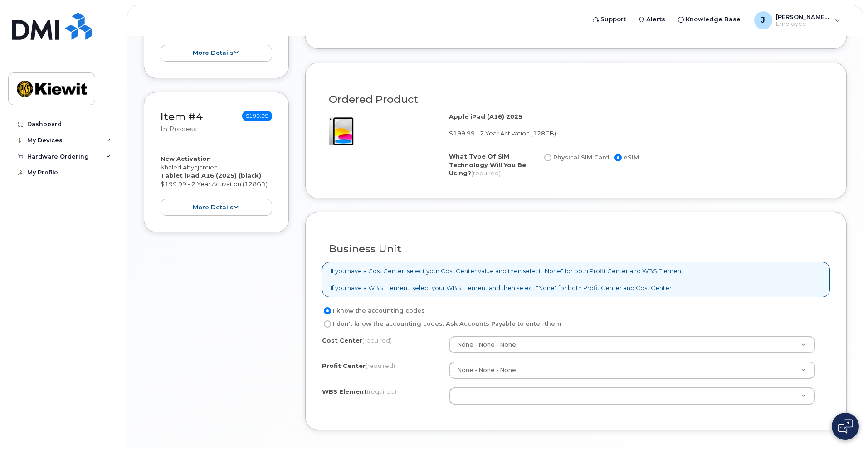
scroll to position [618, 0]
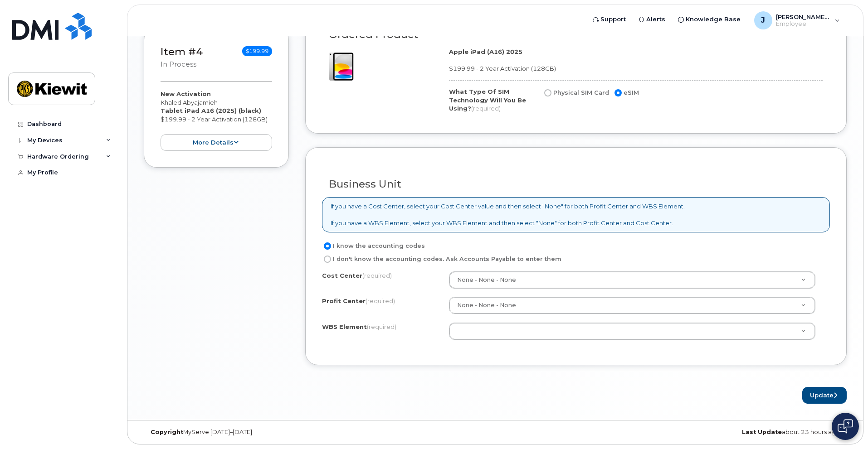
click at [353, 259] on label "I don't know the accounting codes. Ask Accounts Payable to enter them" at bounding box center [441, 259] width 239 height 11
click at [331, 259] on input "I don't know the accounting codes. Ask Accounts Payable to enter them" at bounding box center [327, 259] width 7 height 7
radio input "true"
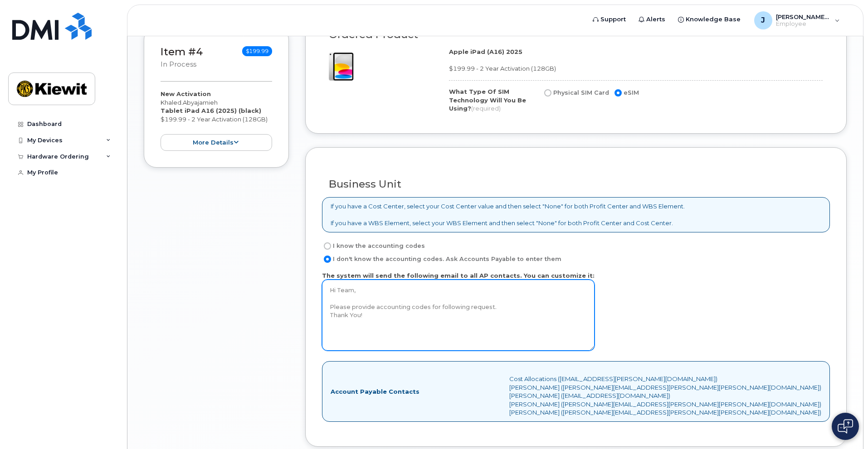
drag, startPoint x: 389, startPoint y: 324, endPoint x: 325, endPoint y: 276, distance: 79.7
click at [325, 276] on label "The system will send the following email to all AP contacts. You can customize …" at bounding box center [458, 312] width 273 height 80
paste textarea "ello, I am not sure what I am doing wrong. The Cost center for this device is 1…"
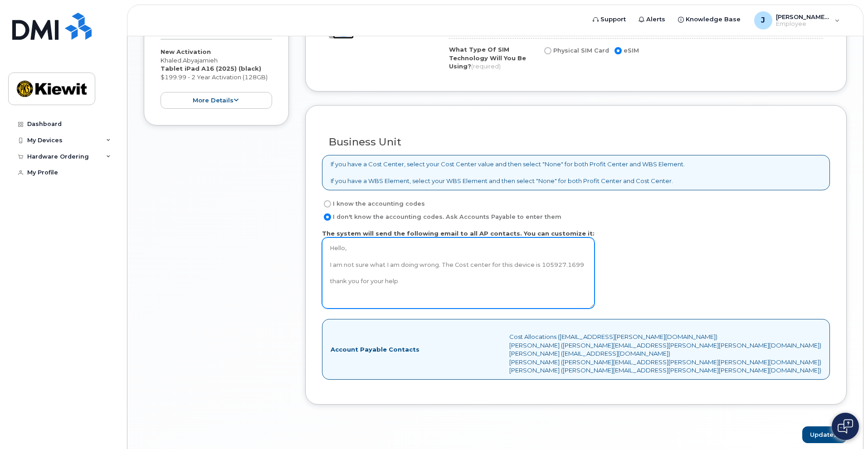
scroll to position [699, 0]
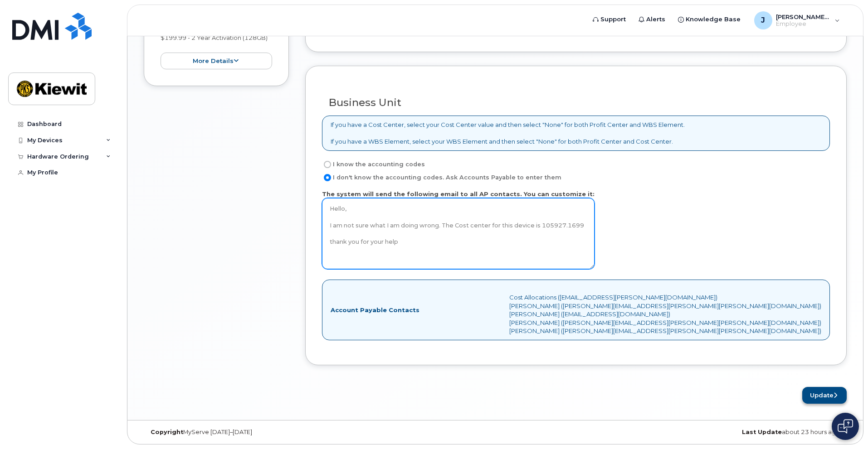
type textarea "Hello, I am not sure what I am doing wrong. The Cost center for this device is …"
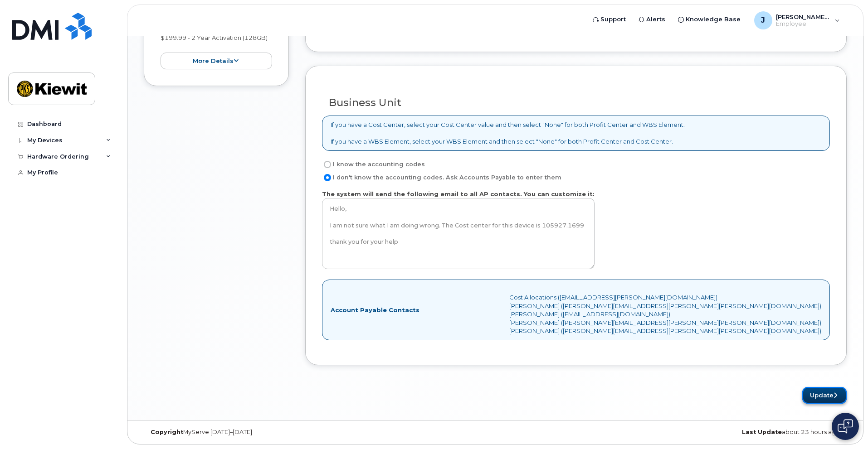
click at [813, 395] on button "Update" at bounding box center [824, 395] width 44 height 17
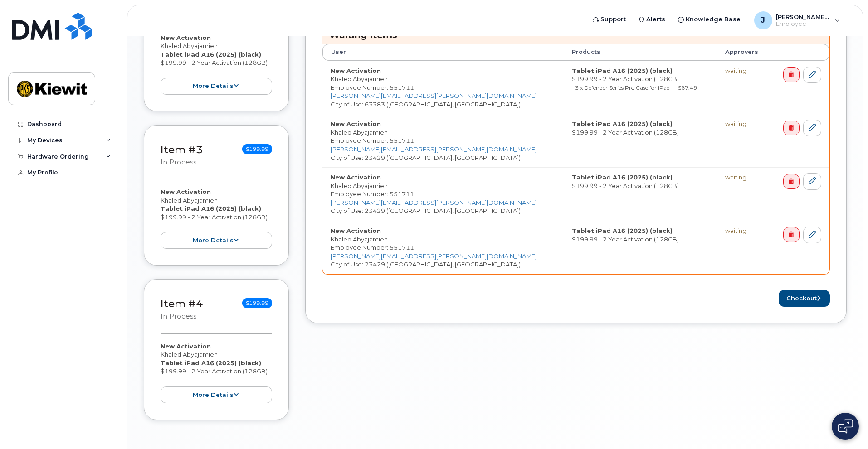
scroll to position [434, 0]
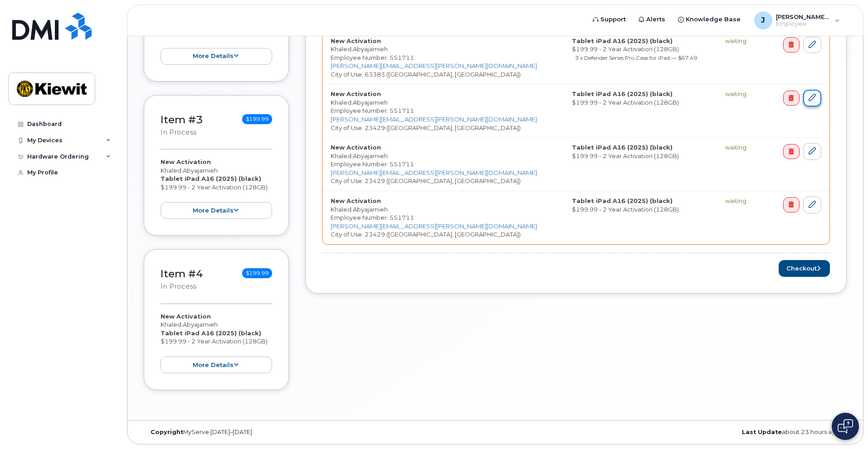
click at [818, 98] on link at bounding box center [812, 98] width 18 height 17
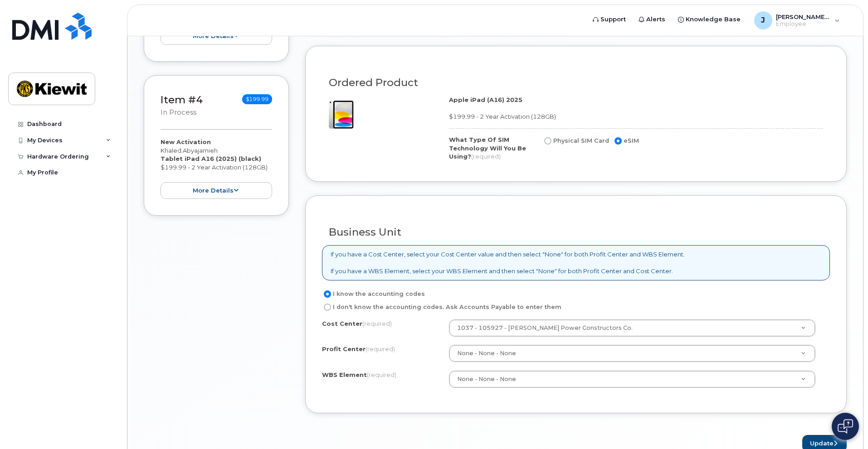
scroll to position [618, 0]
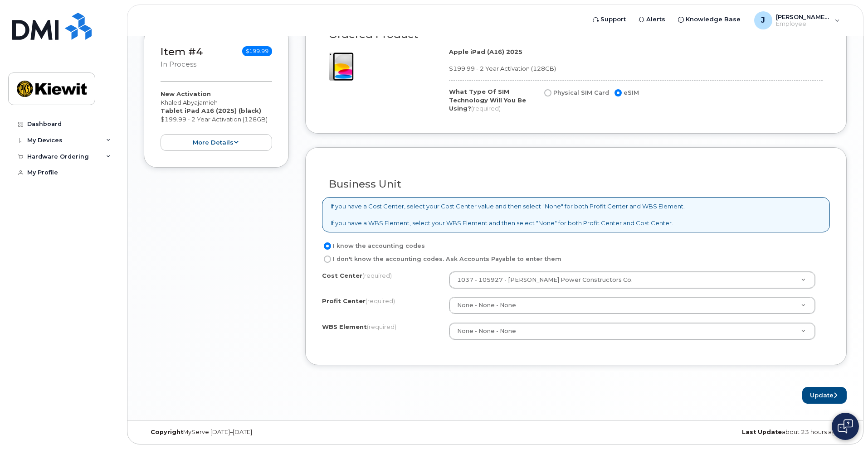
click at [377, 257] on label "I don't know the accounting codes. Ask Accounts Payable to enter them" at bounding box center [441, 259] width 239 height 11
click at [331, 257] on input "I don't know the accounting codes. Ask Accounts Payable to enter them" at bounding box center [327, 259] width 7 height 7
radio input "true"
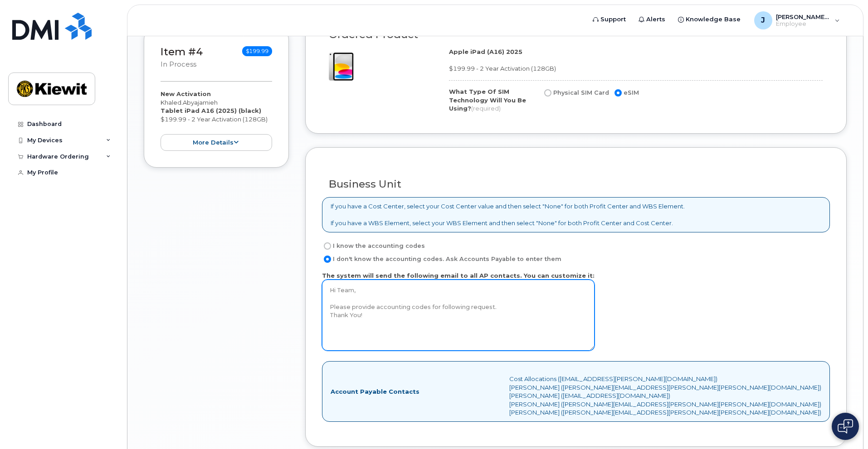
click at [388, 316] on textarea "Hi Team, Please provide accounting codes for following request. Thank You!" at bounding box center [458, 315] width 273 height 71
drag, startPoint x: 351, startPoint y: 314, endPoint x: 319, endPoint y: 282, distance: 45.9
click at [319, 282] on div "Business Unit If you have a Cost Center, select your Cost Center value and then…" at bounding box center [575, 297] width 541 height 300
paste textarea "ello, I am not sure what I am doing wrong. The Cost center for this device is 1…"
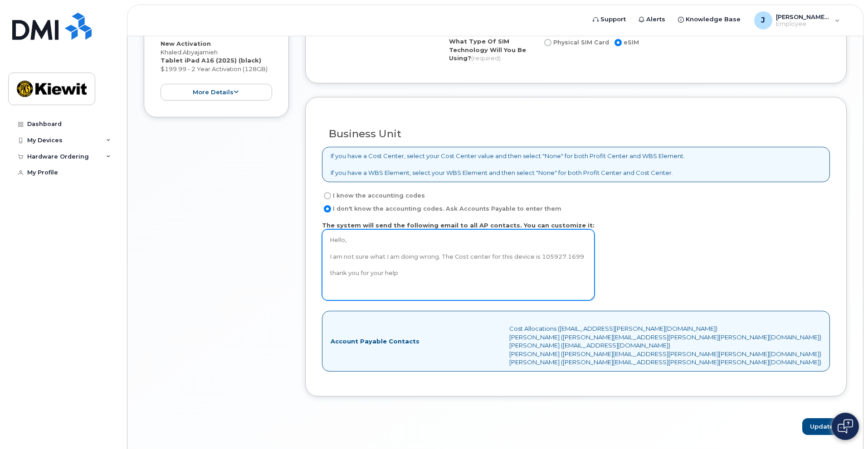
scroll to position [699, 0]
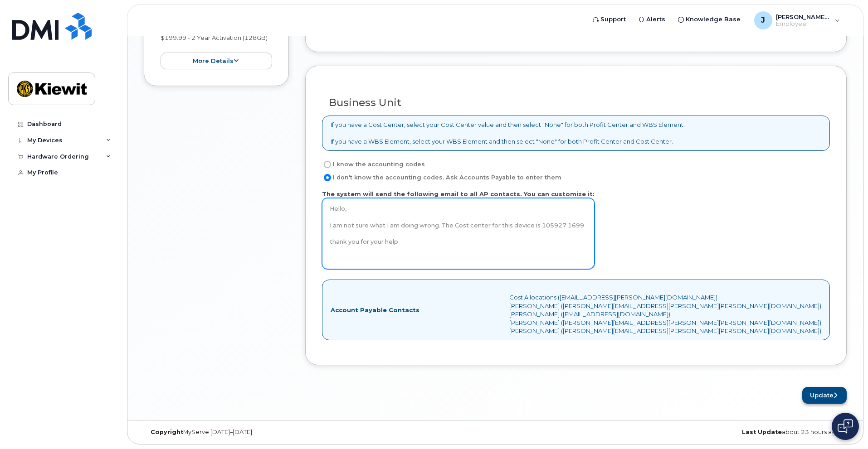
type textarea "Hello, I am not sure what I am doing wrong. The Cost center for this device is …"
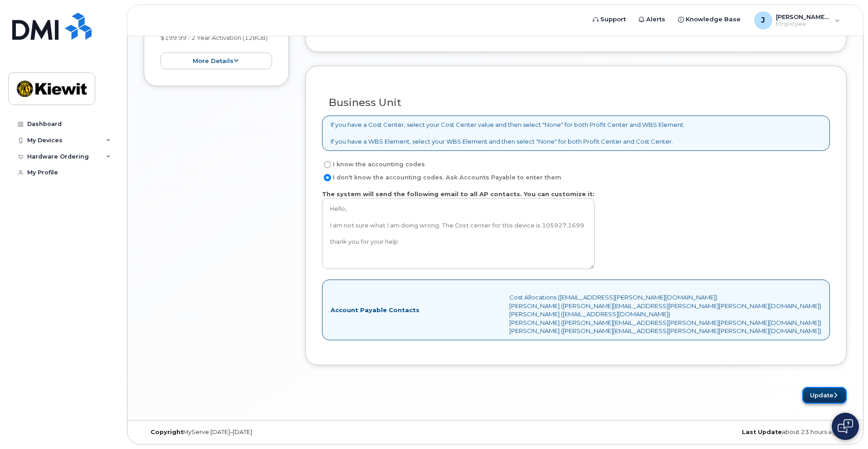
click at [806, 395] on button "Update" at bounding box center [824, 395] width 44 height 17
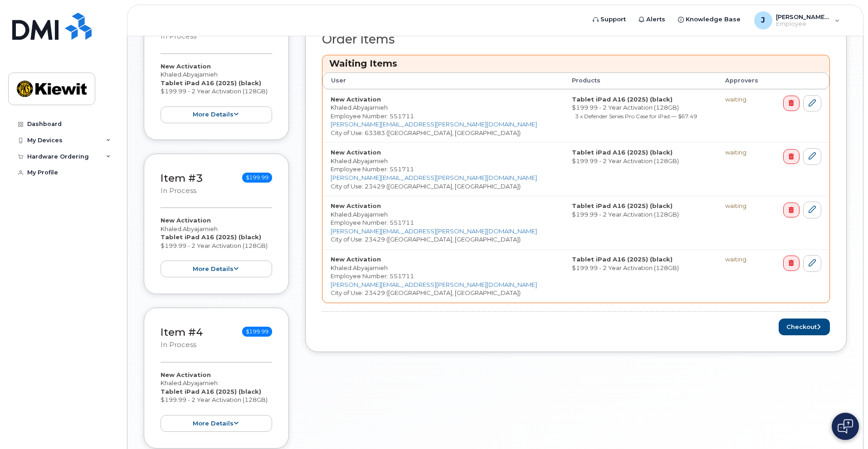
scroll to position [298, 0]
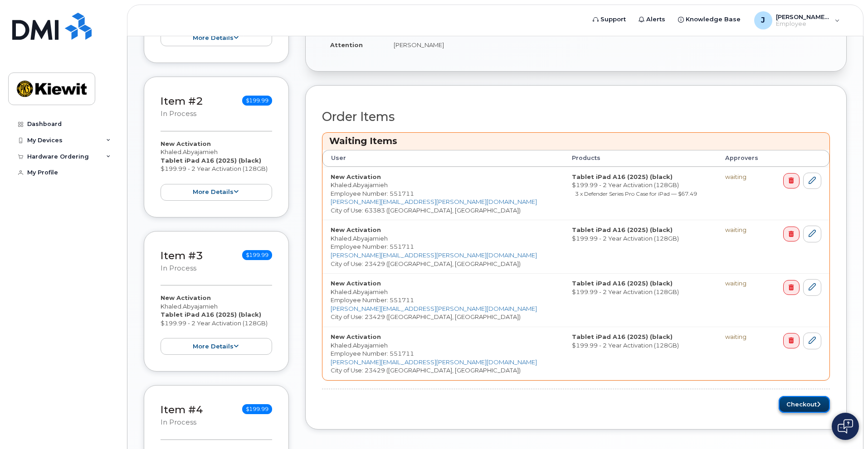
click at [806, 406] on button "Checkout" at bounding box center [804, 404] width 51 height 17
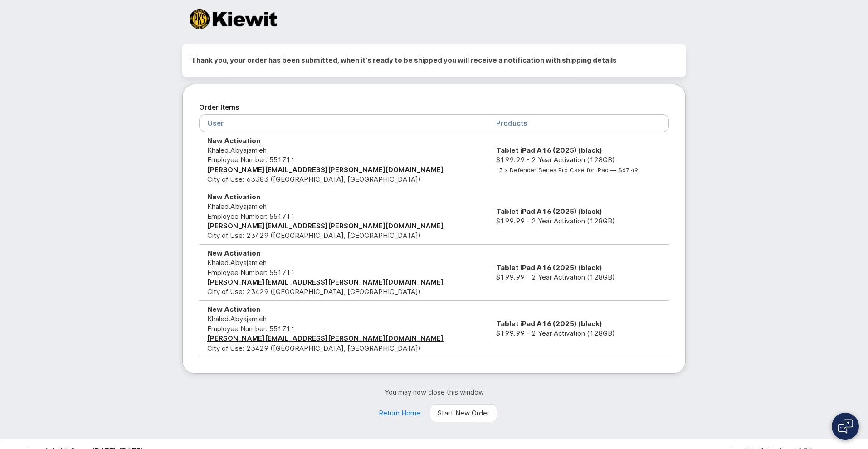
scroll to position [29, 0]
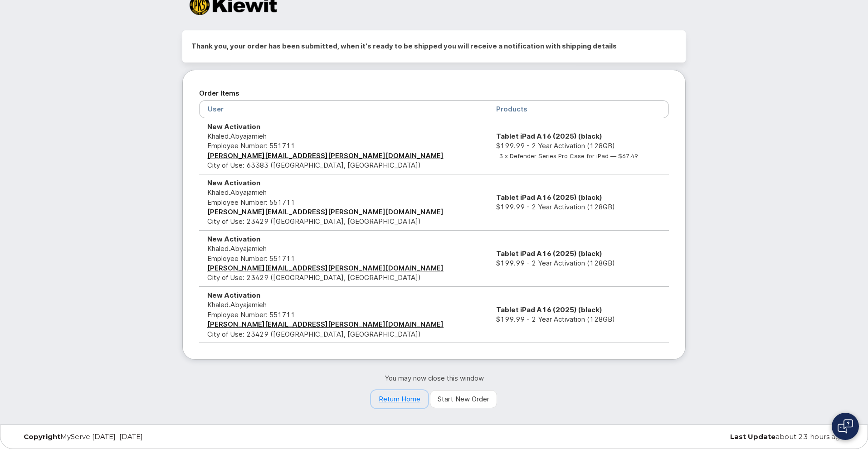
click at [399, 399] on link "Return Home" at bounding box center [399, 399] width 57 height 18
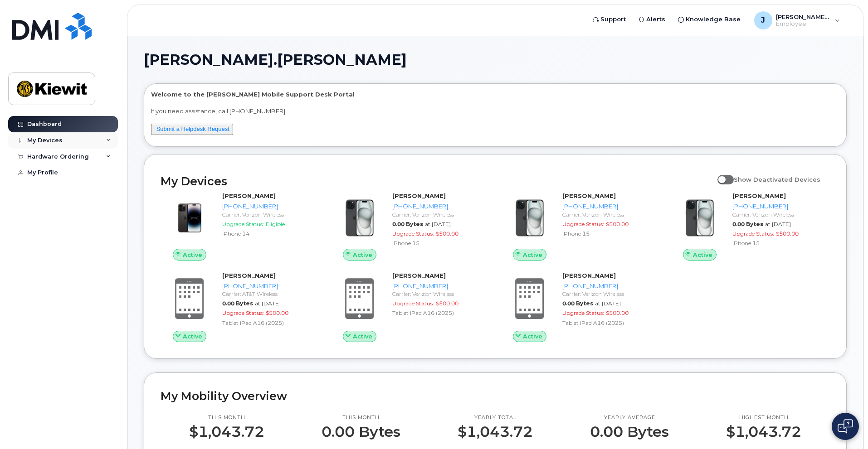
click at [49, 141] on div "My Devices" at bounding box center [44, 140] width 35 height 7
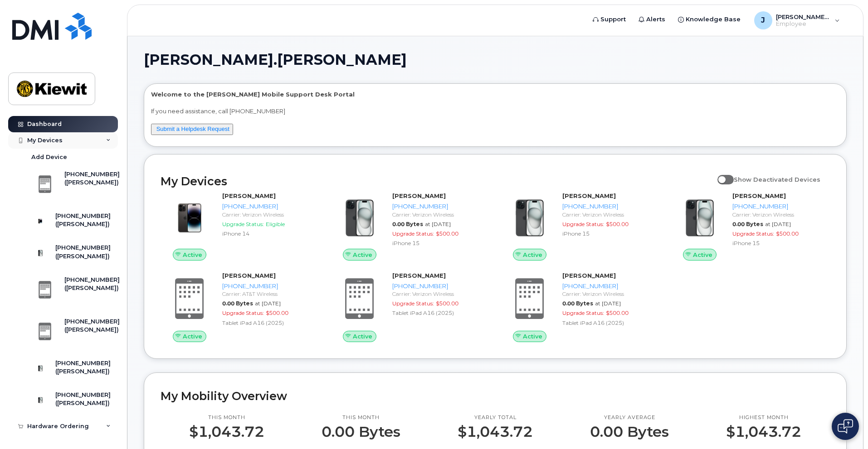
click at [54, 139] on div "My Devices" at bounding box center [44, 140] width 35 height 7
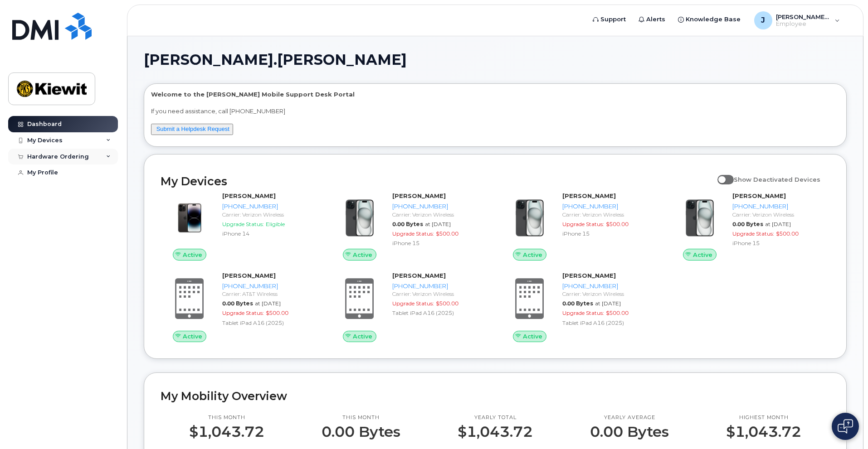
click at [57, 156] on div "Hardware Ordering" at bounding box center [58, 156] width 62 height 7
click at [47, 169] on div "My Orders" at bounding box center [47, 173] width 33 height 8
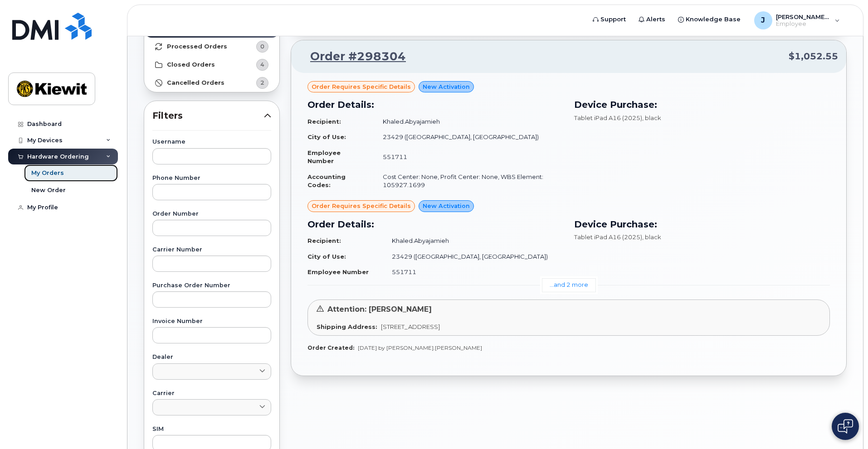
scroll to position [91, 0]
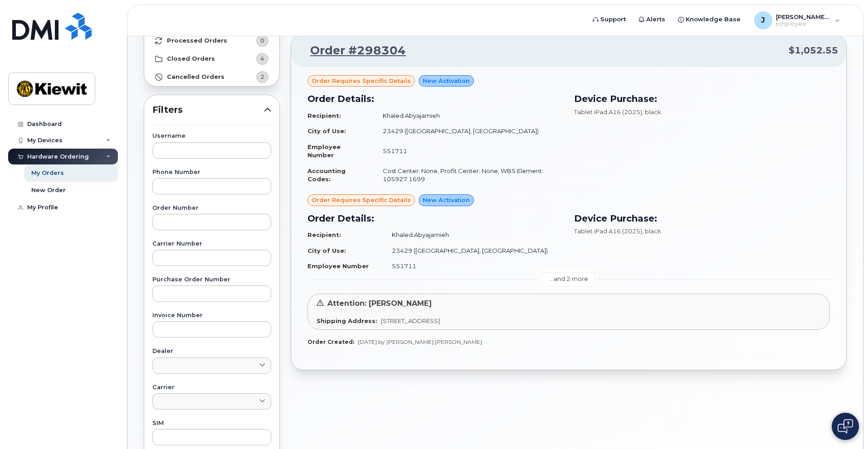
click at [570, 275] on link "...and 2 more" at bounding box center [569, 280] width 54 height 14
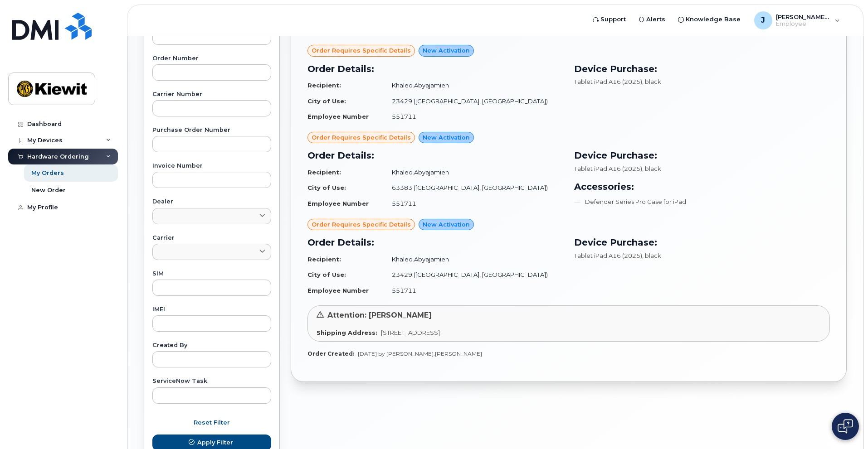
scroll to position [227, 0]
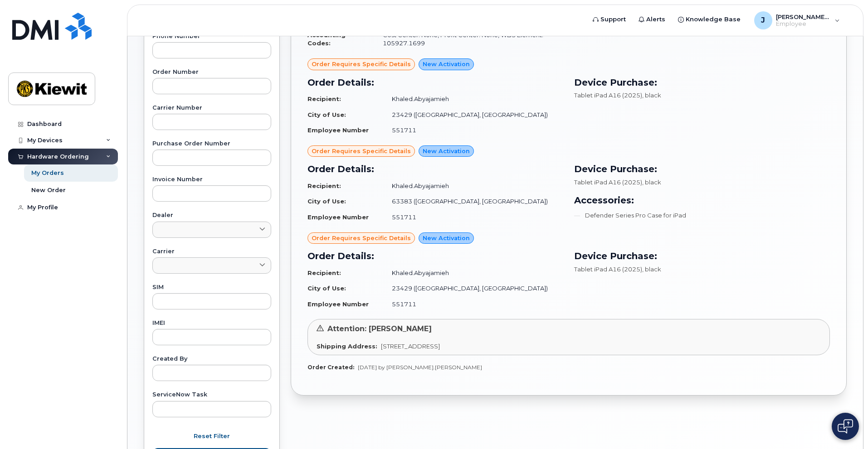
click at [457, 193] on td "Khaled.Abyajamieh" at bounding box center [474, 186] width 180 height 16
drag, startPoint x: 351, startPoint y: 175, endPoint x: 332, endPoint y: 194, distance: 26.6
click at [351, 175] on h3 "Order Details:" at bounding box center [435, 169] width 256 height 14
click at [328, 203] on strong "City of Use:" at bounding box center [326, 201] width 39 height 7
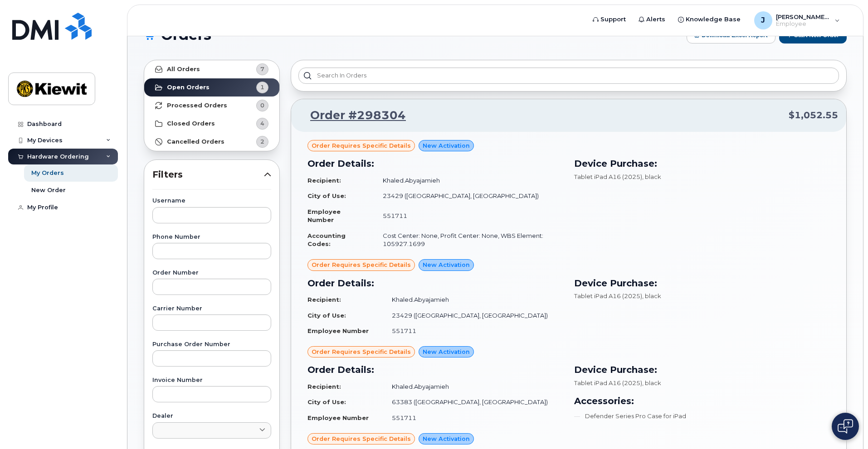
scroll to position [0, 0]
